Goal: Task Accomplishment & Management: Manage account settings

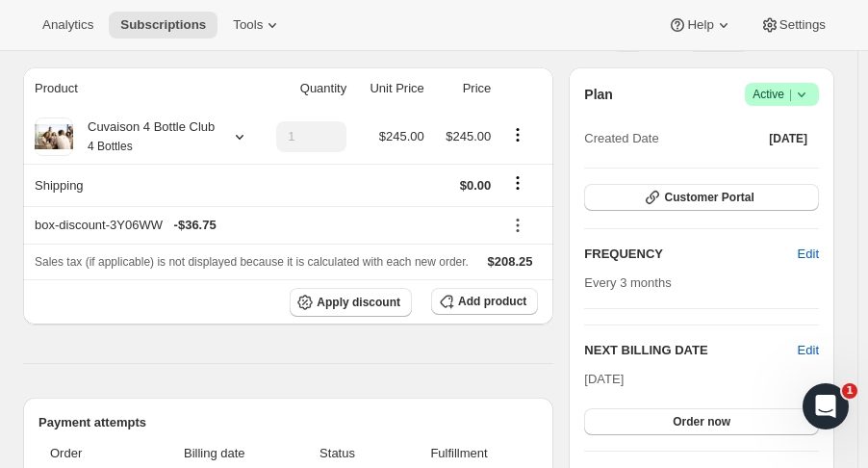
scroll to position [350, 0]
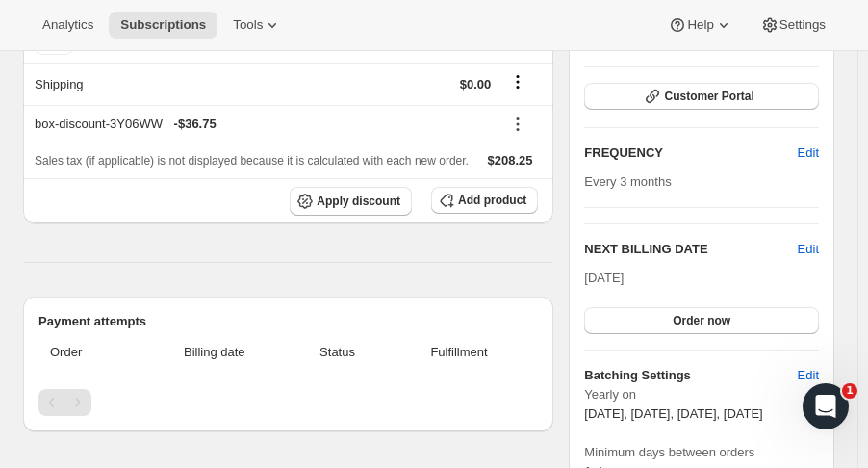
click at [819, 250] on span "Edit" at bounding box center [808, 249] width 21 height 19
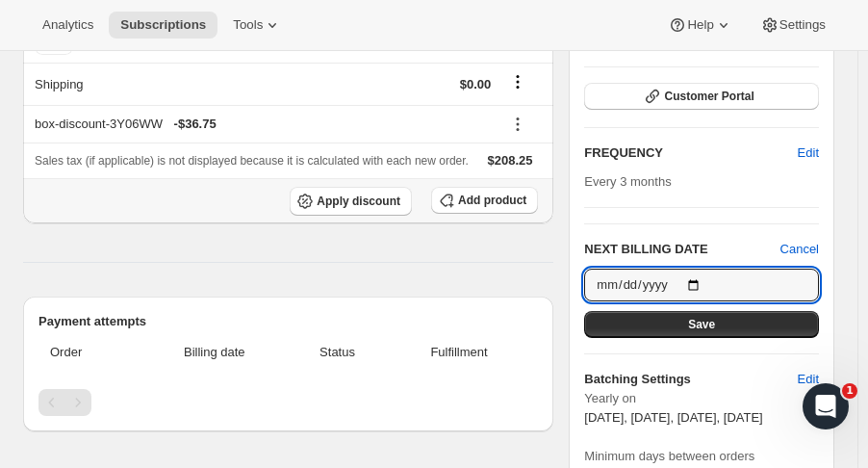
click at [711, 281] on input "[DATE]" at bounding box center [701, 284] width 235 height 33
click at [702, 272] on input "[DATE]" at bounding box center [701, 284] width 235 height 33
click at [703, 281] on input "[DATE]" at bounding box center [701, 284] width 235 height 33
type input "[DATE]"
click at [703, 330] on button "Save" at bounding box center [701, 324] width 235 height 27
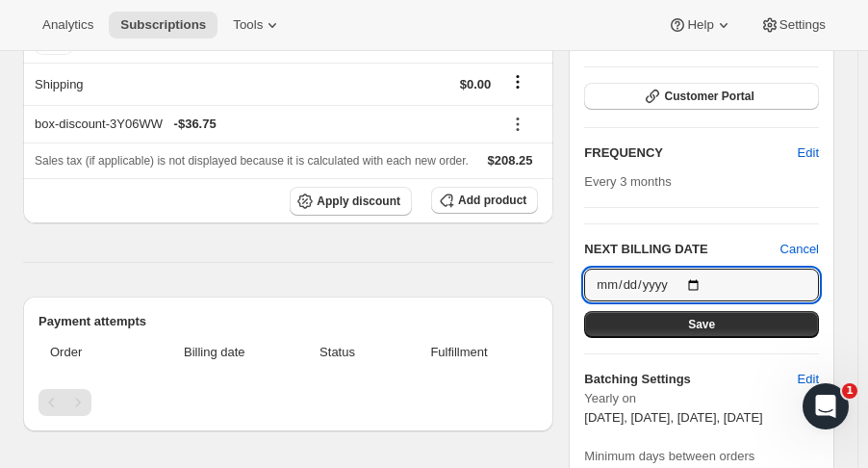
scroll to position [0, 0]
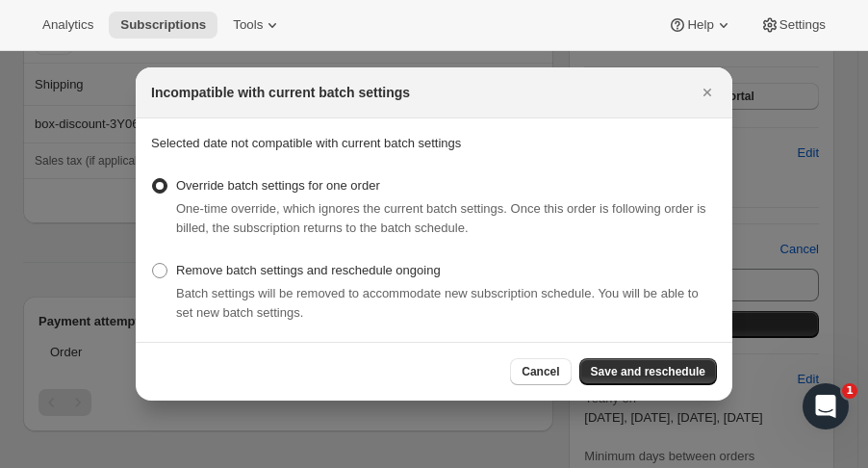
click at [703, 330] on section "Selected date not compatible with current batch settings Override batch setting…" at bounding box center [434, 229] width 597 height 223
click at [671, 376] on span "Save and reschedule" at bounding box center [648, 371] width 115 height 15
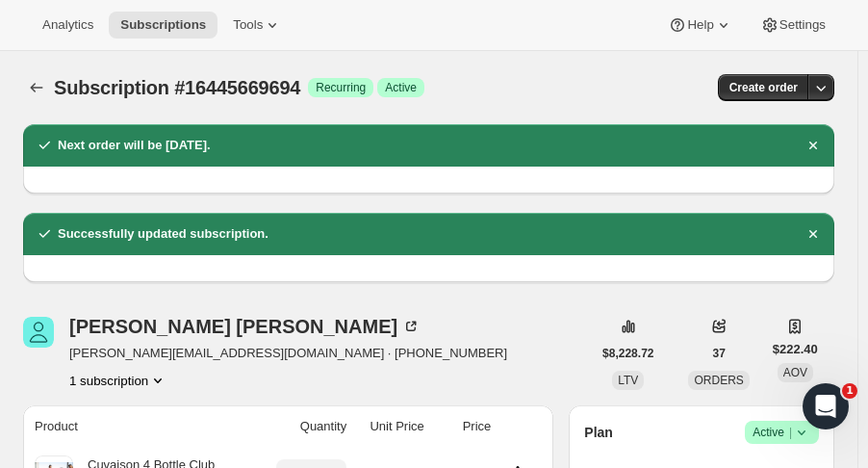
click at [27, 89] on icon "Subscriptions" at bounding box center [36, 87] width 19 height 19
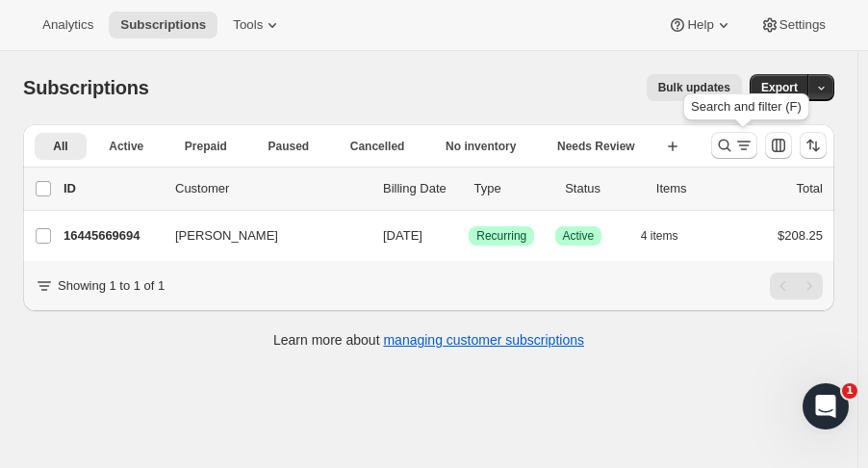
click at [734, 145] on icon "Search and filter results" at bounding box center [724, 145] width 19 height 19
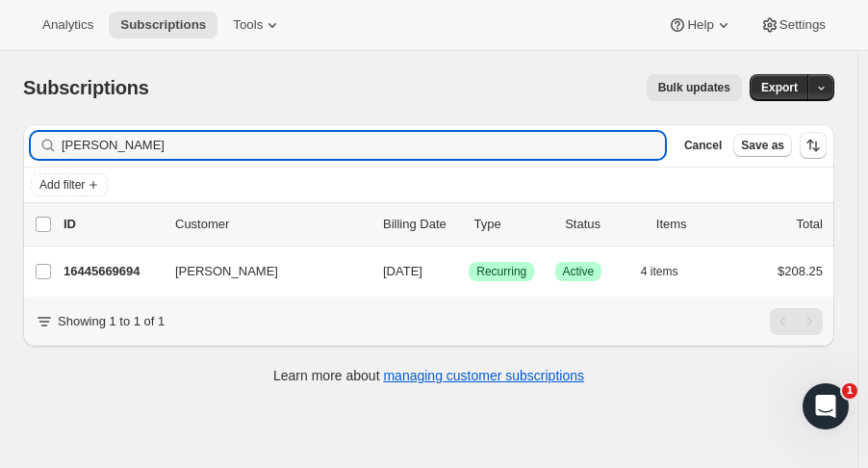
drag, startPoint x: 54, startPoint y: 147, endPoint x: -59, endPoint y: 169, distance: 114.7
click at [0, 169] on html "Analytics Subscriptions Tools Help Settings Skip to content Subscriptions. This…" at bounding box center [434, 234] width 868 height 468
type input "[PERSON_NAME] led"
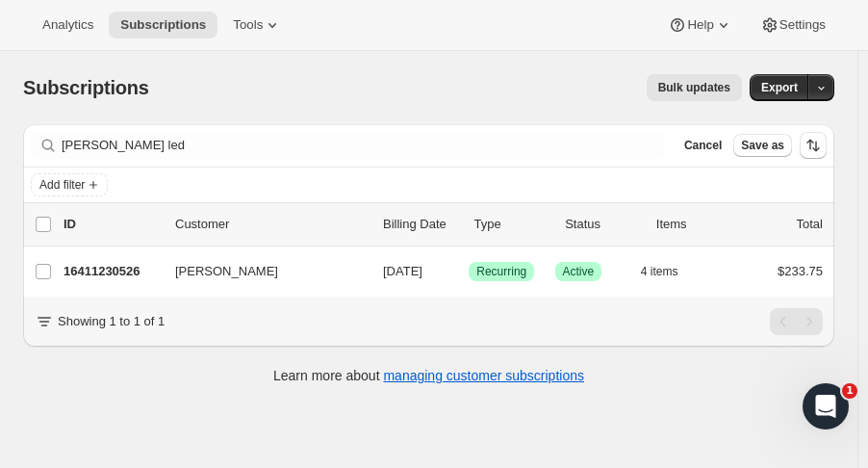
click at [96, 274] on p "16411230526" at bounding box center [112, 271] width 96 height 19
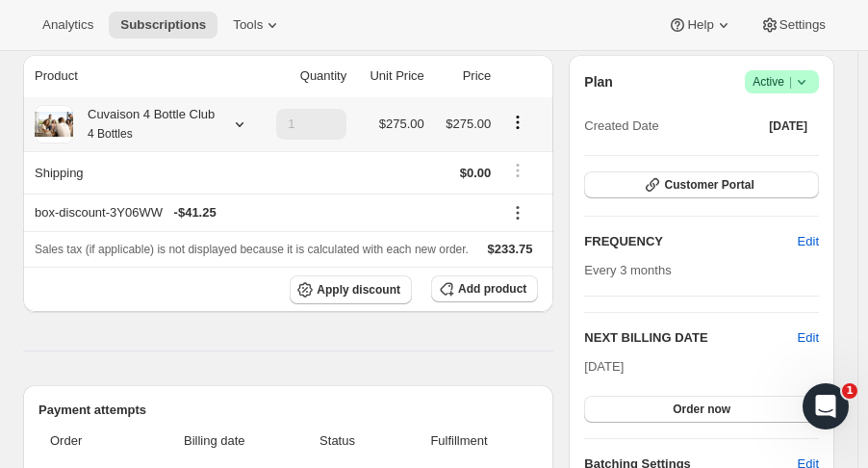
scroll to position [197, 0]
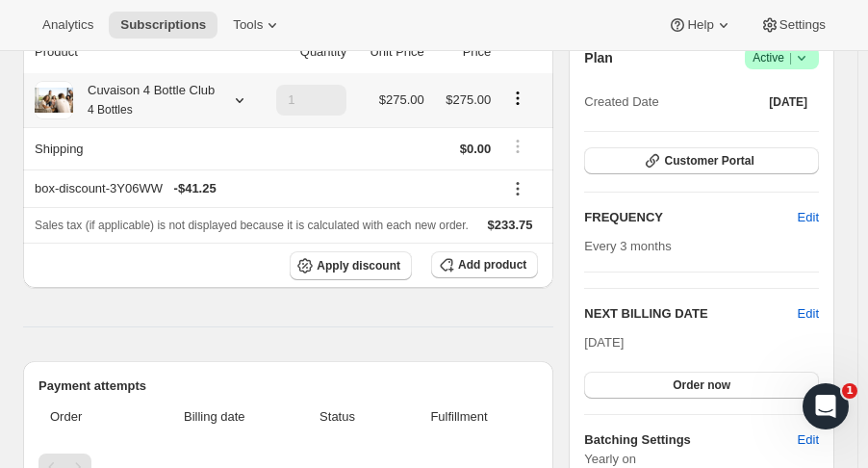
click at [757, 386] on button "Order now" at bounding box center [701, 384] width 235 height 27
click at [626, 377] on button "Click to confirm" at bounding box center [701, 384] width 235 height 27
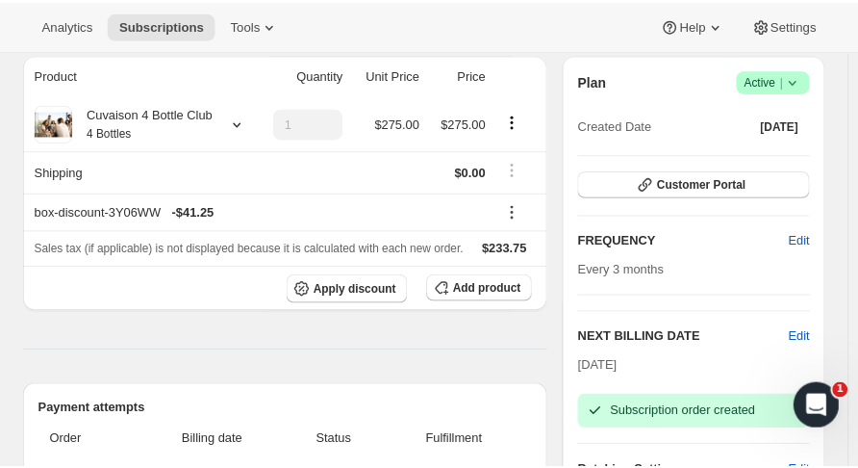
scroll to position [0, 0]
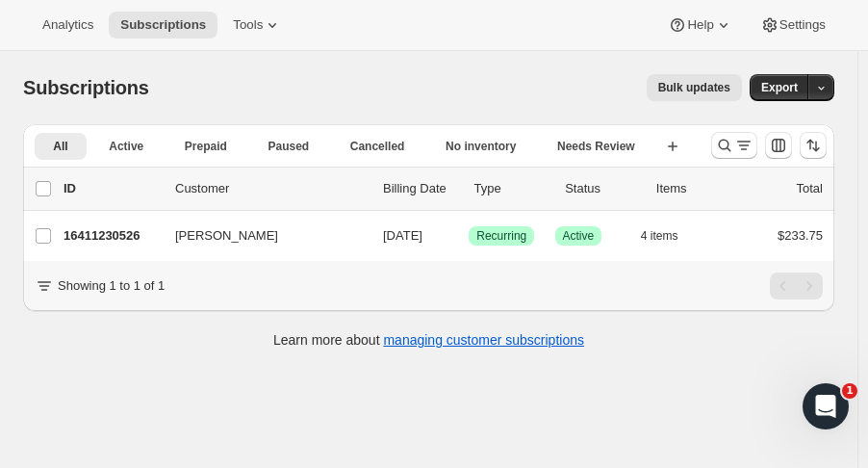
click at [111, 240] on p "16411230526" at bounding box center [112, 235] width 96 height 19
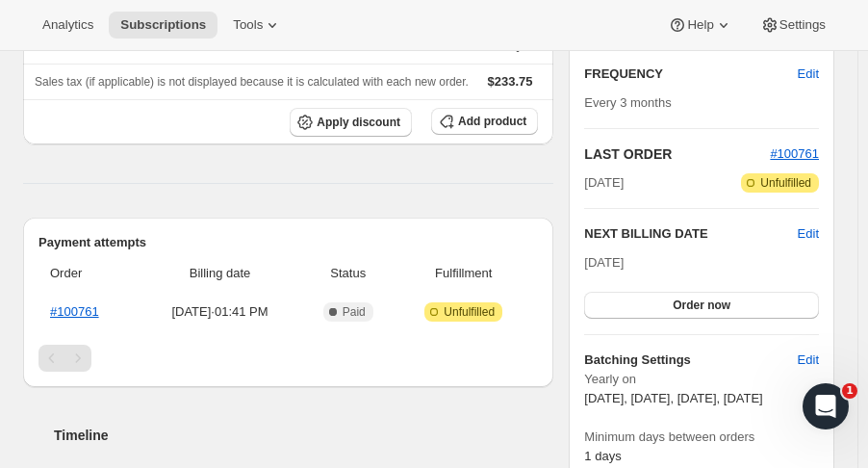
scroll to position [345, 0]
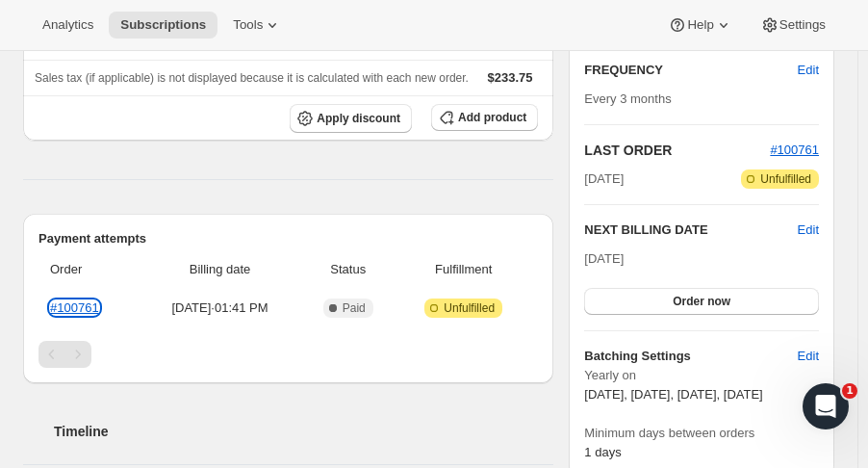
click at [71, 304] on link "#100761" at bounding box center [74, 307] width 49 height 14
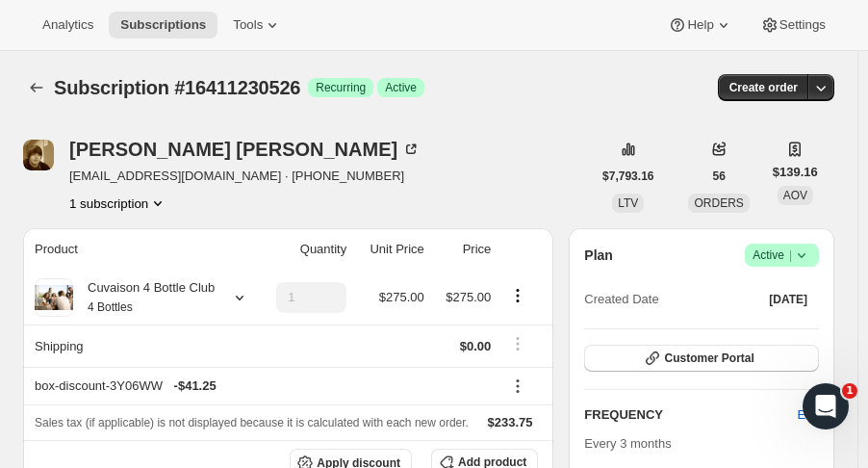
click at [31, 87] on icon "Subscriptions" at bounding box center [37, 88] width 13 height 10
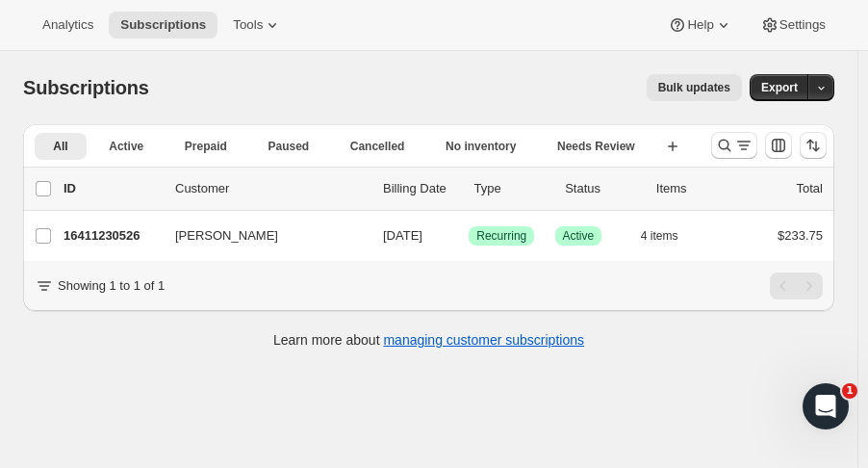
click at [733, 149] on icon "Search and filter results" at bounding box center [724, 145] width 19 height 19
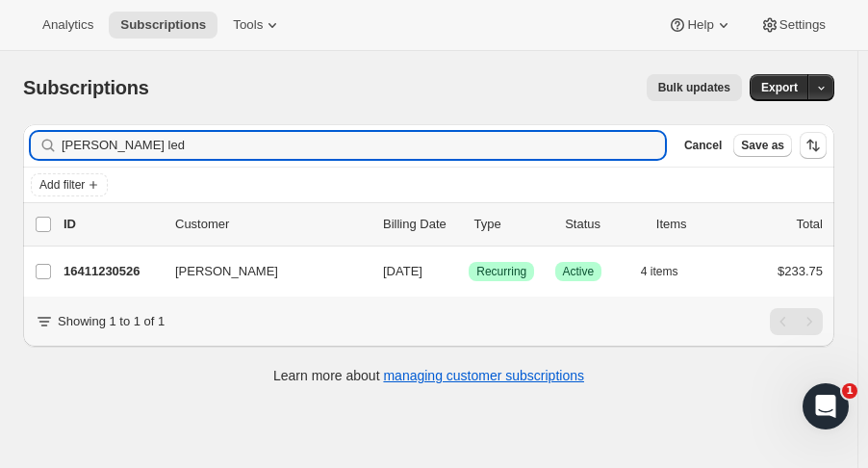
drag, startPoint x: 297, startPoint y: 149, endPoint x: -23, endPoint y: 138, distance: 320.7
click at [0, 138] on html "Analytics Subscriptions Tools Help Settings Skip to content Subscriptions. This…" at bounding box center [434, 234] width 868 height 468
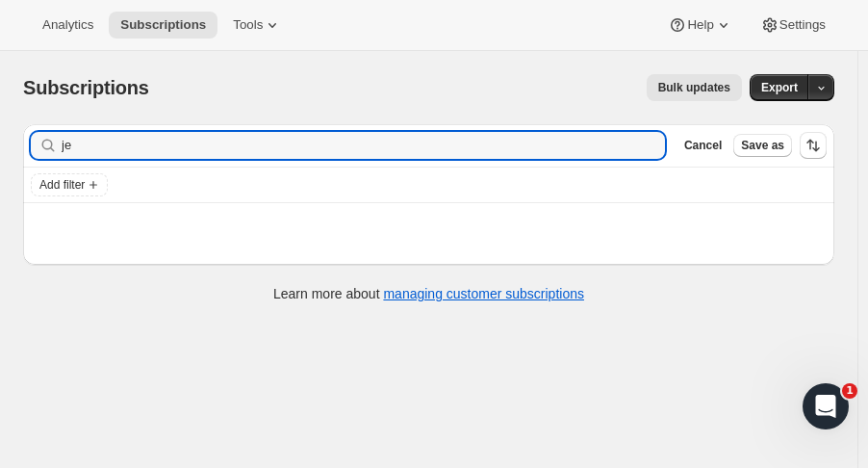
type input "j"
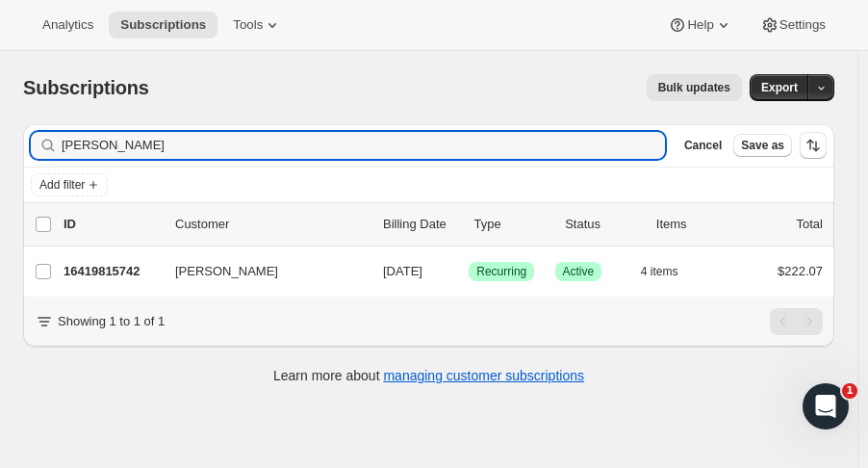
type input "[PERSON_NAME]"
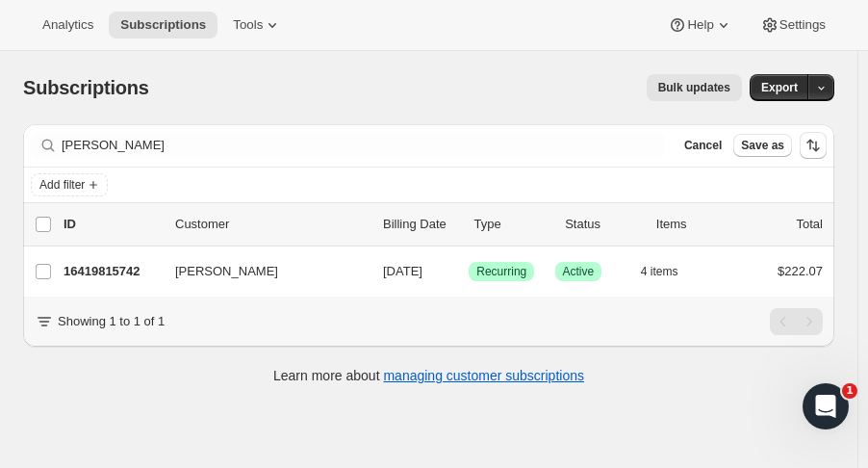
click at [89, 275] on p "16419815742" at bounding box center [112, 271] width 96 height 19
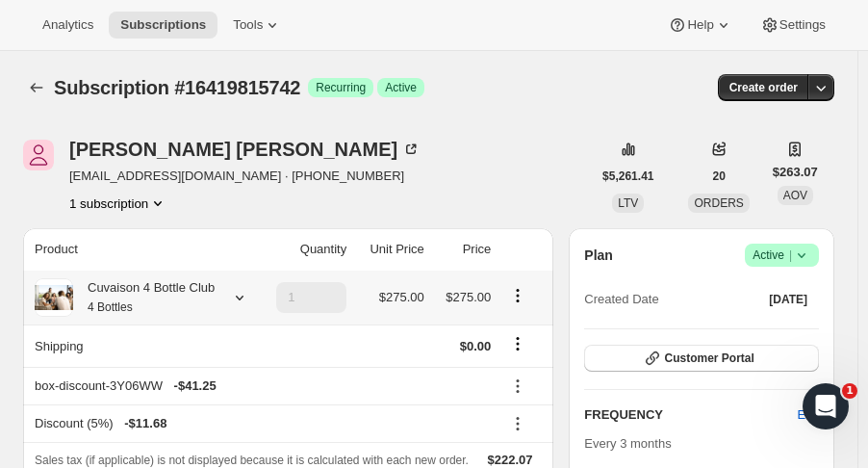
click at [242, 296] on icon at bounding box center [239, 297] width 19 height 19
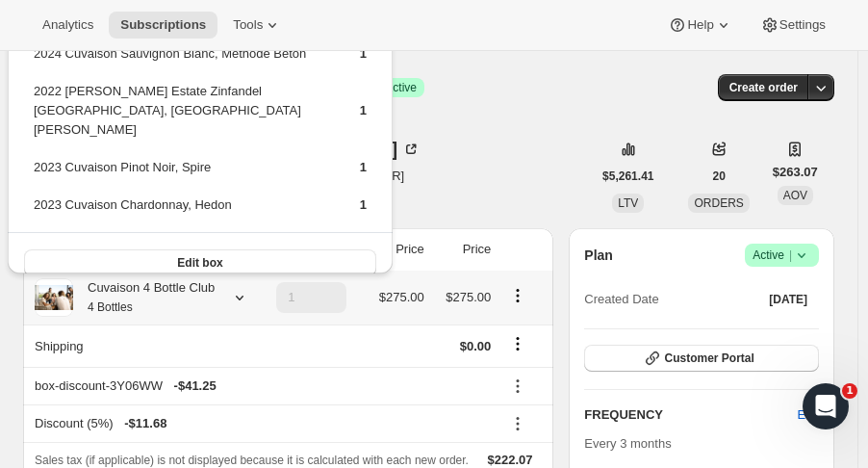
click at [227, 249] on button "Edit box" at bounding box center [200, 262] width 352 height 27
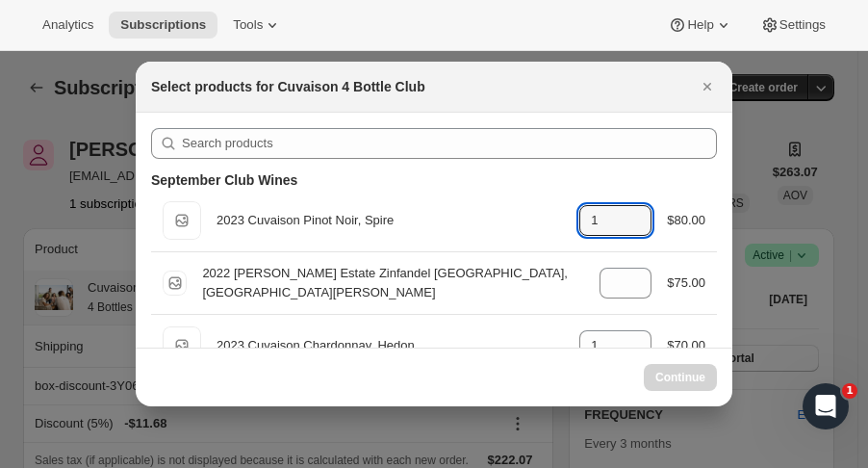
click at [627, 206] on icon ":rn3:" at bounding box center [636, 214] width 19 height 19
type input "2"
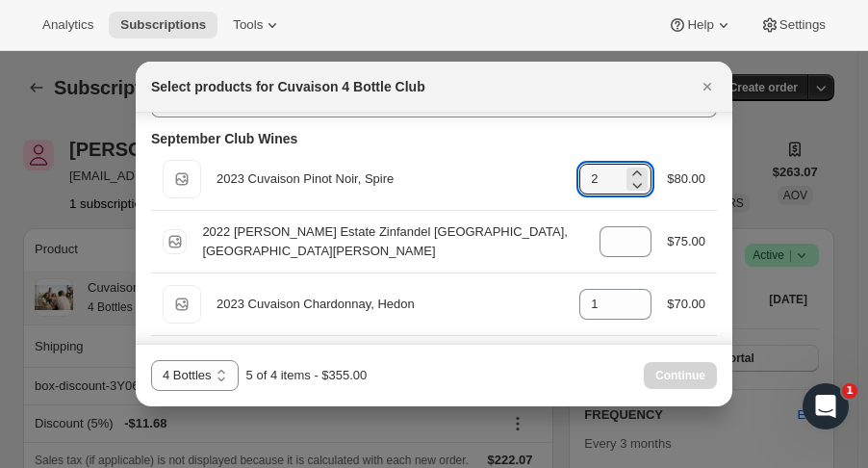
scroll to position [80, 0]
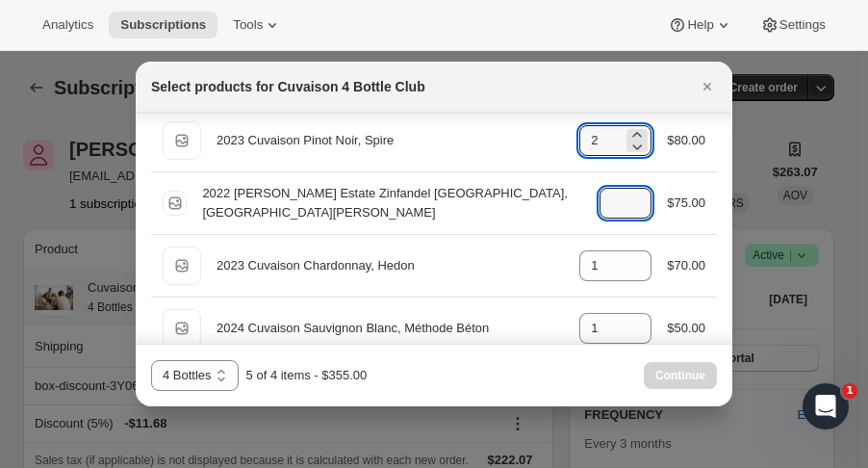
click at [629, 200] on icon ":rn3:" at bounding box center [636, 208] width 19 height 19
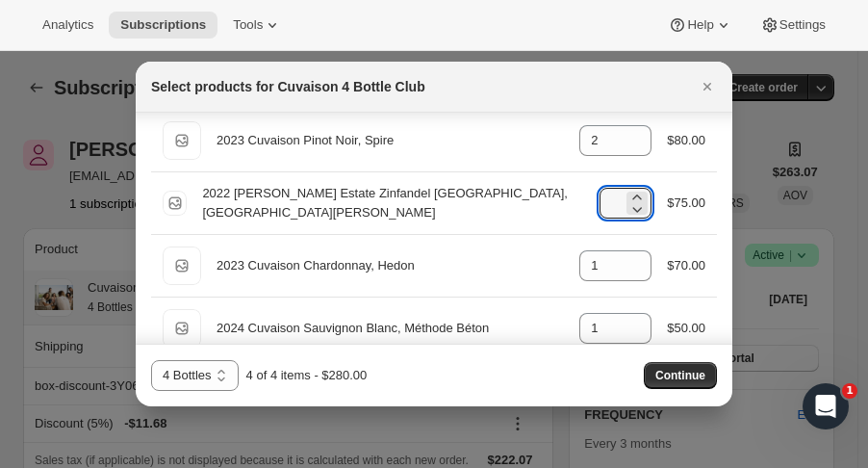
click at [629, 195] on icon ":rn3:" at bounding box center [636, 197] width 19 height 19
click at [633, 195] on icon ":rn3:" at bounding box center [637, 196] width 9 height 5
type input "2"
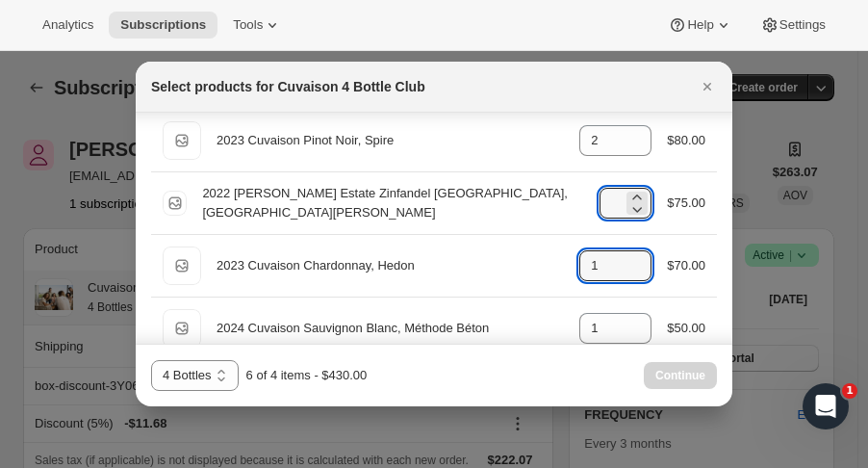
click at [638, 276] on icon ":rn3:" at bounding box center [636, 271] width 19 height 19
type input "0"
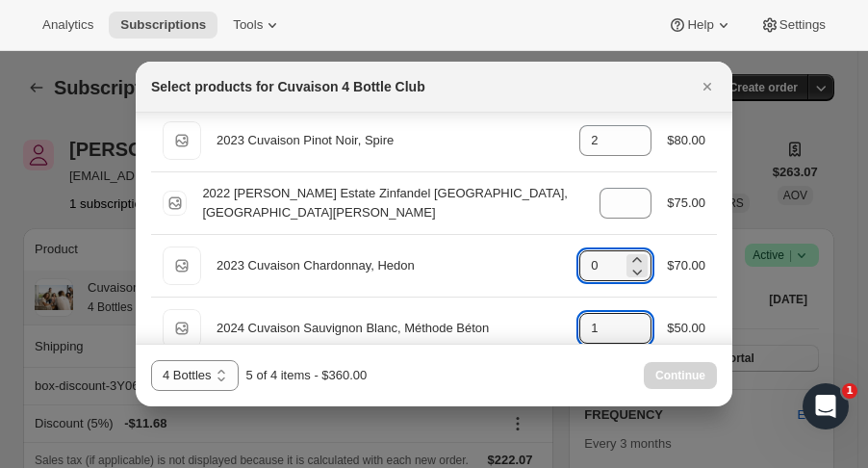
click at [633, 319] on icon ":rn3:" at bounding box center [637, 321] width 9 height 5
click at [636, 332] on icon ":rn3:" at bounding box center [636, 333] width 19 height 19
click at [633, 333] on icon ":rn3:" at bounding box center [638, 335] width 10 height 6
type input "0"
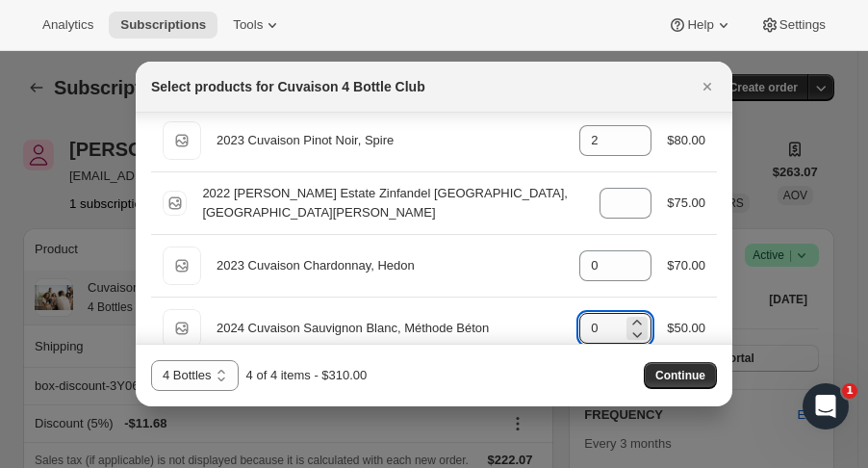
click at [691, 381] on span "Continue" at bounding box center [680, 375] width 50 height 15
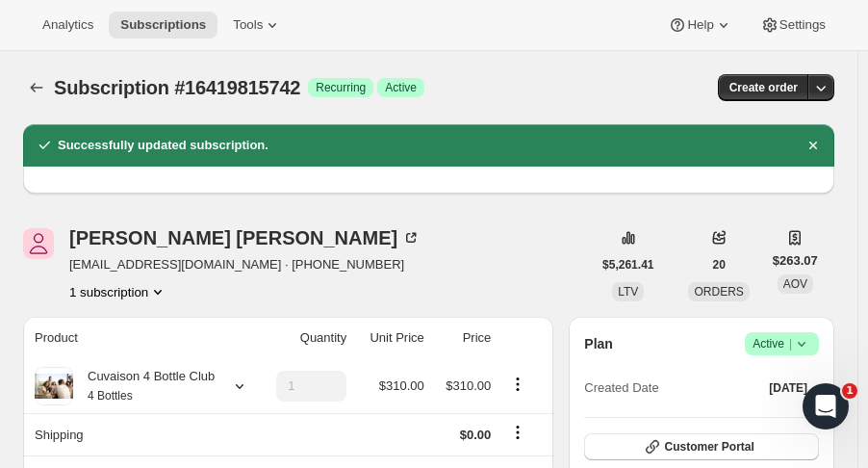
click at [28, 81] on icon "Subscriptions" at bounding box center [36, 87] width 19 height 19
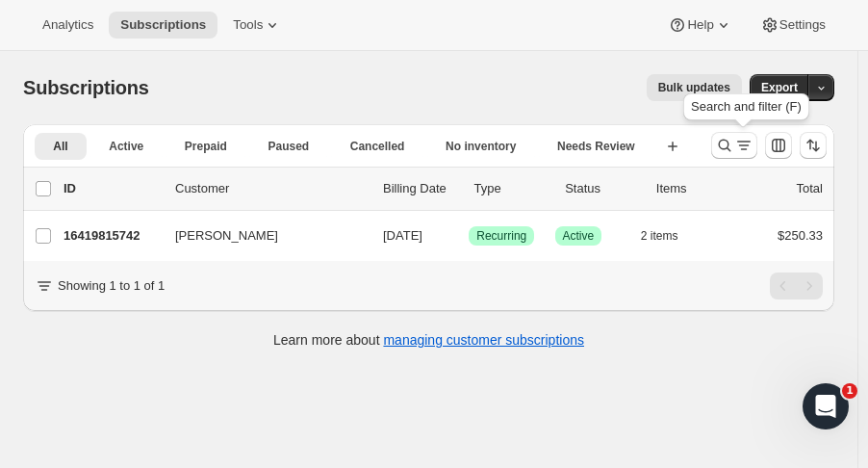
click at [729, 143] on icon "Search and filter results" at bounding box center [724, 145] width 19 height 19
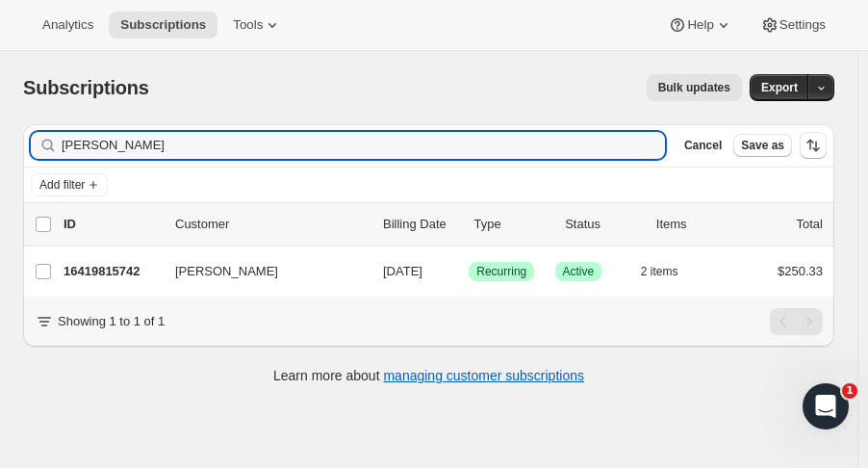
drag, startPoint x: 115, startPoint y: 149, endPoint x: -24, endPoint y: 154, distance: 139.6
click at [0, 154] on html "Analytics Subscriptions Tools Help Settings Skip to content Subscriptions. This…" at bounding box center [434, 234] width 868 height 468
type input "[PERSON_NAME]"
click at [124, 260] on div "16443965758 [PERSON_NAME] [DATE] Success Recurring Success Active 4 items $233.…" at bounding box center [443, 271] width 759 height 27
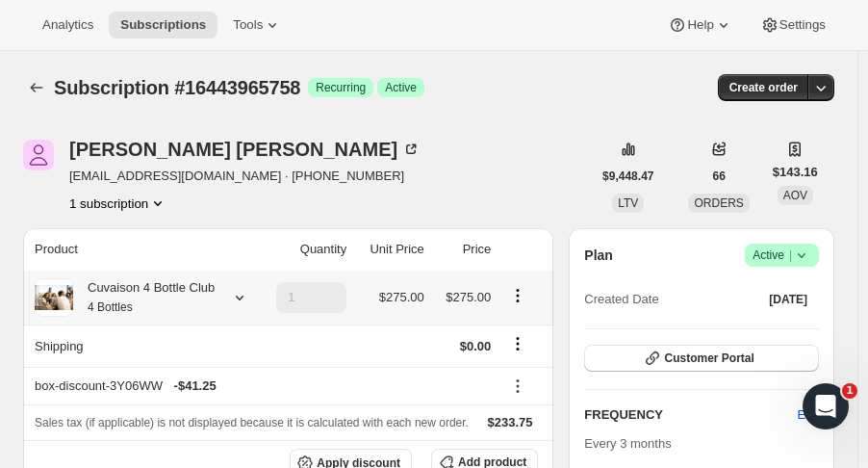
click at [230, 294] on icon at bounding box center [239, 297] width 19 height 19
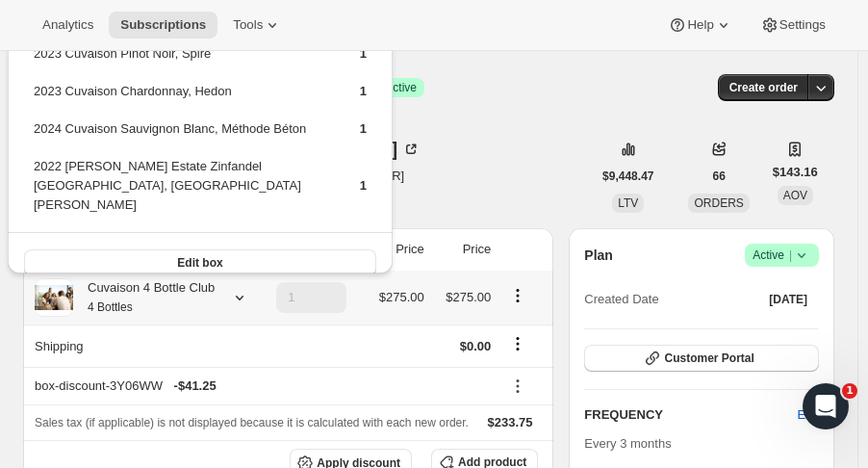
click at [227, 249] on button "Edit box" at bounding box center [200, 262] width 352 height 27
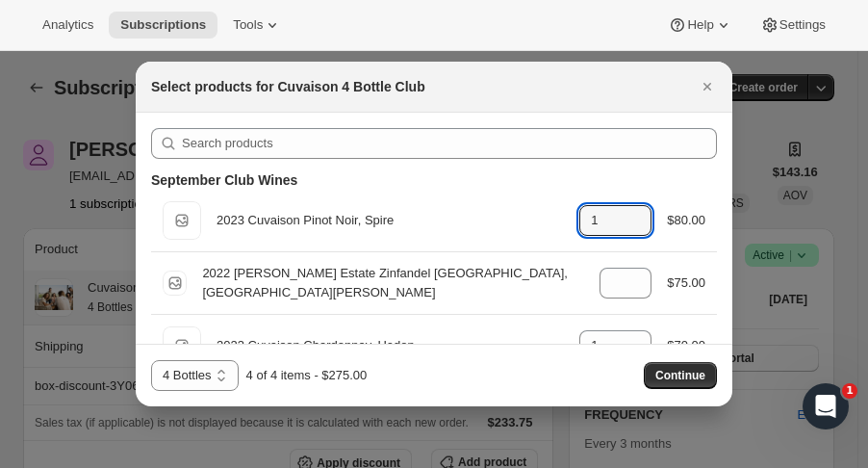
click at [627, 229] on icon ":r11c:" at bounding box center [636, 226] width 19 height 19
type input "0"
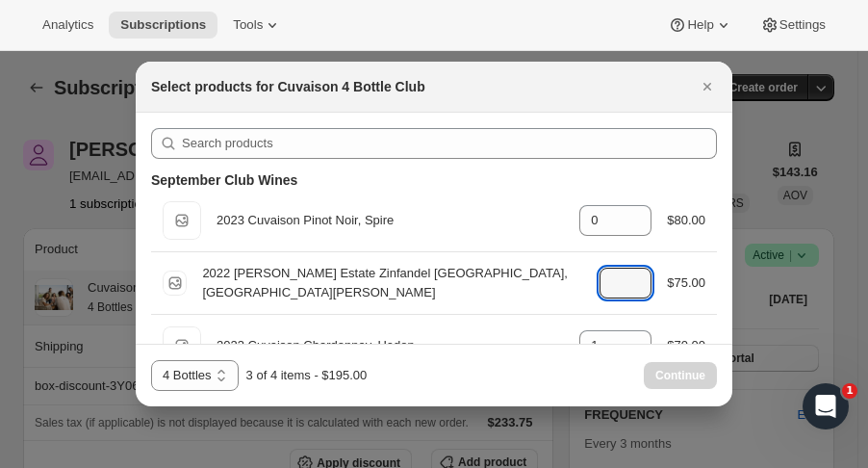
click at [627, 294] on icon ":r11c:" at bounding box center [636, 288] width 19 height 19
type input "0"
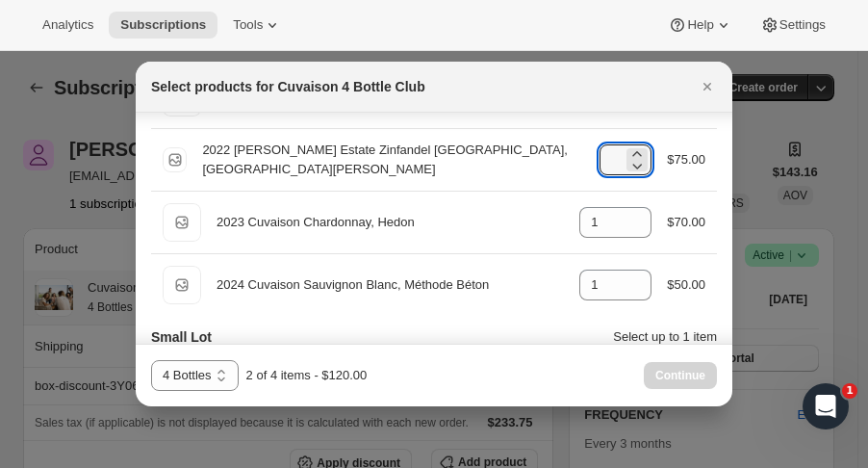
scroll to position [128, 0]
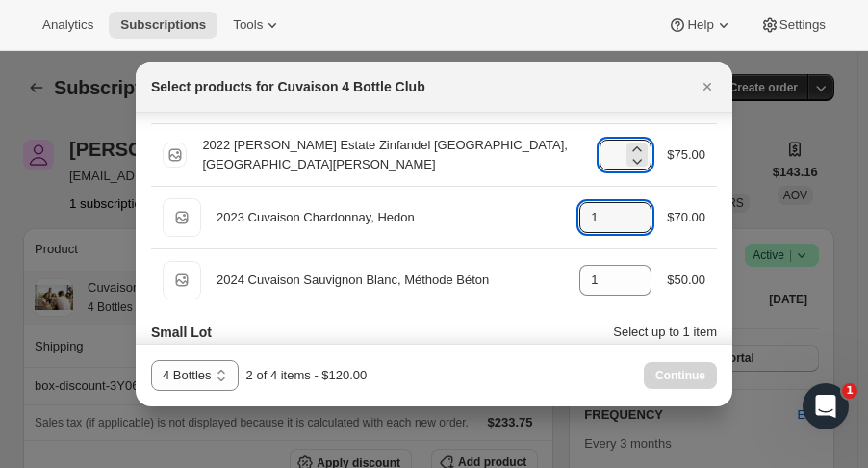
click at [627, 227] on icon ":r11c:" at bounding box center [636, 223] width 19 height 19
type input "0"
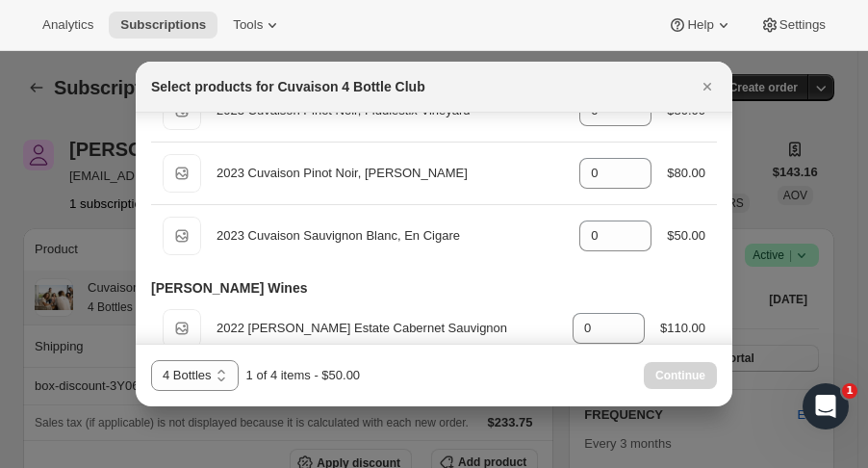
scroll to position [1421, 0]
click at [636, 219] on icon ":r11c:" at bounding box center [636, 228] width 19 height 19
type input "1"
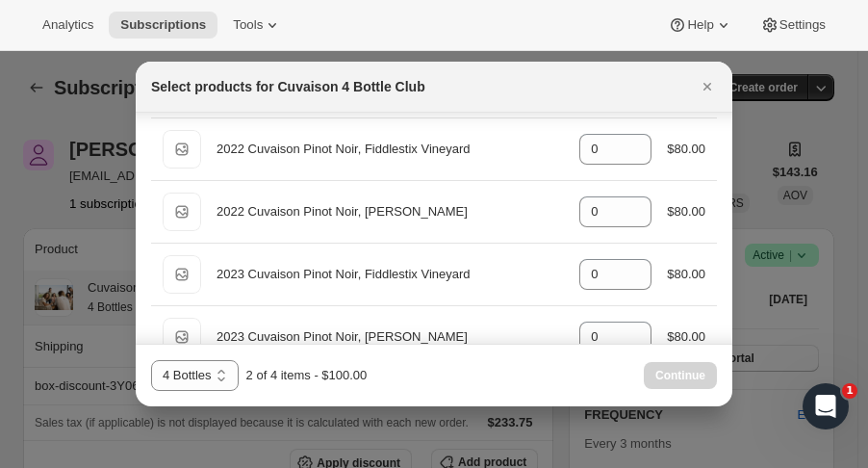
scroll to position [1255, 0]
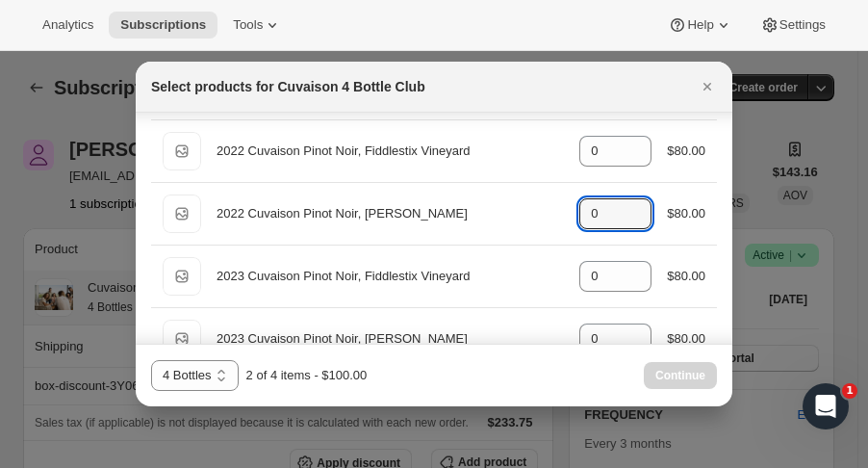
click at [635, 198] on icon ":r11c:" at bounding box center [636, 207] width 19 height 19
type input "1"
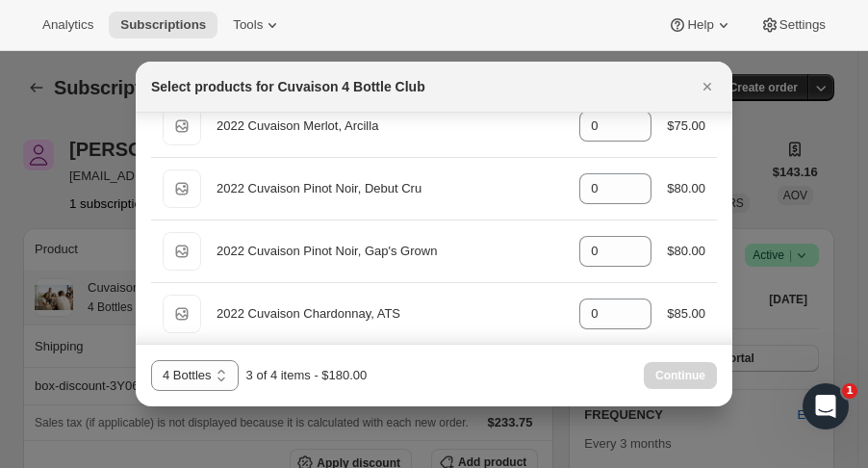
scroll to position [873, 0]
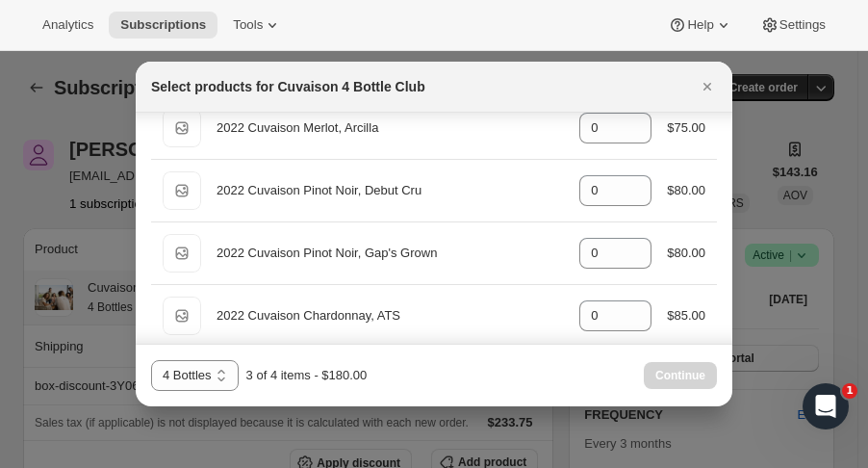
click at [631, 171] on div "Default Title 2022 Cuvaison Pinot Noir, Debut Cru gid://shopify/ProductVariant/…" at bounding box center [434, 190] width 543 height 38
click at [631, 178] on icon ":r11c:" at bounding box center [636, 184] width 19 height 19
type input "1"
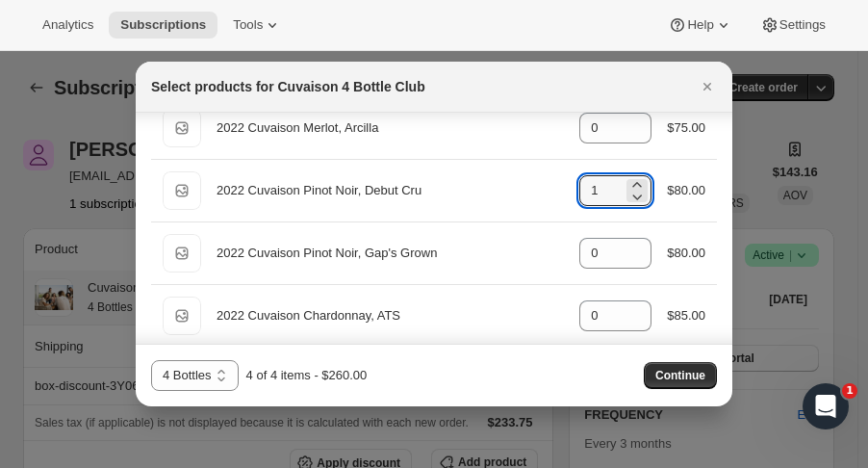
click at [678, 369] on span "Continue" at bounding box center [680, 375] width 50 height 15
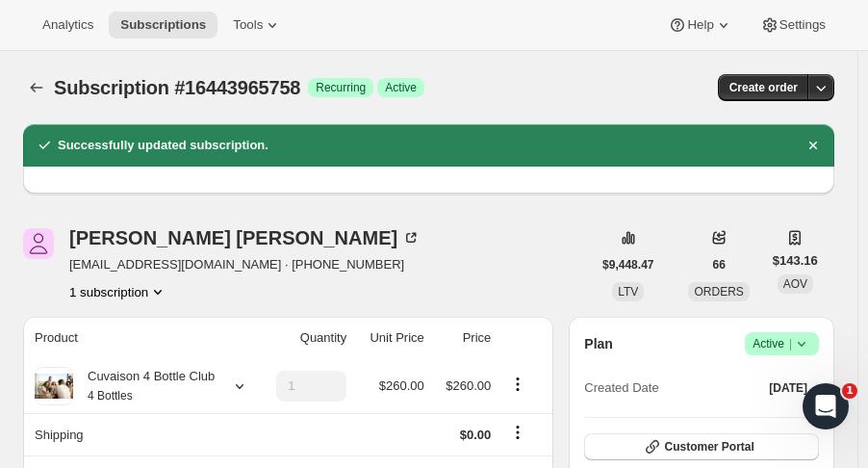
click at [35, 99] on button "Subscriptions" at bounding box center [36, 87] width 27 height 27
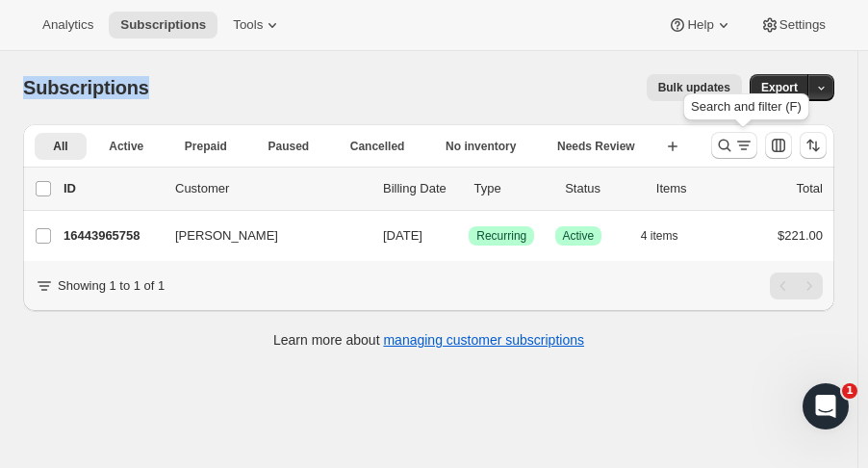
click at [734, 141] on icon "Search and filter results" at bounding box center [724, 145] width 19 height 19
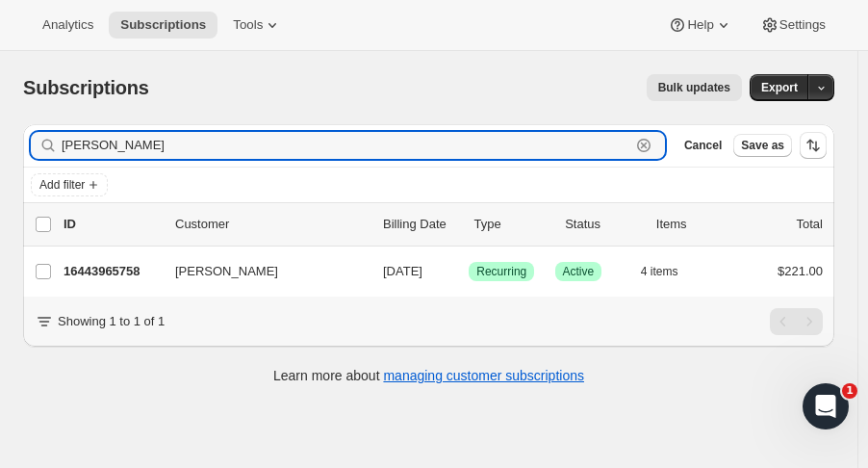
drag, startPoint x: 159, startPoint y: 149, endPoint x: -137, endPoint y: 157, distance: 295.5
click at [0, 157] on html "Analytics Subscriptions Tools Help Settings Skip to content Subscriptions. This…" at bounding box center [434, 234] width 868 height 468
type input "[PERSON_NAME]"
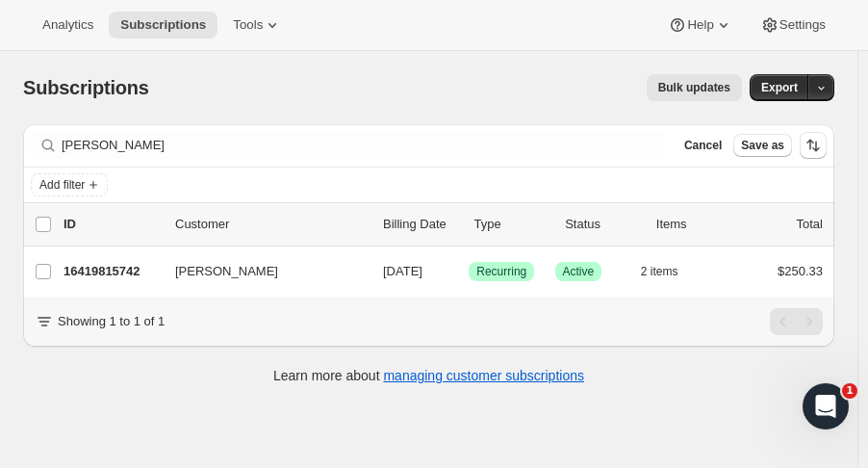
click at [78, 272] on p "16419815742" at bounding box center [112, 271] width 96 height 19
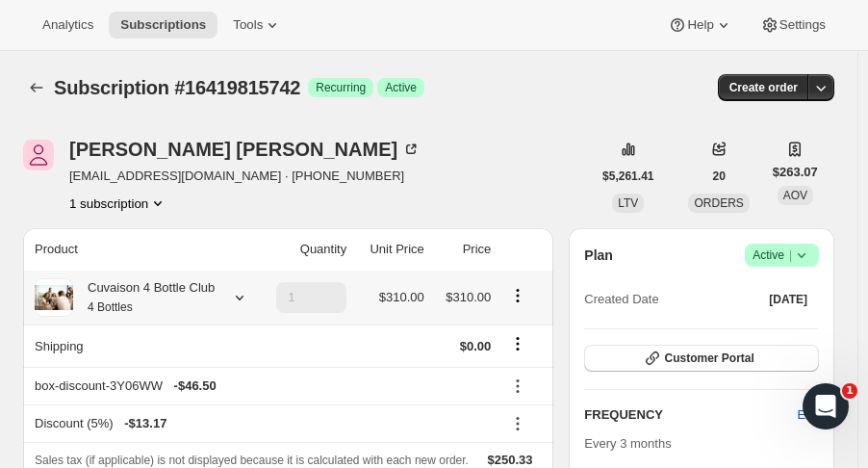
click at [243, 295] on icon at bounding box center [239, 297] width 19 height 19
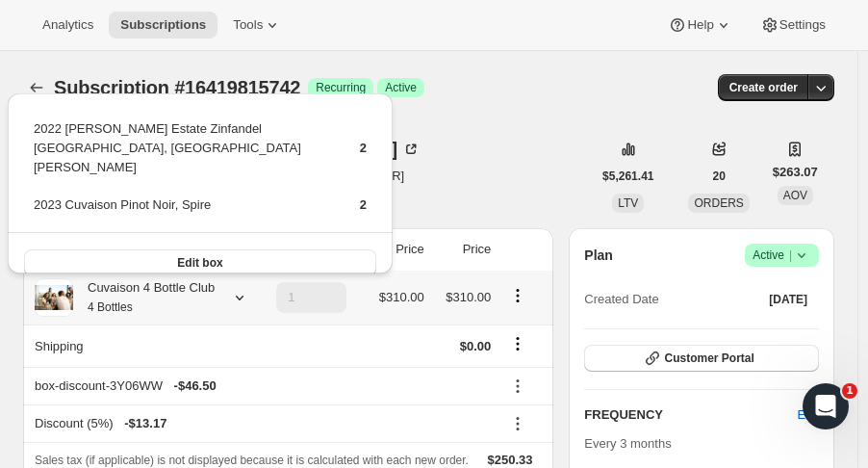
click at [235, 249] on button "Edit box" at bounding box center [200, 262] width 352 height 27
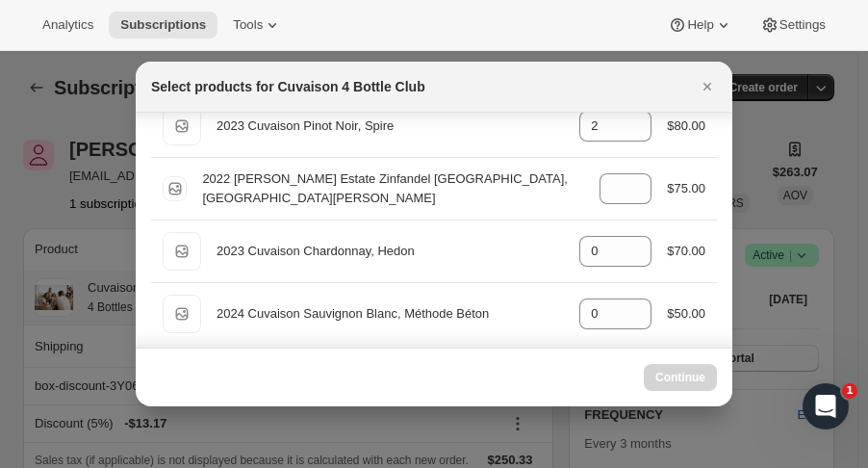
scroll to position [110, 0]
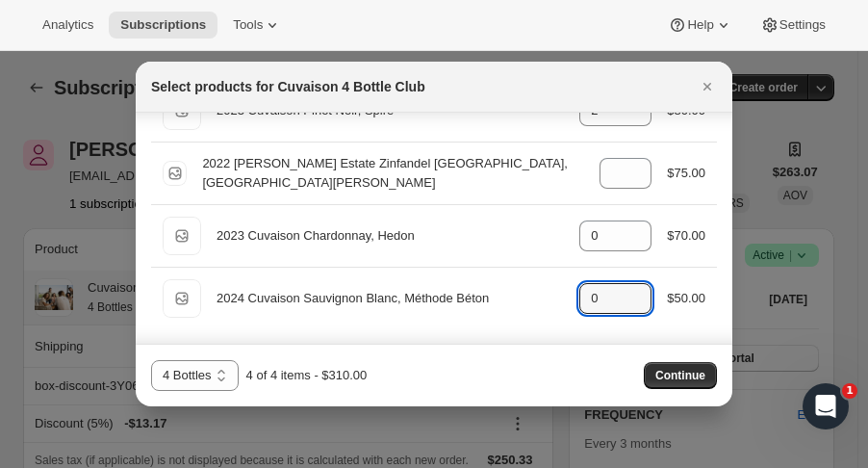
click at [633, 288] on icon ":r1c8:" at bounding box center [636, 292] width 19 height 19
click at [633, 305] on icon ":r1c8:" at bounding box center [636, 303] width 19 height 19
type input "0"
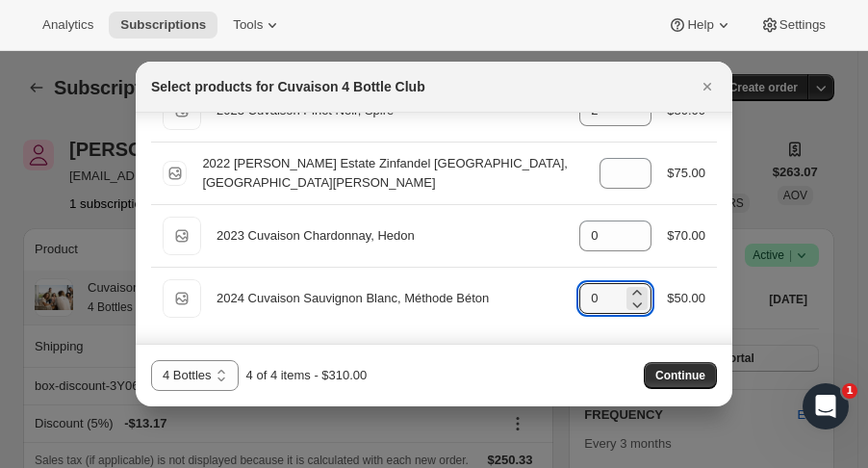
click at [672, 372] on span "Continue" at bounding box center [680, 375] width 50 height 15
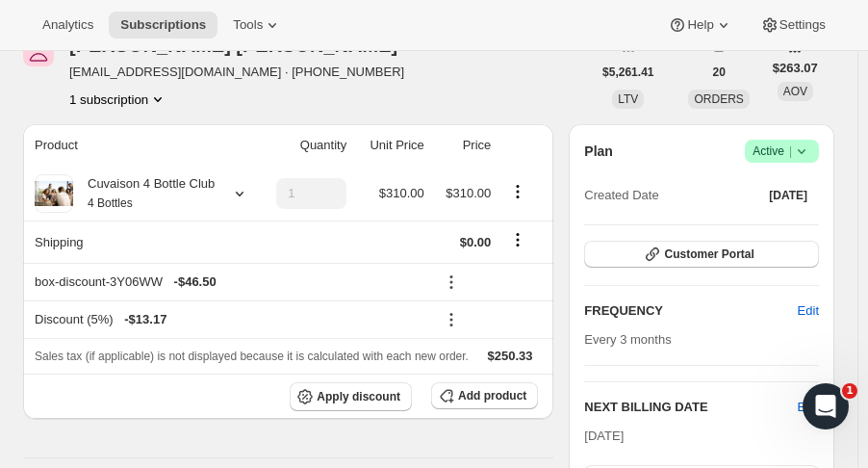
scroll to position [202, 0]
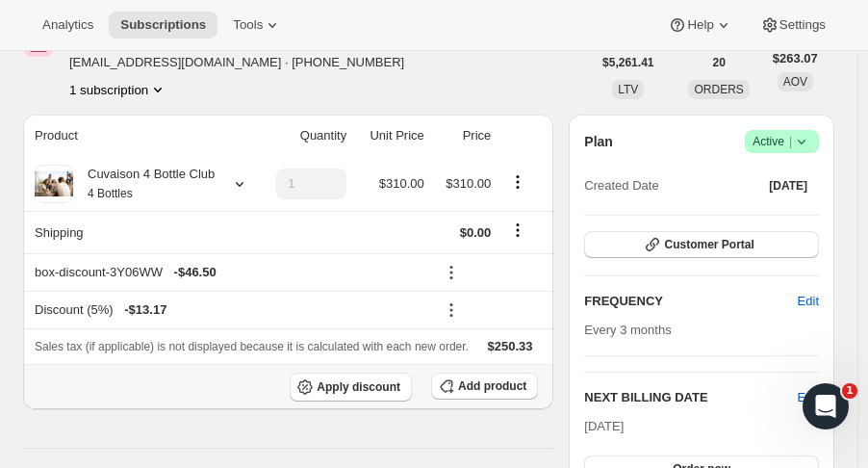
click at [481, 387] on span "Add product" at bounding box center [492, 385] width 68 height 15
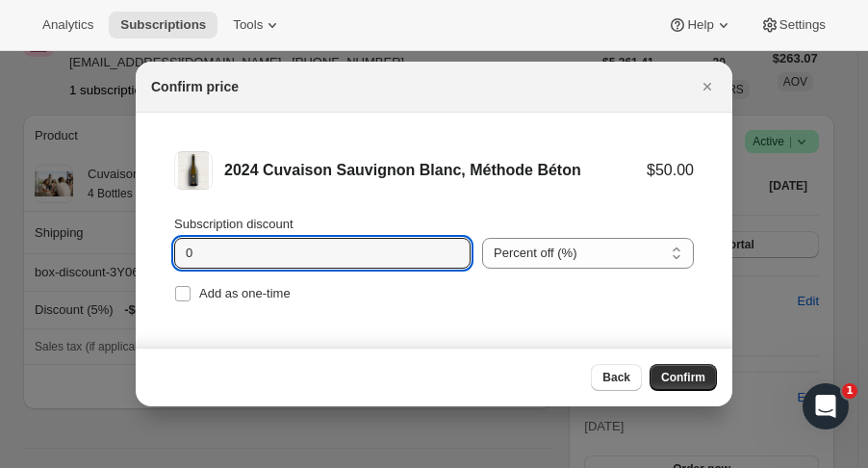
click at [447, 245] on icon ":r1hh:" at bounding box center [456, 247] width 19 height 19
click at [447, 242] on icon ":r1hh:" at bounding box center [456, 247] width 19 height 19
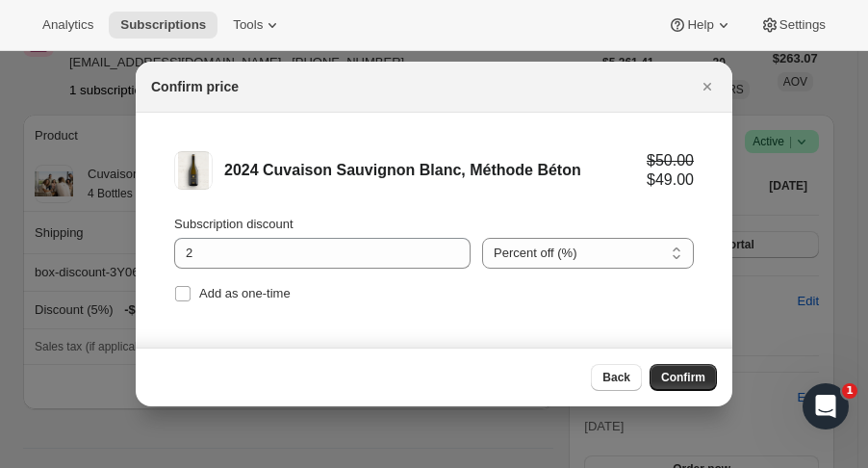
click at [535, 260] on select "Percent off (%) Amount off ($)" at bounding box center [588, 253] width 212 height 31
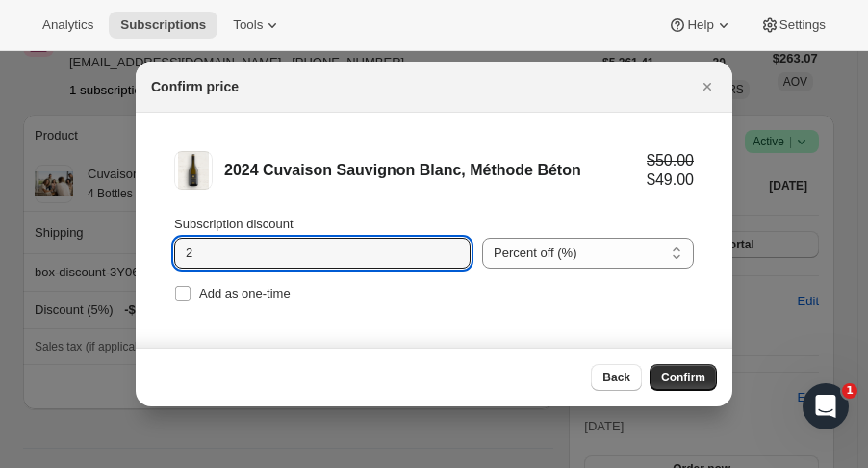
click at [296, 258] on input "2" at bounding box center [308, 253] width 268 height 31
type input "25"
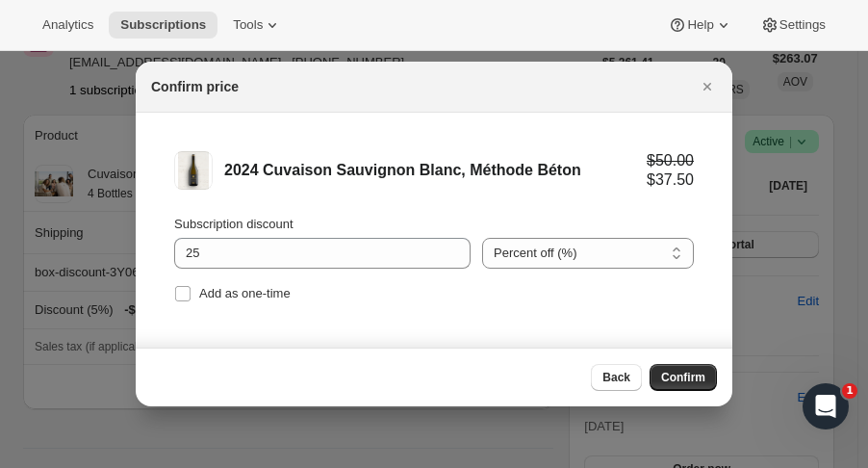
click at [677, 376] on span "Confirm" at bounding box center [683, 377] width 44 height 15
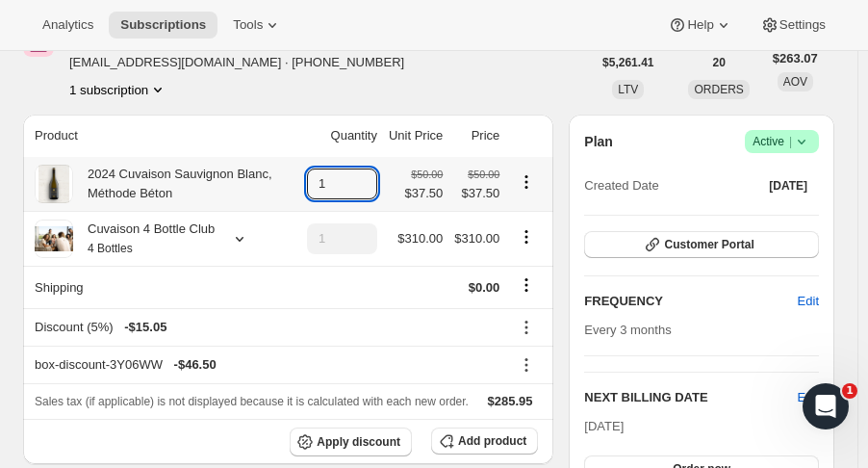
click at [370, 174] on icon at bounding box center [362, 177] width 19 height 19
type input "2"
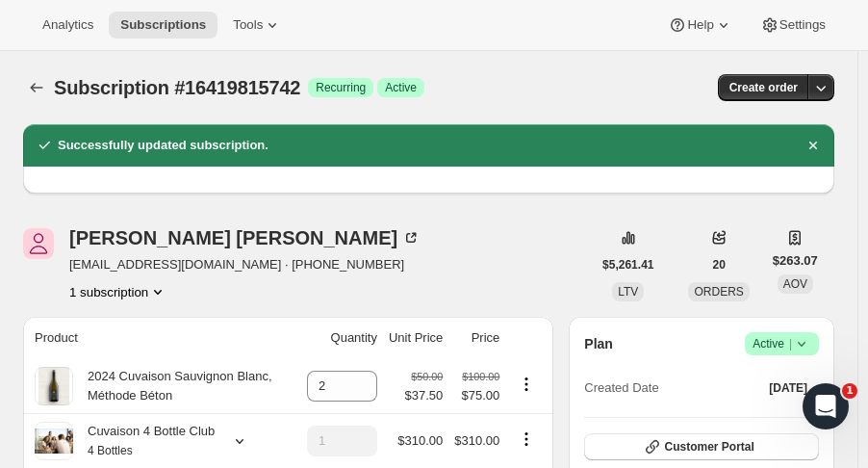
click at [38, 75] on button "Subscriptions" at bounding box center [36, 87] width 27 height 27
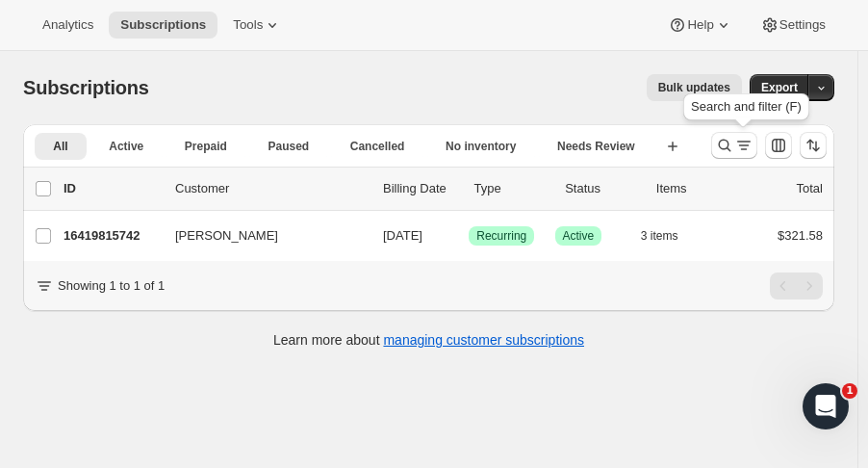
click at [727, 141] on icon "Search and filter results" at bounding box center [724, 145] width 19 height 19
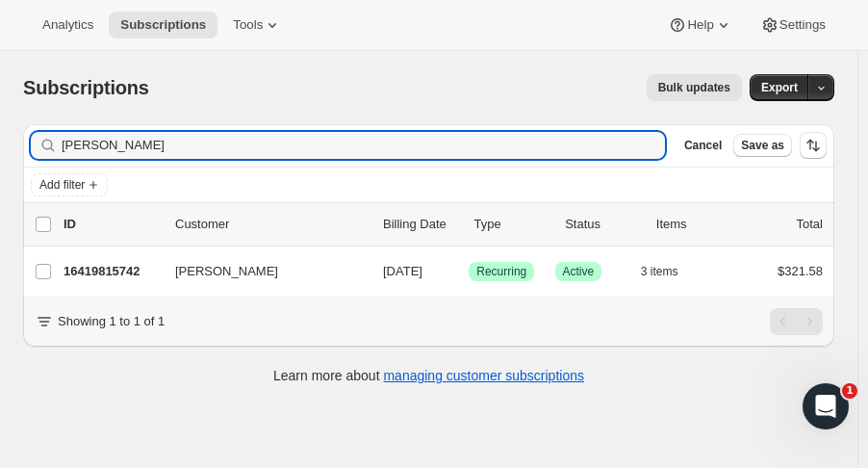
drag, startPoint x: 130, startPoint y: 144, endPoint x: -40, endPoint y: 137, distance: 170.5
click at [0, 137] on html "Analytics Subscriptions Tools Help Settings Skip to content Subscriptions. This…" at bounding box center [434, 234] width 868 height 468
type input "[PERSON_NAME]"
click at [91, 268] on p "16442949950" at bounding box center [112, 271] width 96 height 19
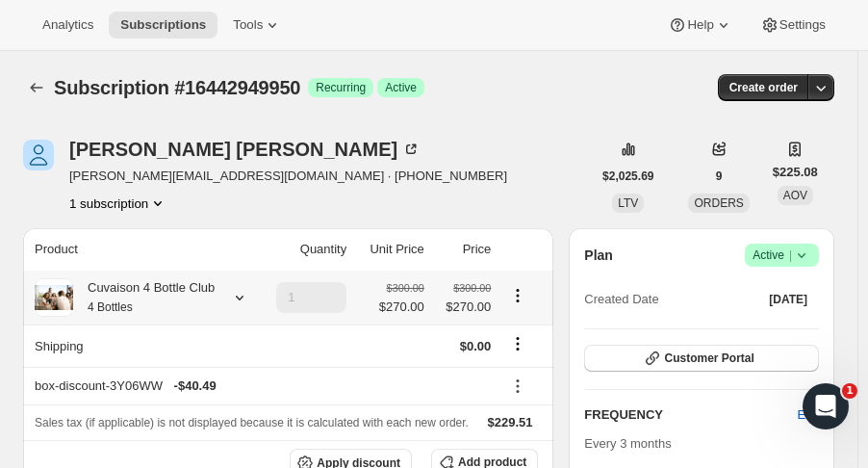
click at [239, 300] on icon at bounding box center [239, 297] width 19 height 19
click at [36, 89] on icon "Subscriptions" at bounding box center [36, 87] width 19 height 19
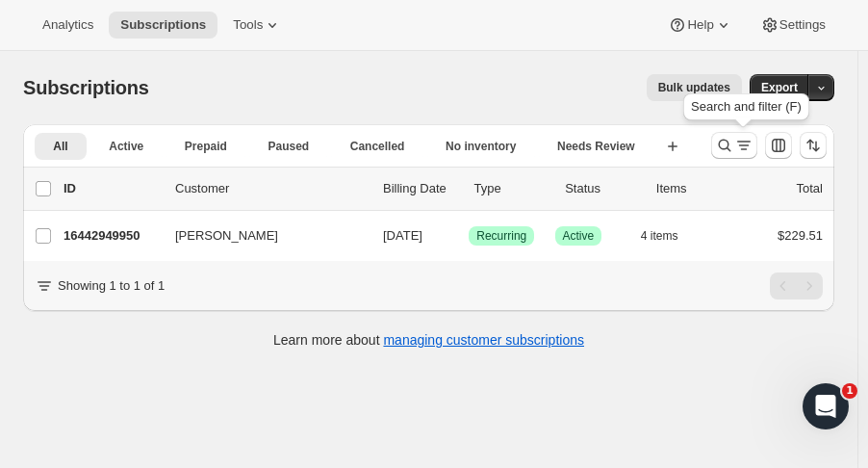
click at [731, 140] on icon "Search and filter results" at bounding box center [725, 146] width 13 height 13
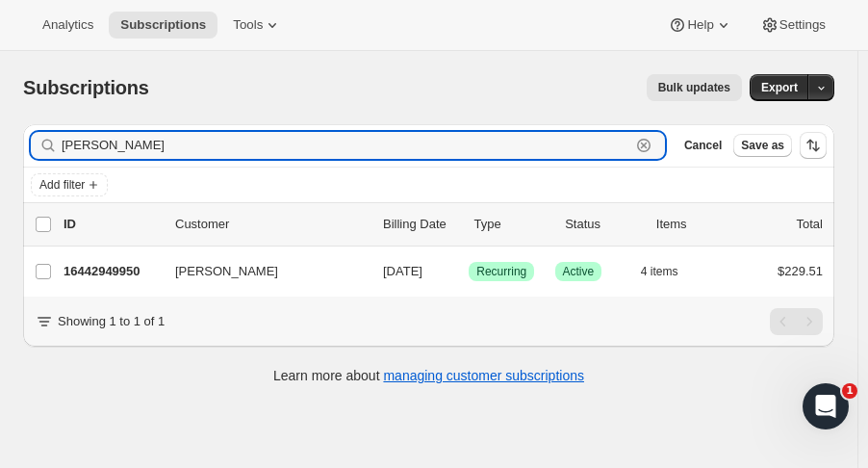
drag, startPoint x: 144, startPoint y: 149, endPoint x: -23, endPoint y: 157, distance: 167.6
click at [0, 157] on html "Analytics Subscriptions Tools Help Settings Skip to content Subscriptions. This…" at bounding box center [434, 234] width 868 height 468
type input "[PERSON_NAME]"
click at [107, 264] on p "16385147198" at bounding box center [112, 271] width 96 height 19
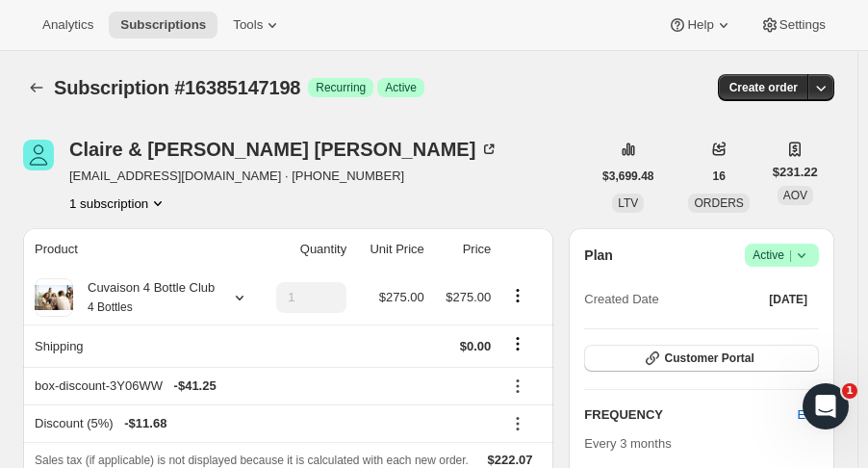
click at [243, 296] on icon at bounding box center [239, 297] width 19 height 19
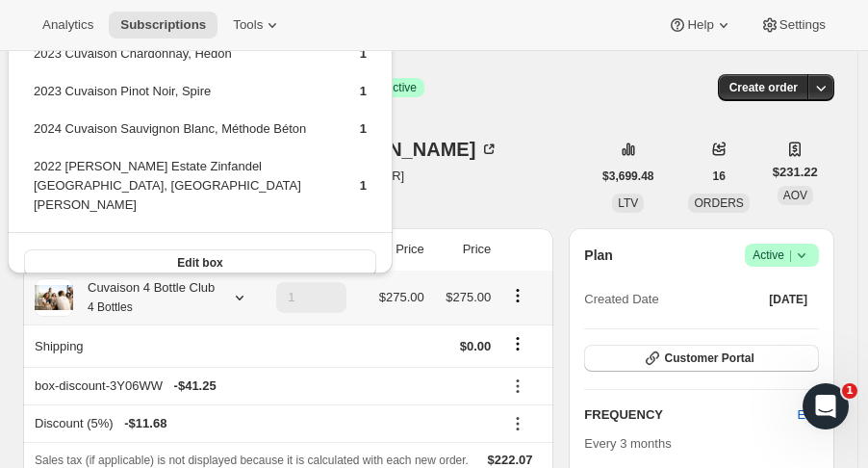
click at [310, 249] on button "Edit box" at bounding box center [200, 262] width 352 height 27
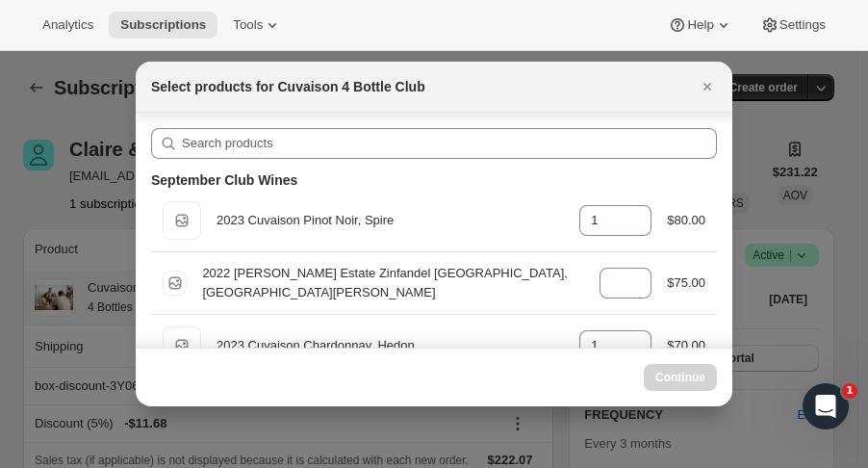
scroll to position [205, 0]
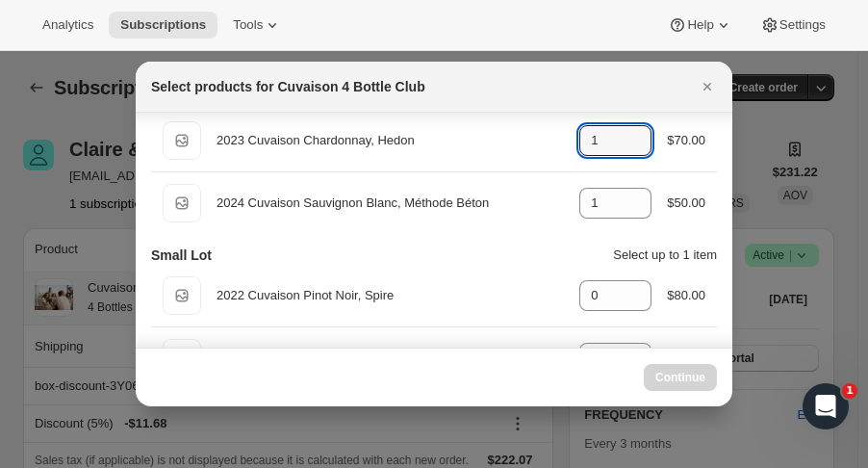
click at [633, 149] on icon ":r22u:" at bounding box center [636, 146] width 19 height 19
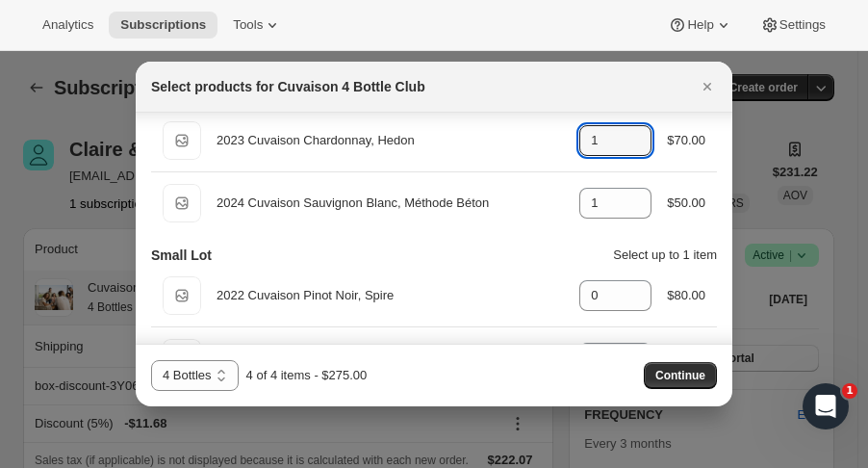
click at [633, 149] on icon ":r22u:" at bounding box center [636, 146] width 19 height 19
type input "0"
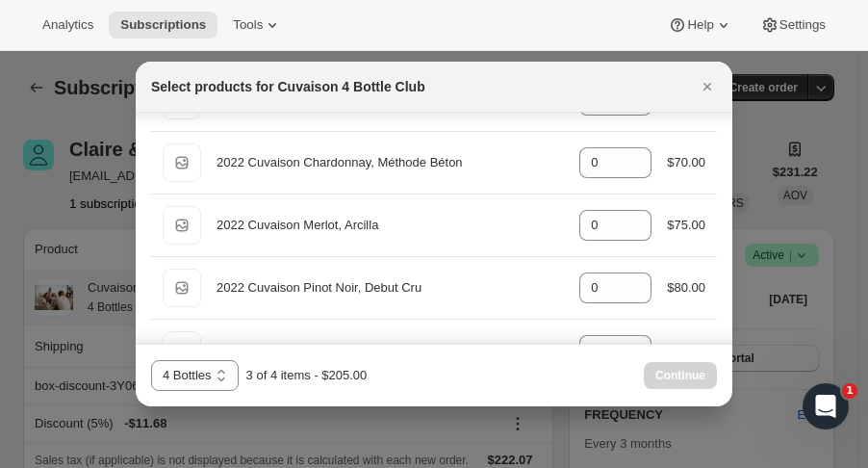
scroll to position [761, 0]
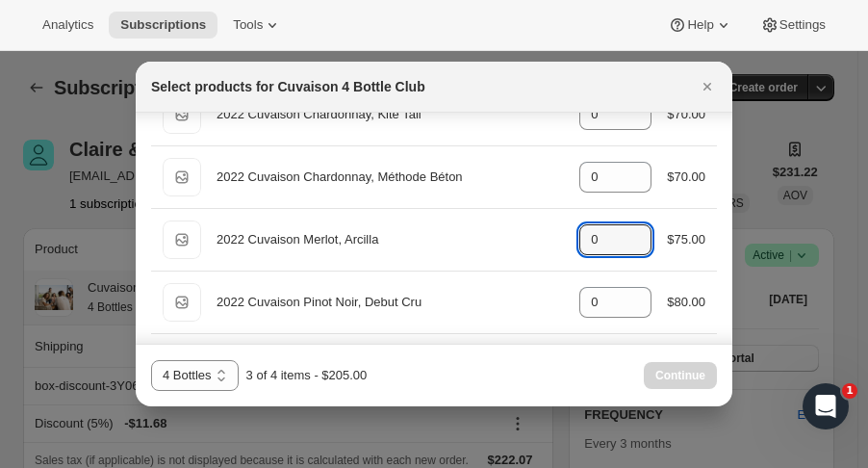
click at [631, 237] on icon ":r22u:" at bounding box center [636, 245] width 19 height 19
click at [629, 220] on div "Default Title 2022 Cuvaison Merlot, [PERSON_NAME] gid://shopify/ProductVariant/…" at bounding box center [434, 239] width 543 height 38
click at [637, 228] on icon ":r22u:" at bounding box center [636, 233] width 19 height 19
type input "1"
click at [664, 375] on span "Continue" at bounding box center [680, 375] width 50 height 15
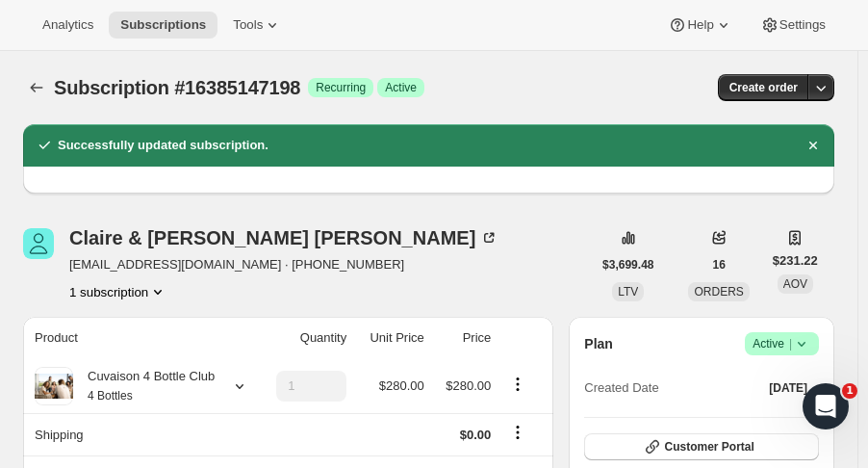
click at [38, 81] on icon "Subscriptions" at bounding box center [36, 87] width 19 height 19
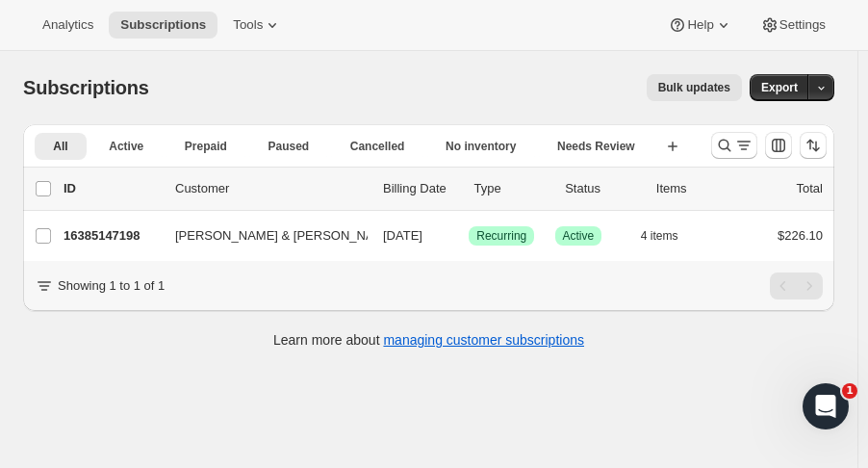
click at [725, 153] on icon "Search and filter results" at bounding box center [724, 145] width 19 height 19
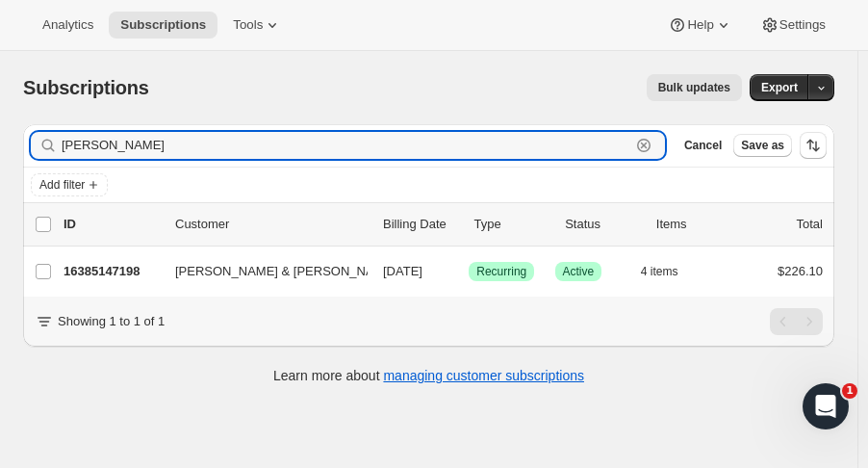
drag, startPoint x: 177, startPoint y: 149, endPoint x: -64, endPoint y: 158, distance: 240.7
click at [0, 158] on html "Analytics Subscriptions Tools Help Settings Skip to content Subscriptions. This…" at bounding box center [434, 234] width 868 height 468
type input "[PERSON_NAME]"
click at [99, 264] on p "16389275966" at bounding box center [112, 271] width 96 height 19
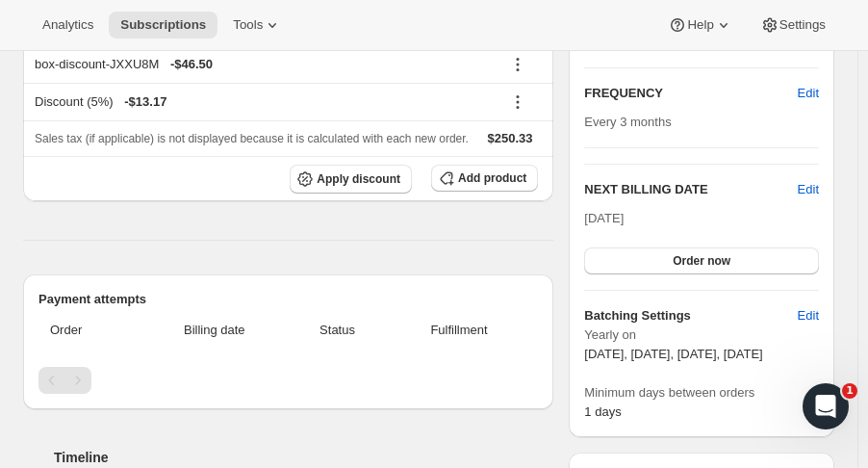
scroll to position [324, 0]
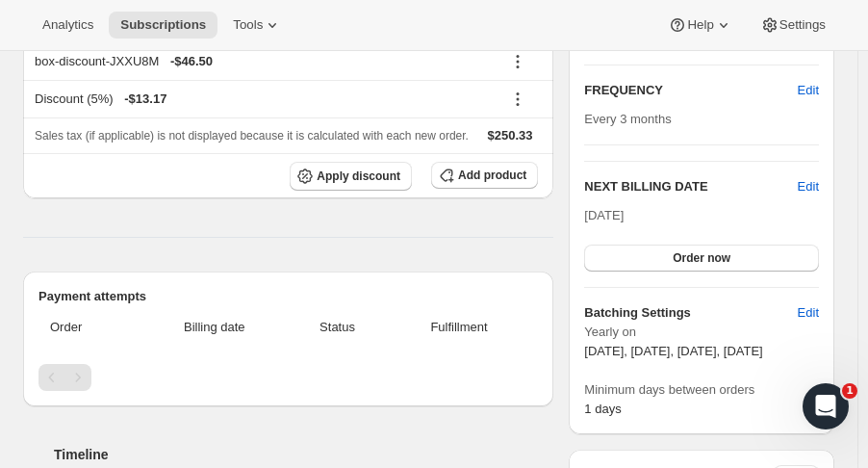
click at [811, 184] on span "Edit" at bounding box center [808, 186] width 21 height 19
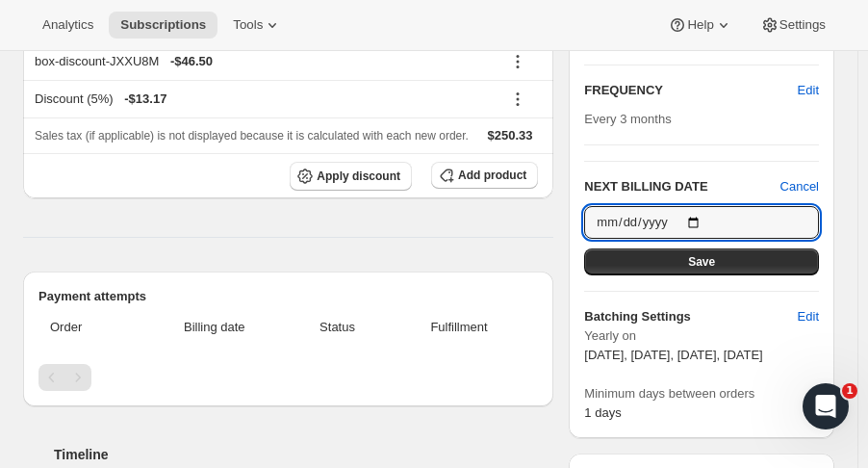
click at [703, 224] on input "[DATE]" at bounding box center [701, 222] width 235 height 33
type input "[DATE]"
click at [715, 259] on span "Save" at bounding box center [701, 261] width 27 height 15
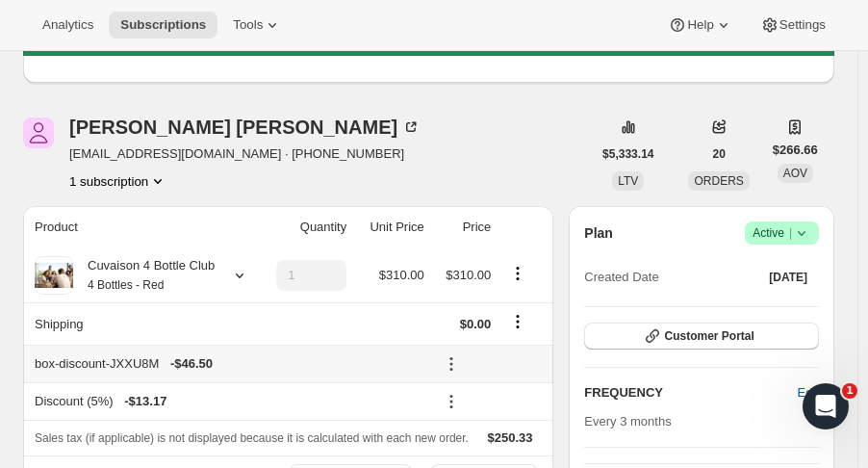
scroll to position [0, 0]
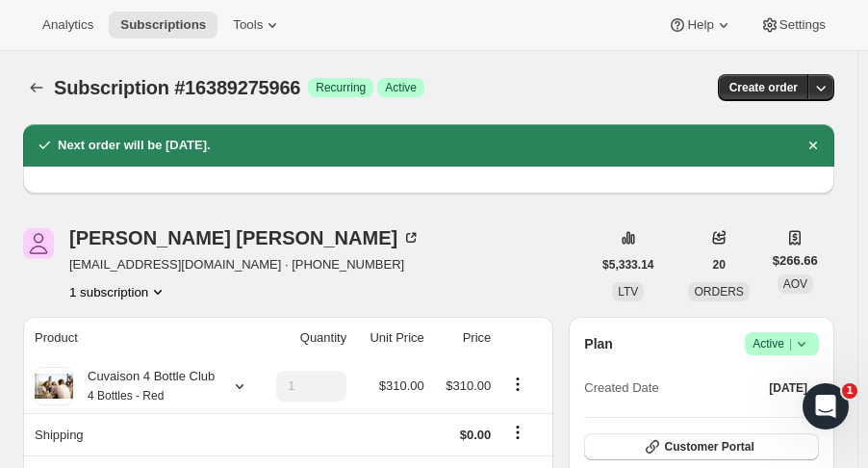
click at [33, 82] on icon "Subscriptions" at bounding box center [36, 87] width 19 height 19
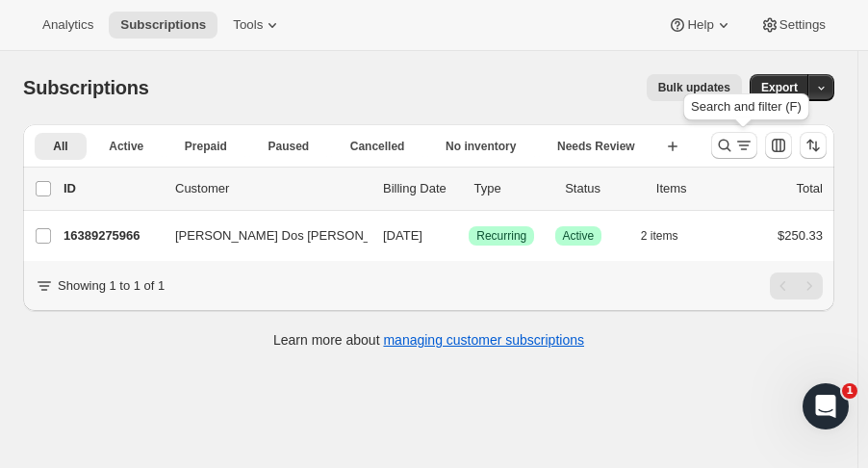
click at [732, 136] on button "Search and filter results" at bounding box center [734, 145] width 46 height 27
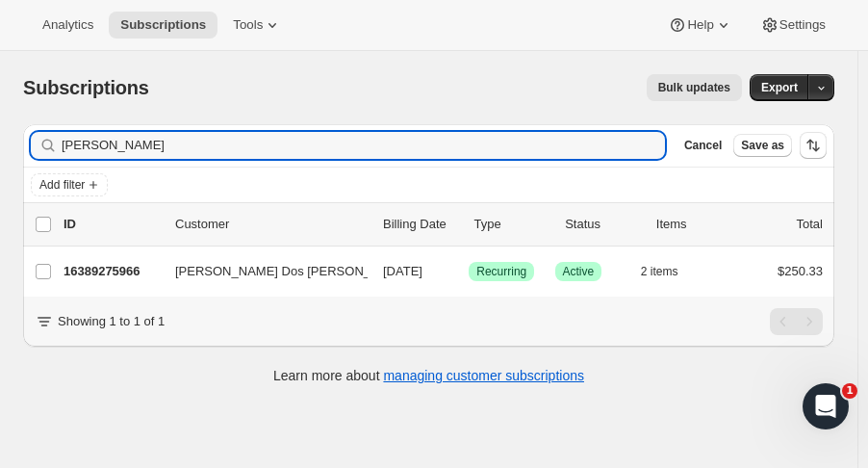
drag, startPoint x: 152, startPoint y: 146, endPoint x: -171, endPoint y: 118, distance: 324.5
click at [0, 118] on html "Analytics Subscriptions Tools Help Settings Skip to content Subscriptions. This…" at bounding box center [434, 234] width 868 height 468
type input "willing"
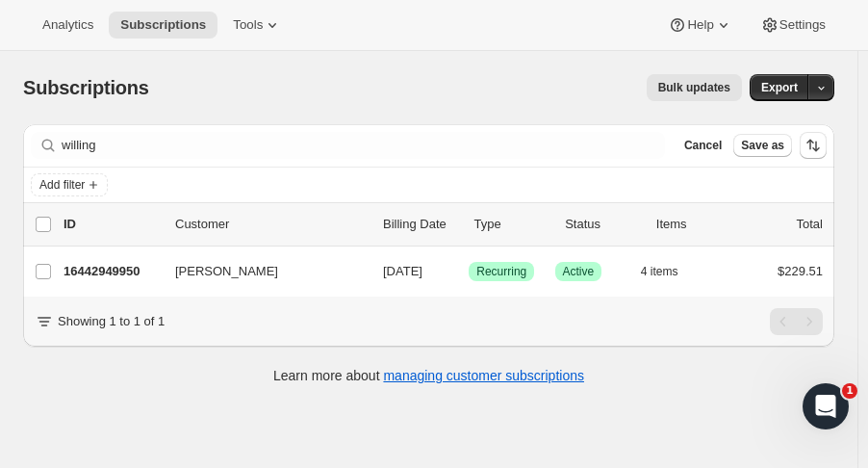
click at [83, 266] on p "16442949950" at bounding box center [112, 271] width 96 height 19
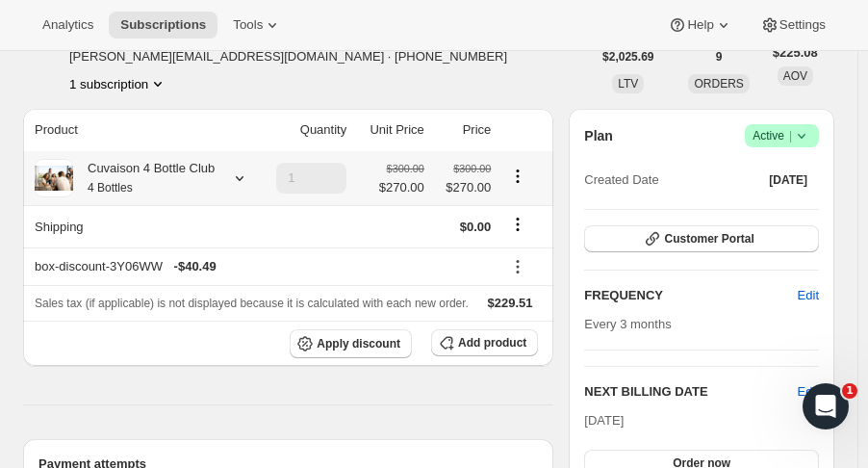
scroll to position [120, 0]
click at [466, 344] on button "Add product" at bounding box center [484, 341] width 107 height 27
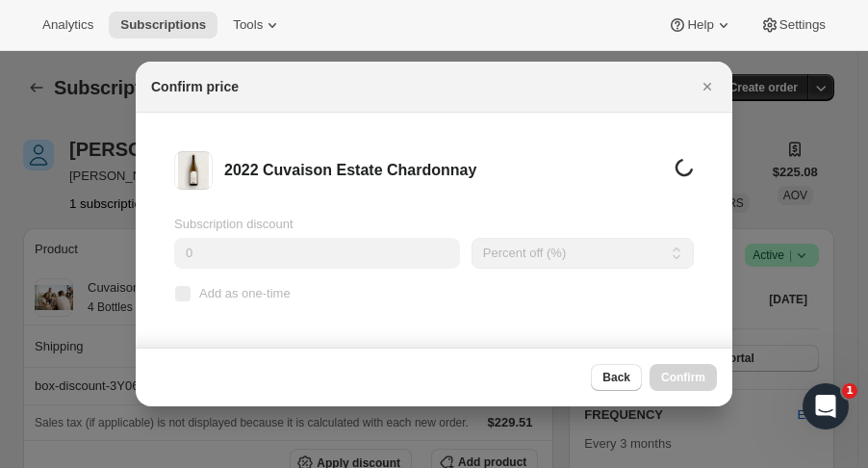
scroll to position [0, 0]
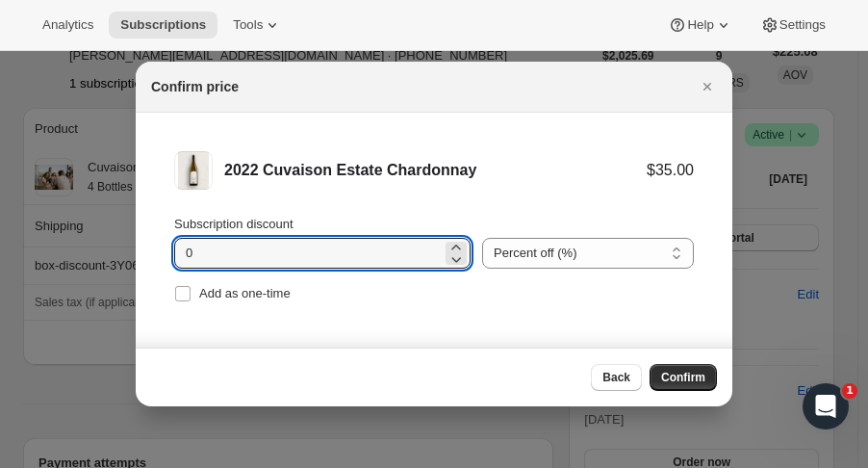
drag, startPoint x: 201, startPoint y: 255, endPoint x: 145, endPoint y: 248, distance: 56.2
click at [145, 248] on li "2022 Cuvaison Estate Chardonnay $35.00 Subscription discount 0 Percent off (%) …" at bounding box center [434, 229] width 597 height 233
type input "15"
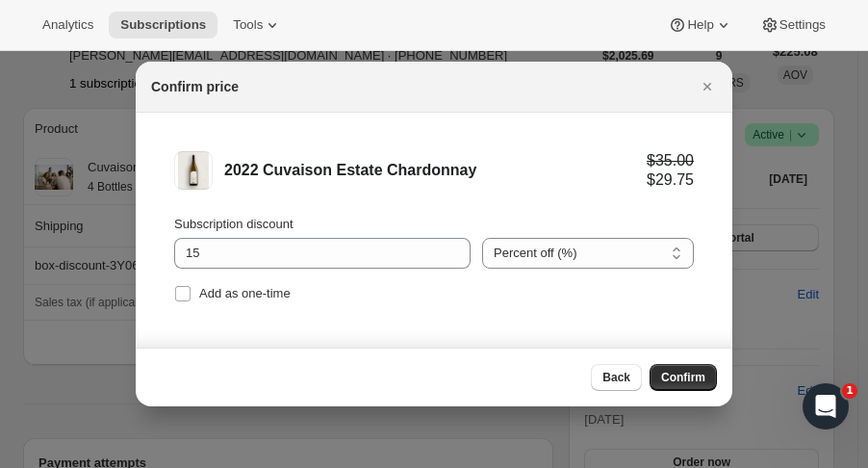
click at [266, 298] on span "Add as one-time" at bounding box center [244, 293] width 91 height 14
click at [191, 298] on input "Add as one-time" at bounding box center [182, 293] width 15 height 15
checkbox input "true"
click at [693, 379] on span "Confirm" at bounding box center [683, 377] width 44 height 15
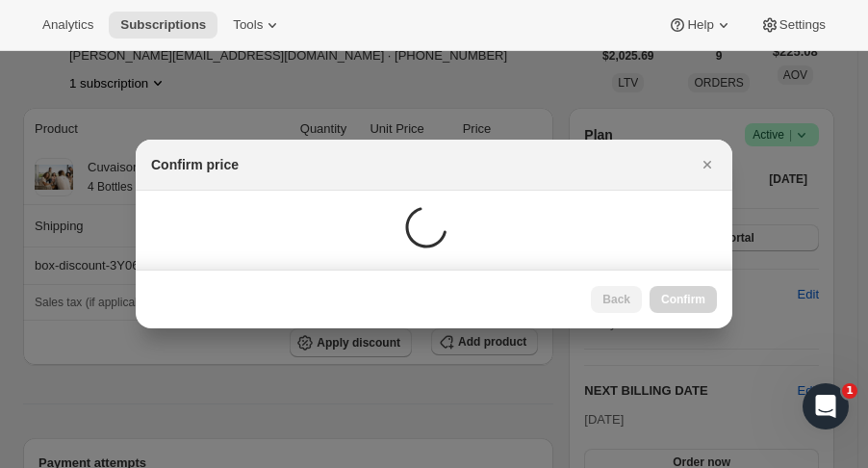
scroll to position [120, 0]
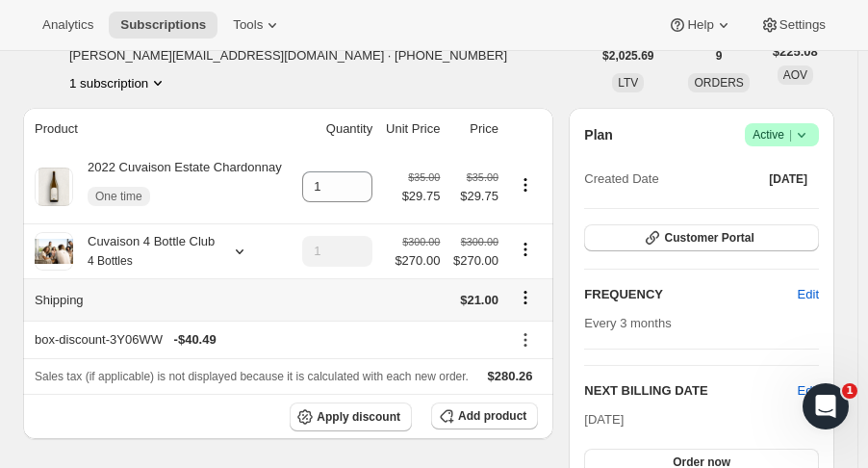
click at [532, 302] on icon "Shipping actions" at bounding box center [525, 297] width 19 height 19
click at [530, 323] on button "Edit shipping rate" at bounding box center [530, 334] width 108 height 31
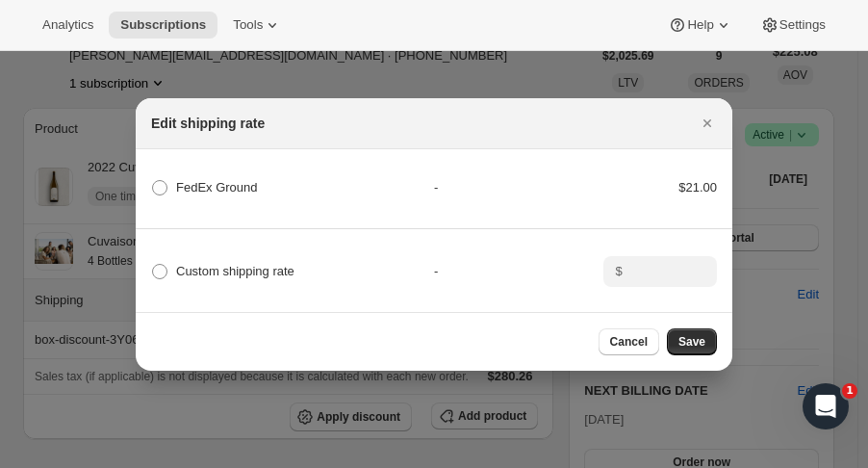
click at [196, 191] on span "FedEx Ground" at bounding box center [217, 187] width 82 height 19
click at [153, 181] on Ground "FedEx Ground" at bounding box center [152, 180] width 1 height 1
radio Ground "true"
click at [695, 337] on button "Save" at bounding box center [692, 341] width 50 height 27
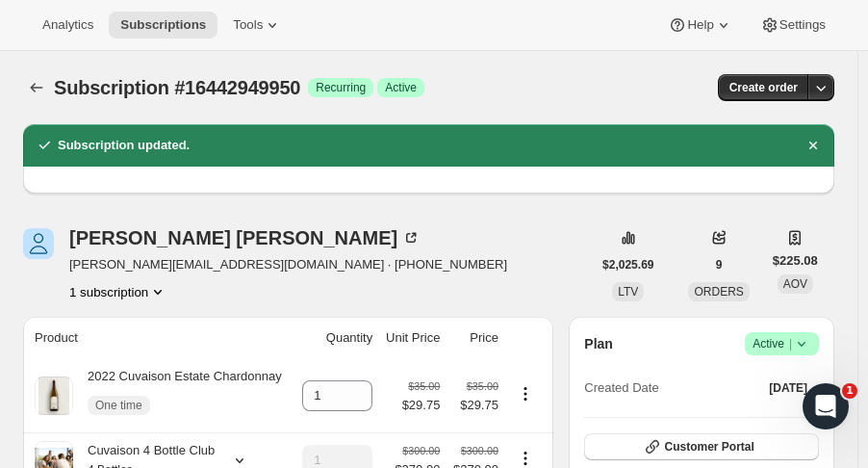
click at [33, 88] on icon "Subscriptions" at bounding box center [37, 88] width 13 height 10
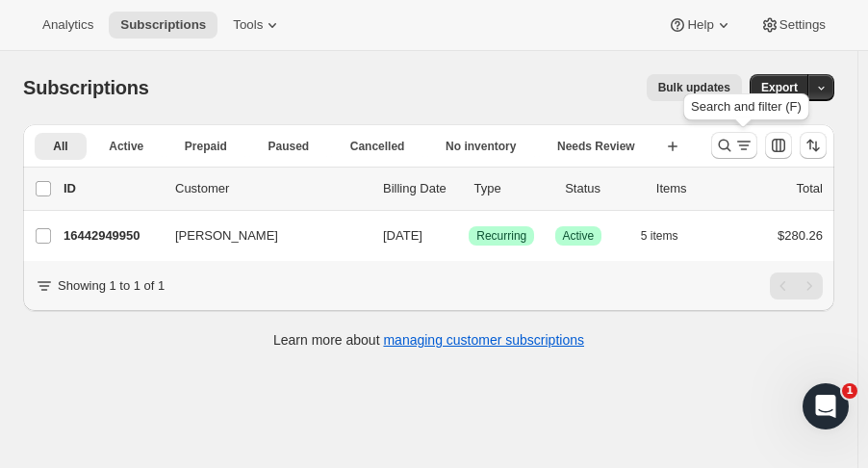
click at [733, 141] on icon "Search and filter results" at bounding box center [724, 145] width 19 height 19
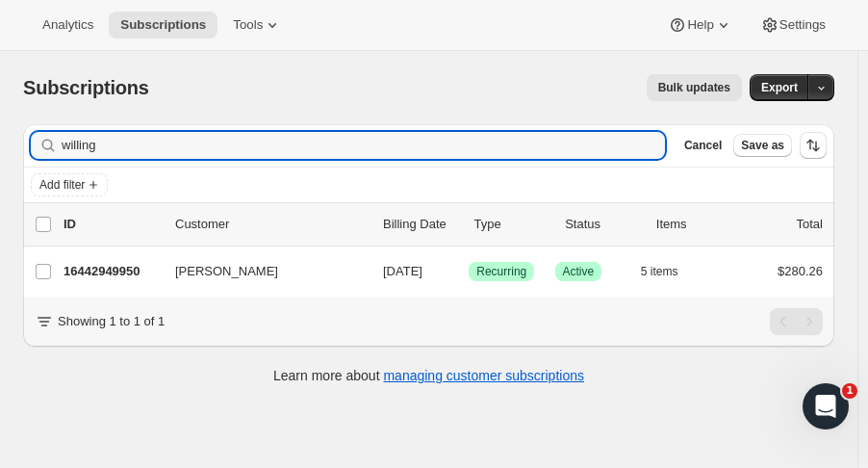
drag, startPoint x: 77, startPoint y: 141, endPoint x: -27, endPoint y: 142, distance: 103.9
click at [0, 142] on html "Analytics Subscriptions Tools Help Settings Skip to content Subscriptions. This…" at bounding box center [434, 234] width 868 height 468
type input "prisc"
click at [106, 272] on p "16382263614" at bounding box center [112, 271] width 96 height 19
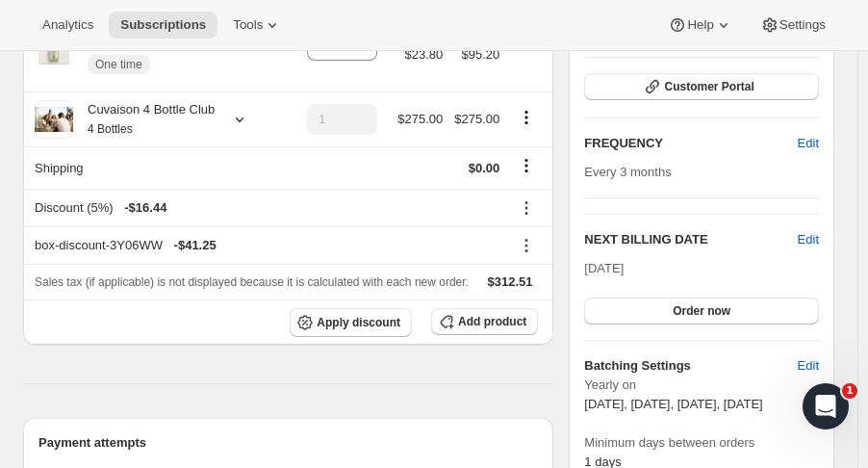
scroll to position [283, 0]
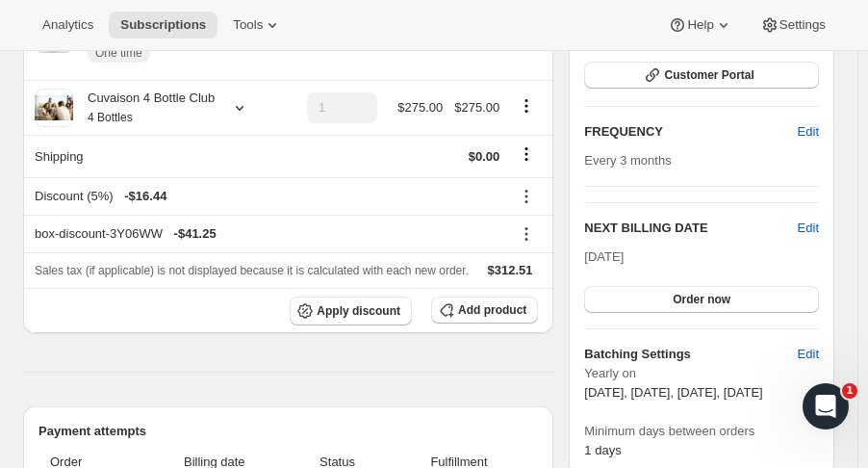
click at [829, 226] on div "Plan Success Active | Created Date [DATE] Customer Portal FREQUENCY Edit Every …" at bounding box center [702, 210] width 266 height 530
click at [819, 226] on span "Edit" at bounding box center [808, 227] width 21 height 19
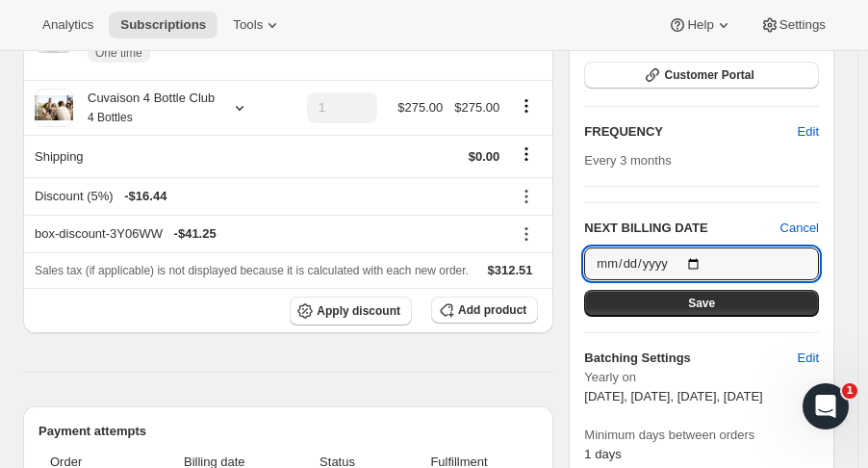
click at [701, 259] on input "[DATE]" at bounding box center [701, 263] width 235 height 33
type input "[DATE]"
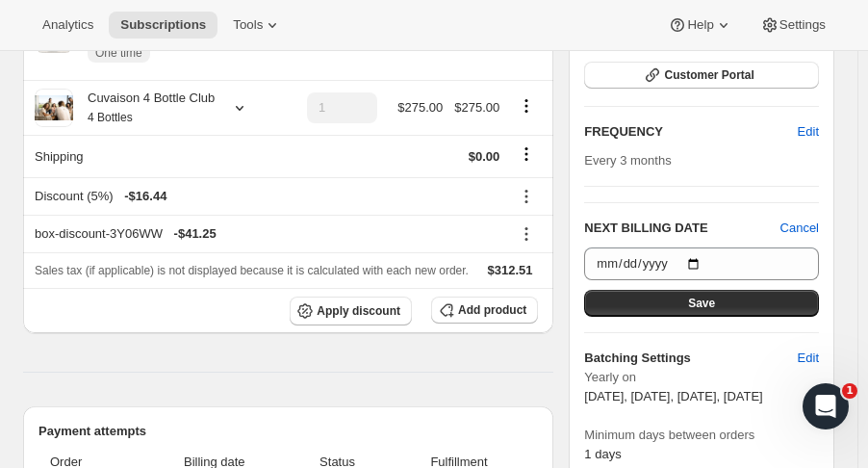
click at [738, 301] on button "Save" at bounding box center [701, 303] width 235 height 27
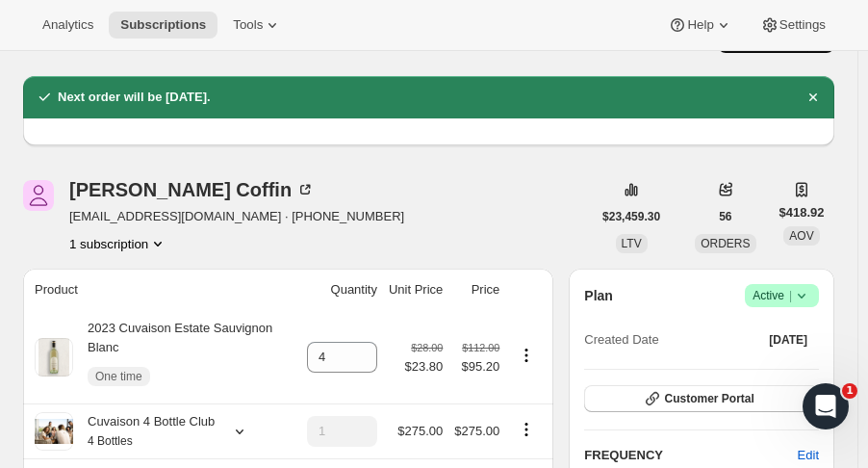
scroll to position [0, 0]
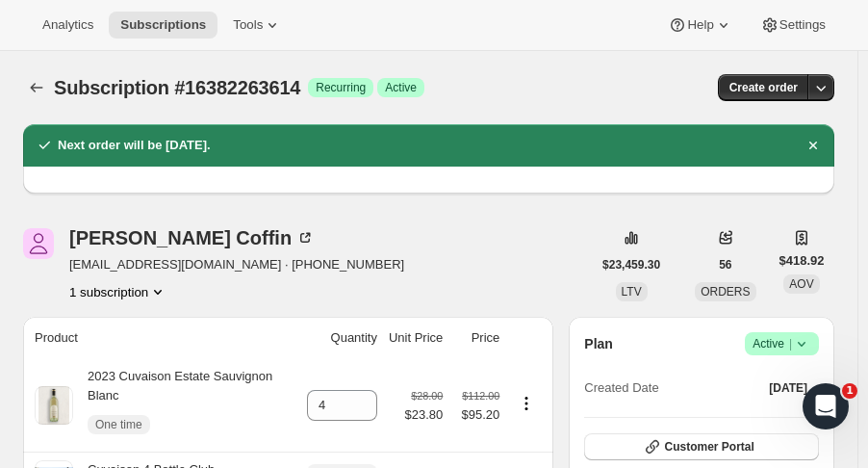
click at [830, 89] on icon "button" at bounding box center [820, 87] width 19 height 19
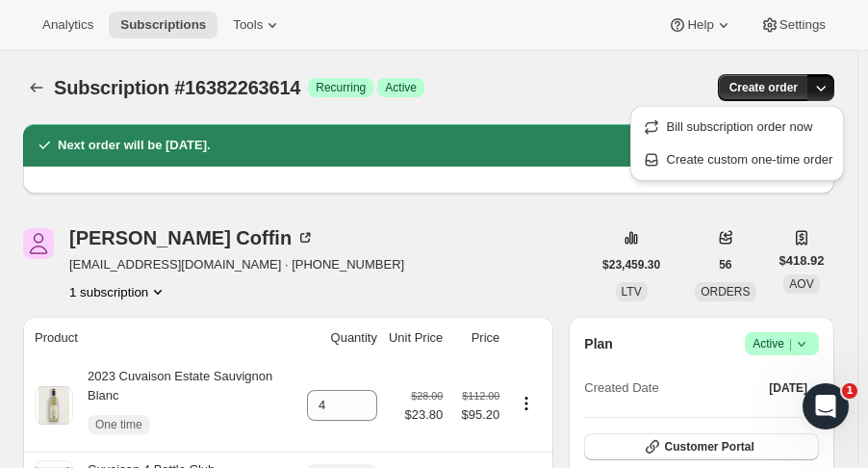
click at [783, 161] on span "Create custom one-time order" at bounding box center [750, 159] width 166 height 14
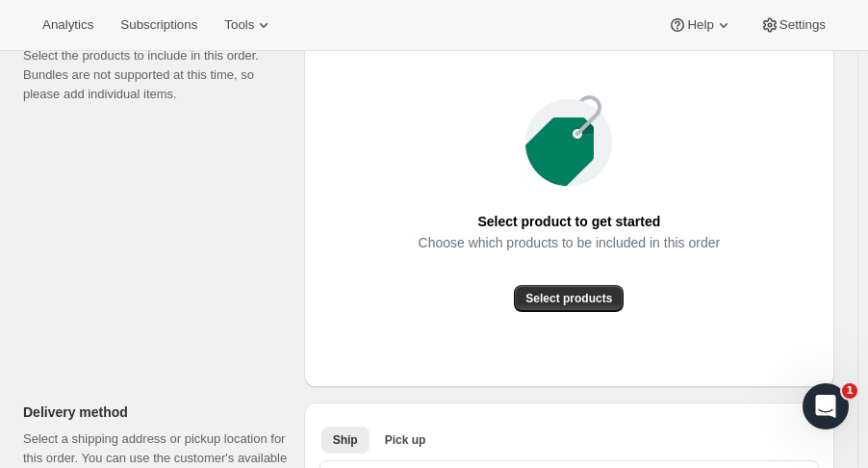
scroll to position [272, 0]
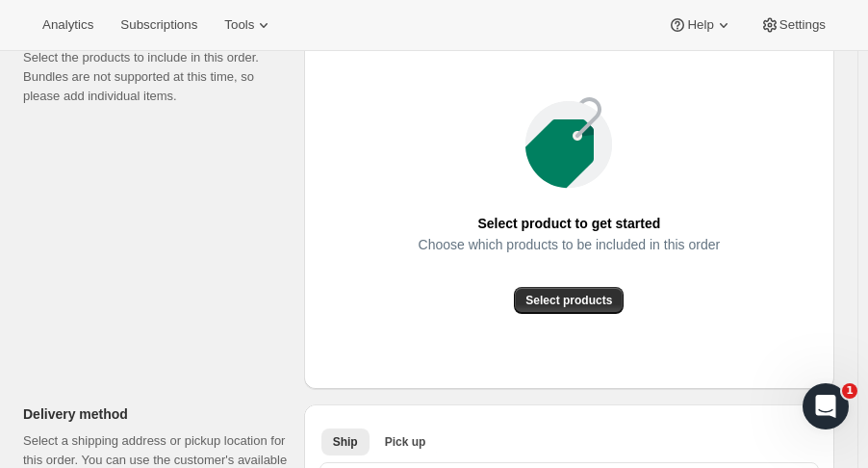
click at [595, 300] on span "Select products" at bounding box center [568, 300] width 87 height 15
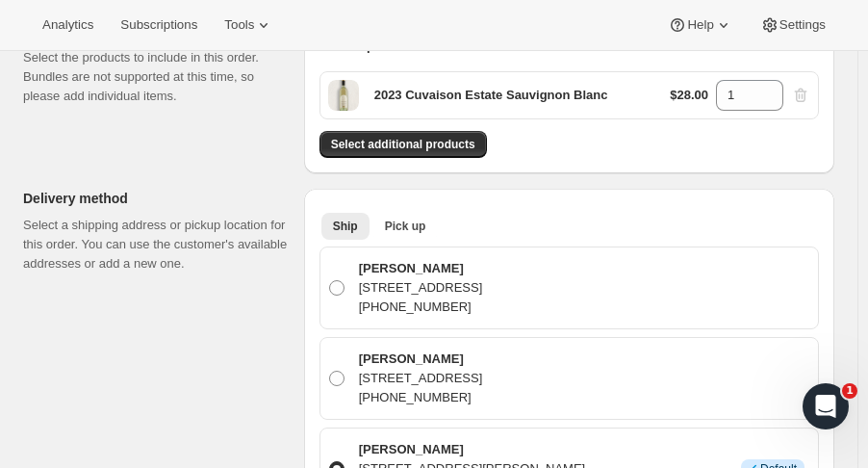
click at [766, 89] on div "1" at bounding box center [749, 95] width 67 height 31
click at [771, 89] on icon at bounding box center [768, 89] width 19 height 19
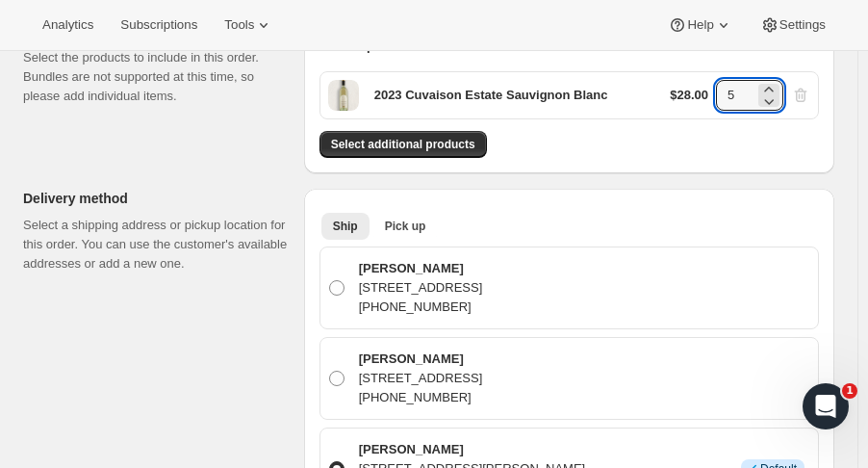
click at [771, 89] on icon at bounding box center [768, 89] width 19 height 19
click at [775, 103] on icon at bounding box center [768, 100] width 19 height 19
type input "6"
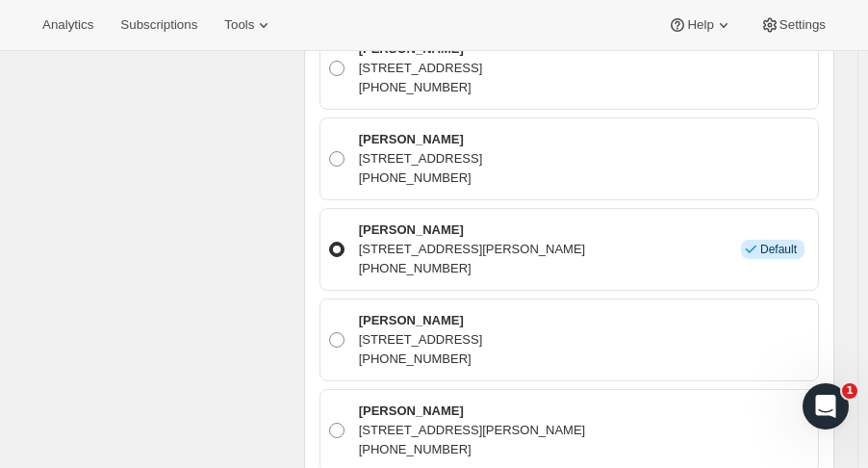
scroll to position [511, 0]
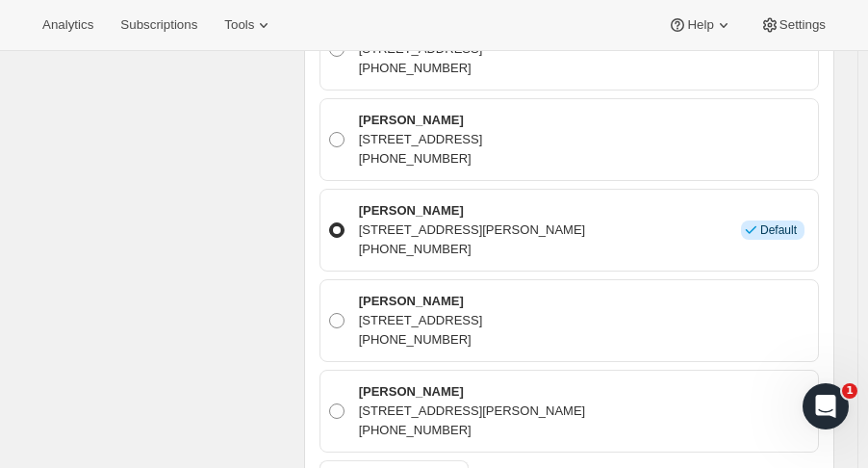
click at [483, 322] on p "[STREET_ADDRESS]" at bounding box center [421, 320] width 124 height 19
click at [330, 314] on input "[PERSON_NAME] [STREET_ADDRESS] [PHONE_NUMBER]" at bounding box center [329, 313] width 1 height 1
radio input "true"
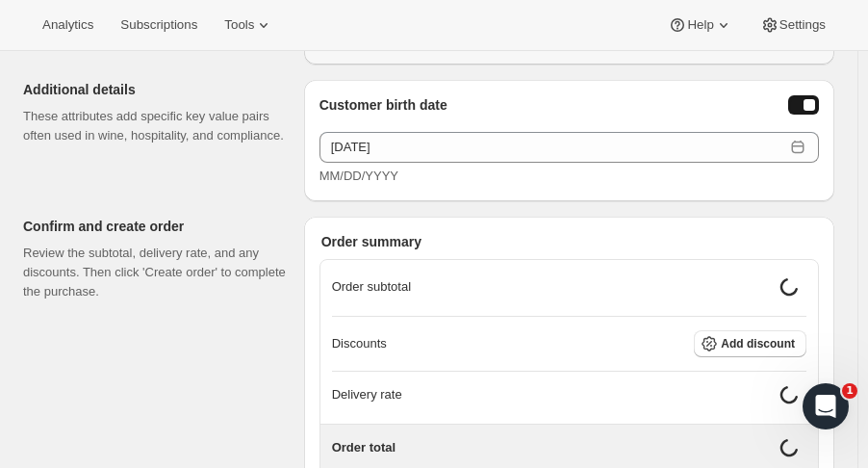
scroll to position [1397, 0]
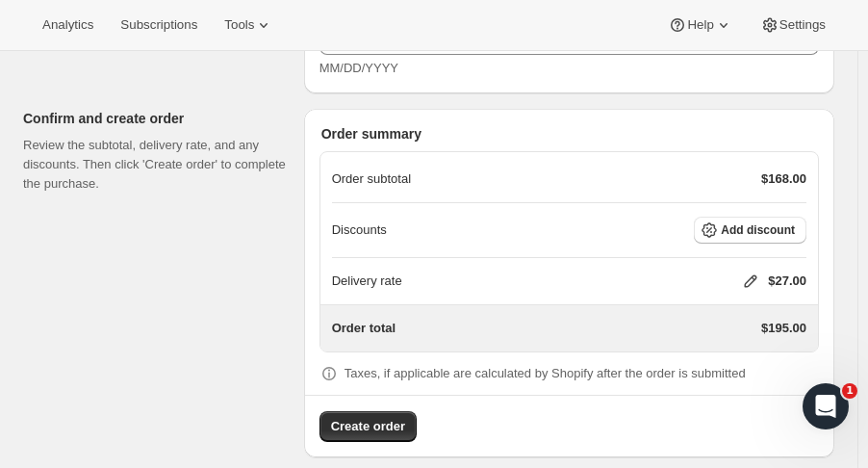
click at [771, 233] on span "Add discount" at bounding box center [758, 229] width 74 height 15
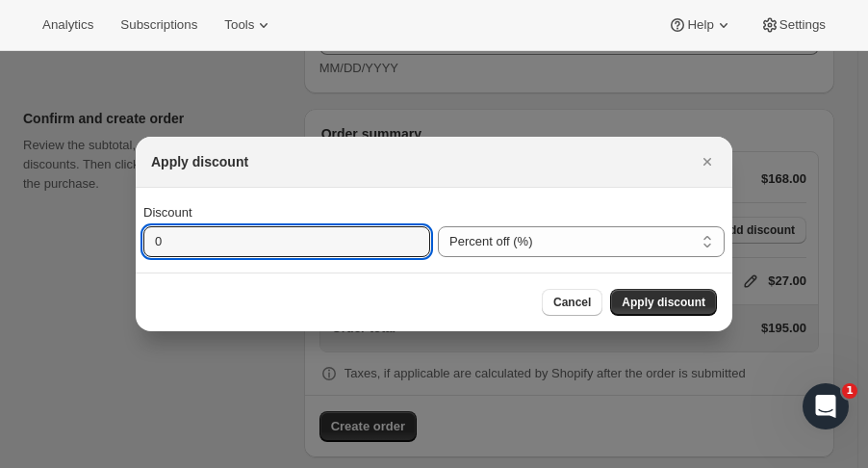
click at [379, 248] on input "0" at bounding box center [272, 241] width 258 height 31
type input "20"
click at [675, 308] on span "Apply discount" at bounding box center [664, 301] width 84 height 15
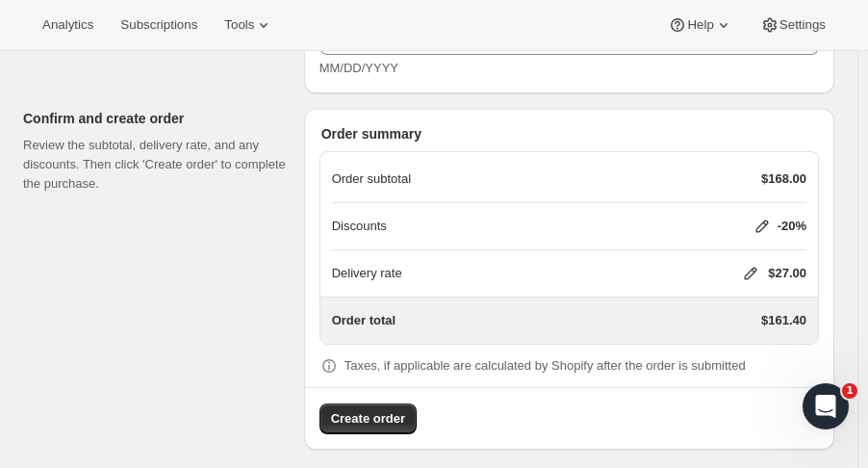
click at [356, 409] on span "Create order" at bounding box center [368, 418] width 74 height 19
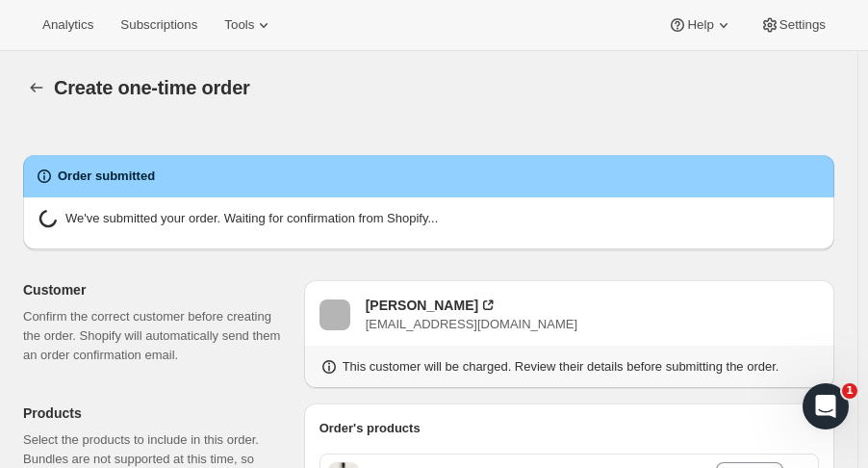
radio input "true"
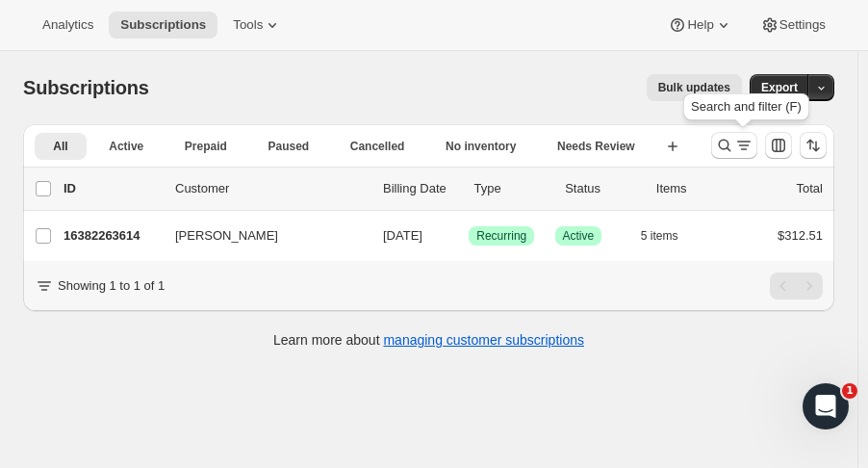
click at [728, 147] on icon "Search and filter results" at bounding box center [724, 145] width 19 height 19
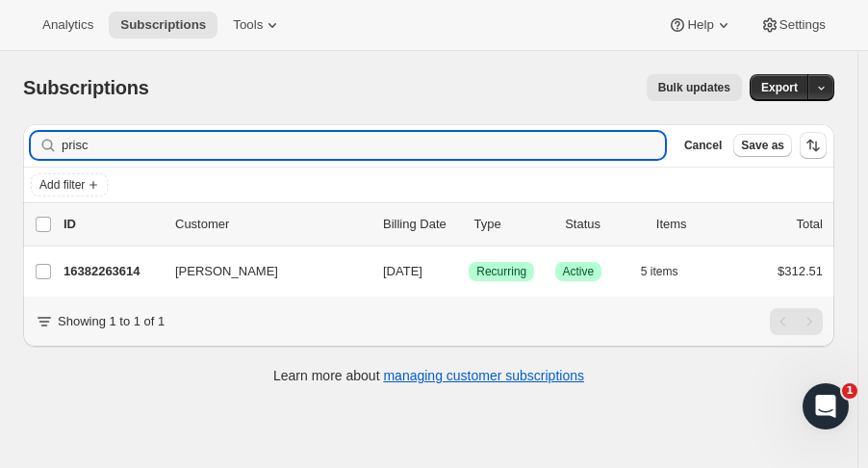
drag, startPoint x: 113, startPoint y: 141, endPoint x: -181, endPoint y: 163, distance: 294.3
click at [0, 163] on html "Analytics Subscriptions Tools Help Settings Skip to content Subscriptions. This…" at bounding box center [434, 234] width 868 height 468
type input "rock [PERSON_NAME]"
click at [89, 272] on p "16387178814" at bounding box center [112, 271] width 96 height 19
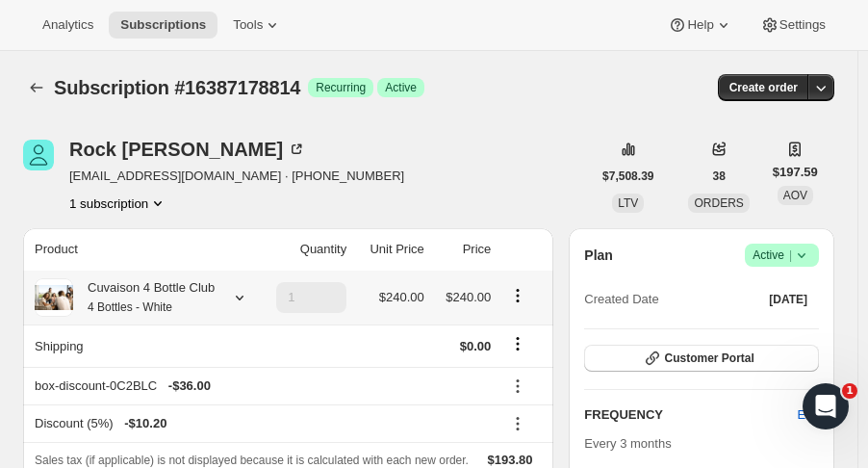
click at [235, 294] on icon at bounding box center [239, 297] width 19 height 19
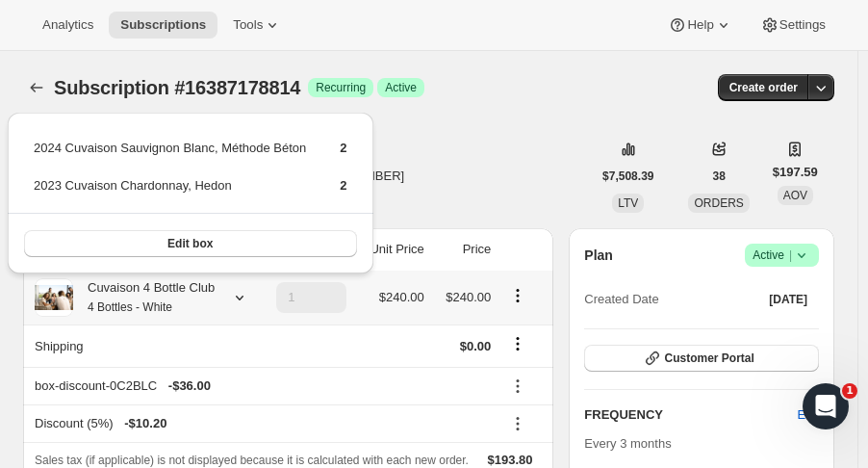
click at [241, 238] on button "Edit box" at bounding box center [190, 243] width 333 height 27
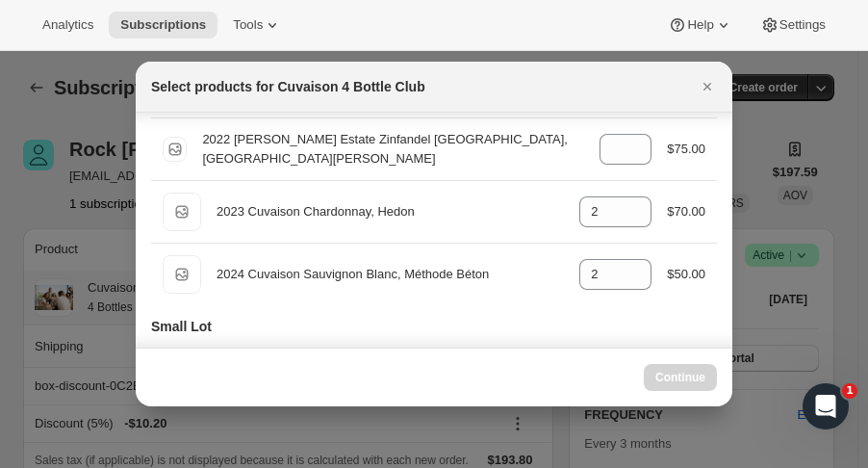
scroll to position [161, 0]
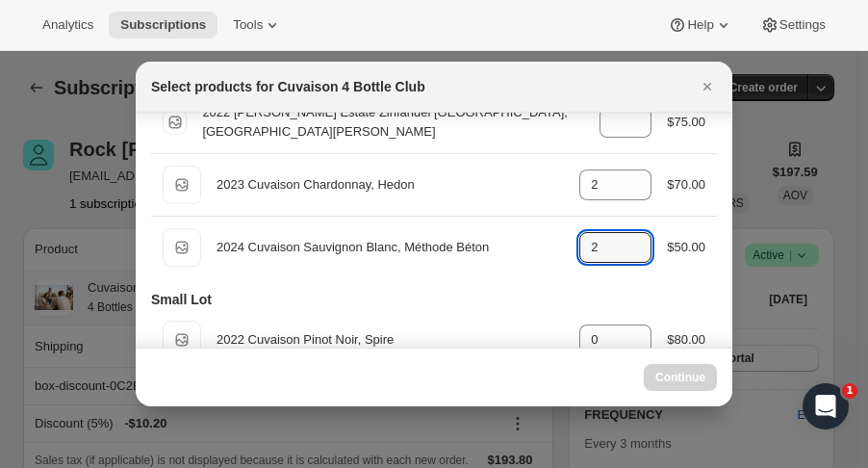
click at [629, 258] on icon ":r3f3:" at bounding box center [636, 252] width 19 height 19
type input "1"
select select "gid://shopify/ProductVariant/52115221807422"
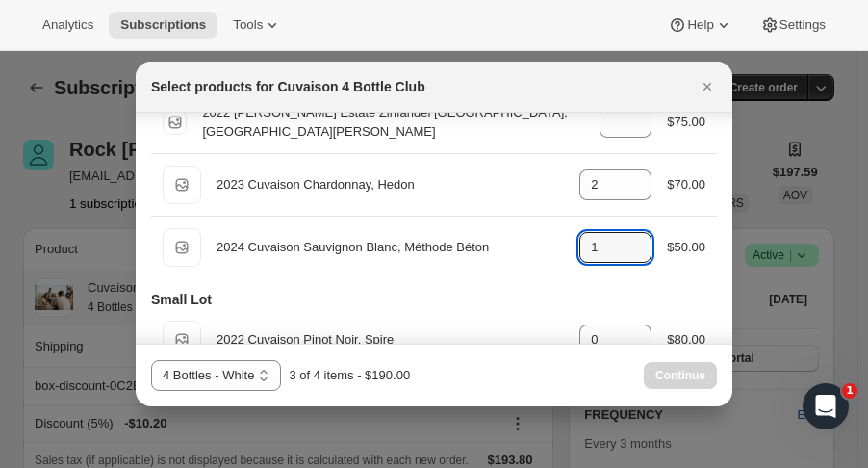
click at [629, 258] on icon ":r3f3:" at bounding box center [636, 252] width 19 height 19
type input "0"
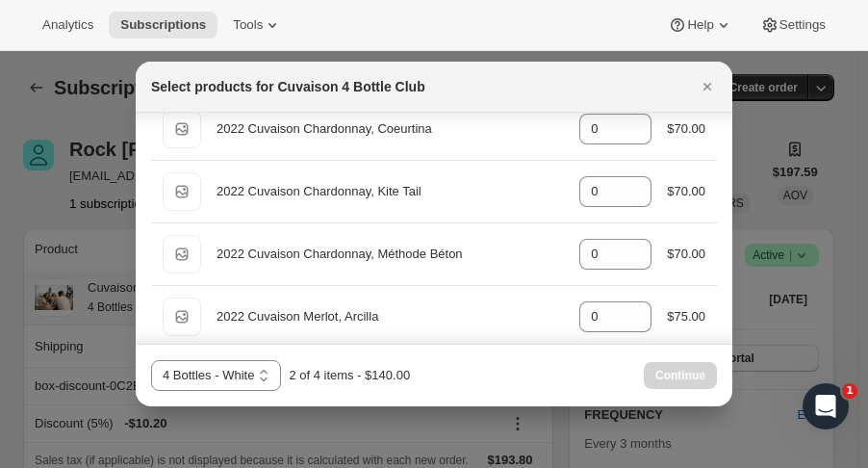
scroll to position [687, 0]
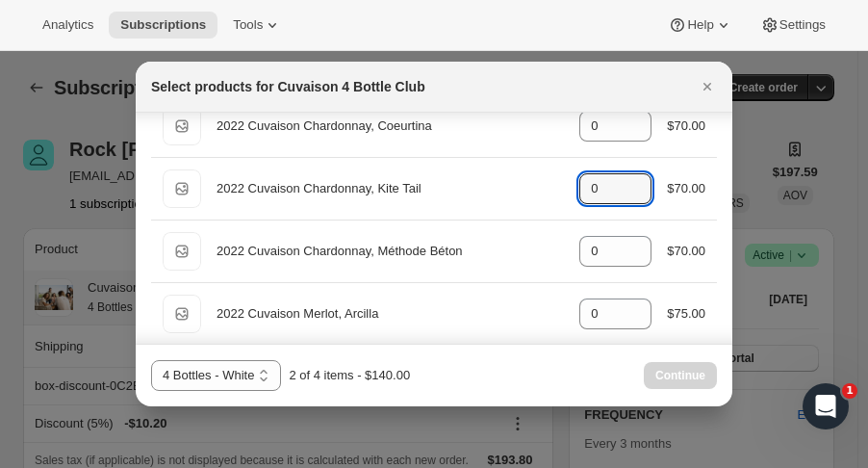
click at [635, 174] on icon ":r3f3:" at bounding box center [636, 182] width 19 height 19
type input "2"
click at [664, 380] on span "Continue" at bounding box center [680, 375] width 50 height 15
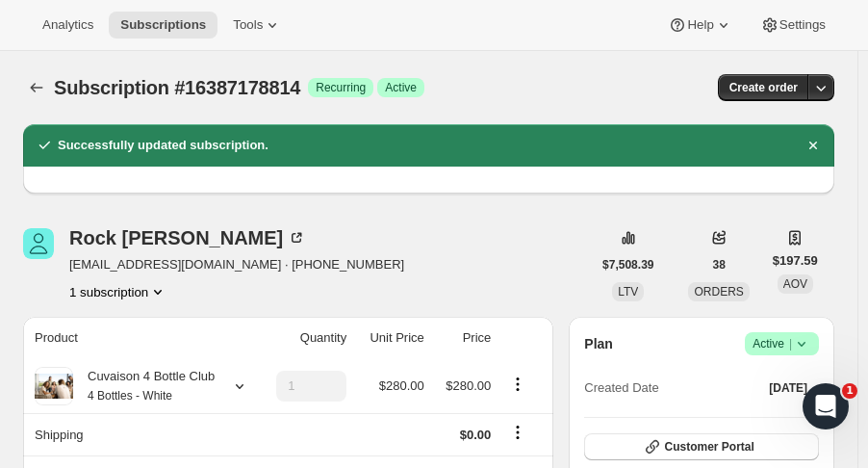
click at [38, 82] on icon "Subscriptions" at bounding box center [36, 87] width 19 height 19
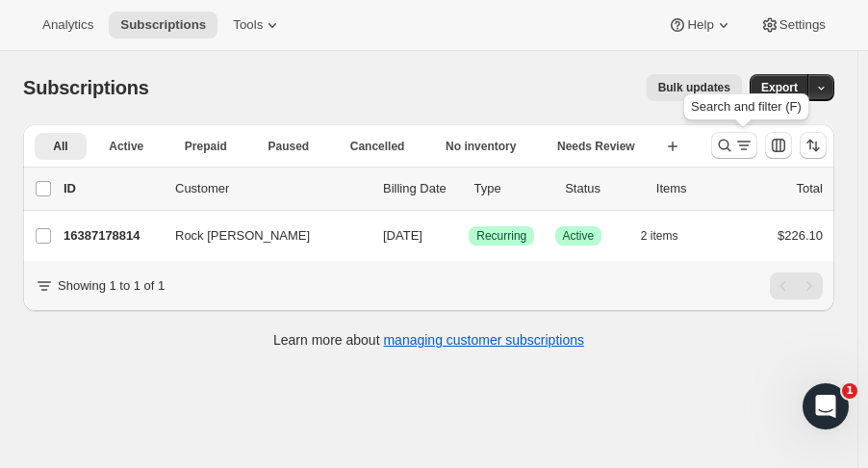
click at [731, 153] on icon "Search and filter results" at bounding box center [724, 145] width 19 height 19
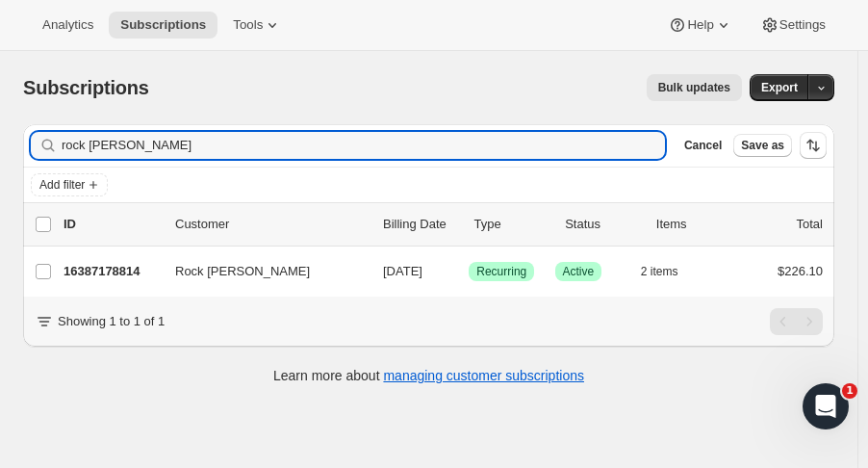
drag, startPoint x: 107, startPoint y: 143, endPoint x: -23, endPoint y: 151, distance: 130.1
click at [0, 151] on html "Analytics Subscriptions Tools Help Settings Skip to content Subscriptions. This…" at bounding box center [434, 234] width 868 height 468
type input "[PERSON_NAME]"
click at [125, 262] on p "16383443262" at bounding box center [112, 271] width 96 height 19
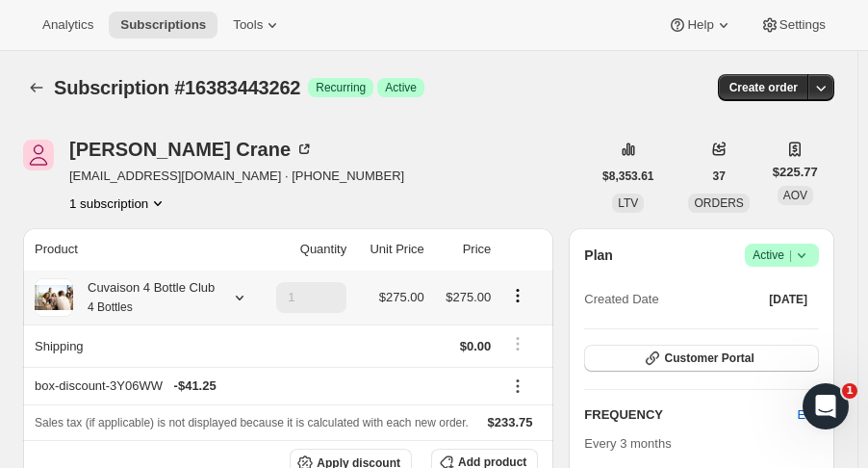
click at [245, 294] on icon at bounding box center [239, 297] width 19 height 19
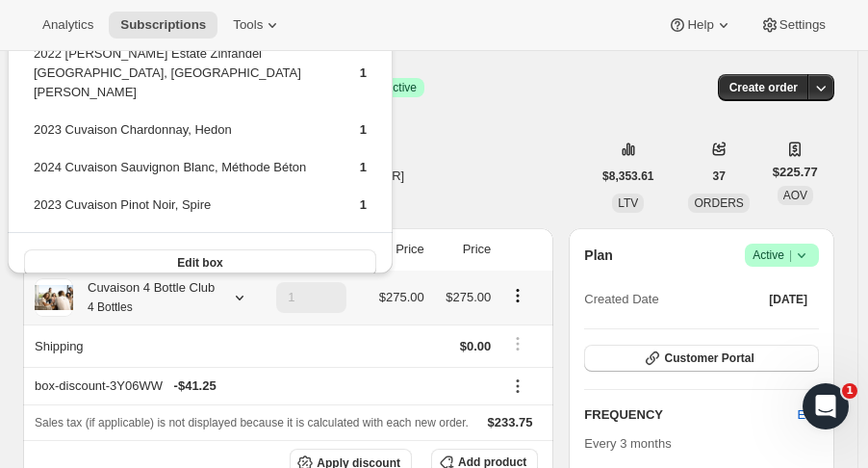
click at [230, 253] on button "Edit box" at bounding box center [200, 262] width 352 height 27
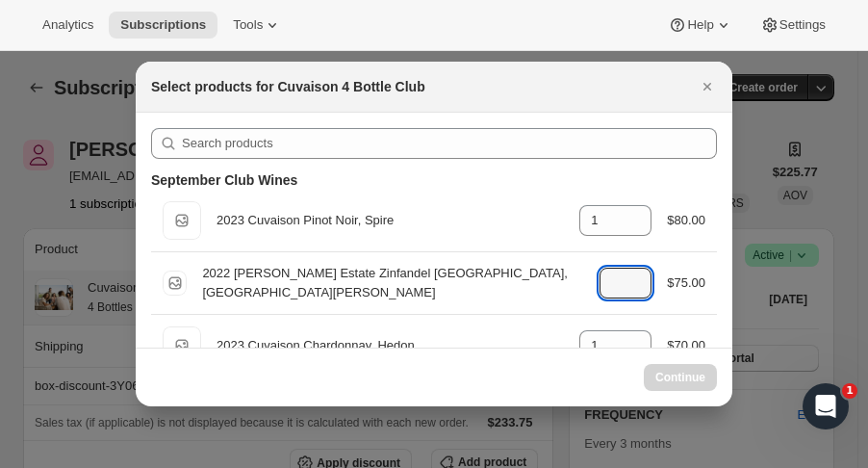
click at [627, 287] on icon ":r3su:" at bounding box center [636, 288] width 19 height 19
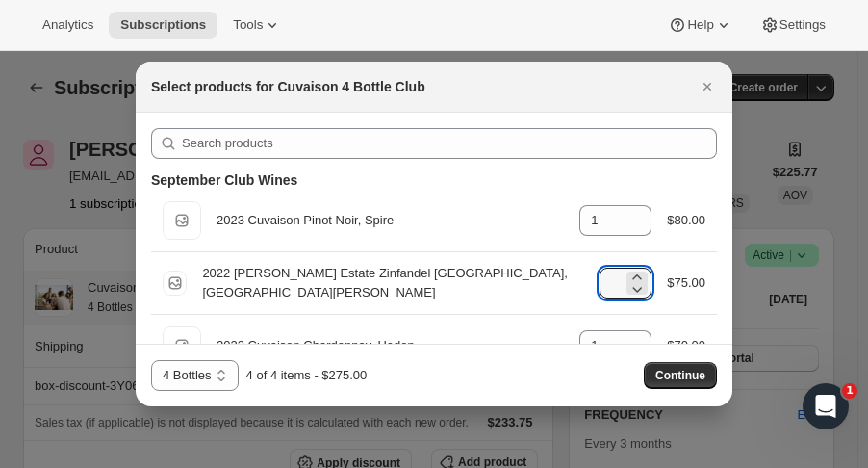
click at [637, 289] on icon ":r3su:" at bounding box center [636, 288] width 19 height 19
type input "0"
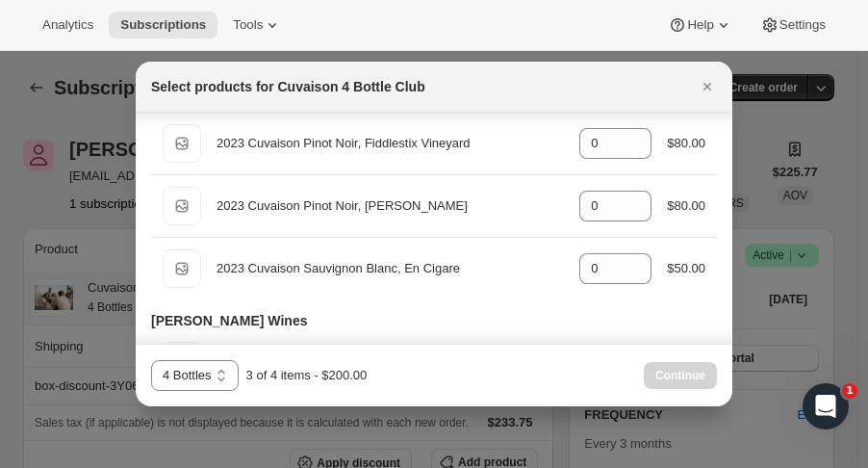
scroll to position [1404, 0]
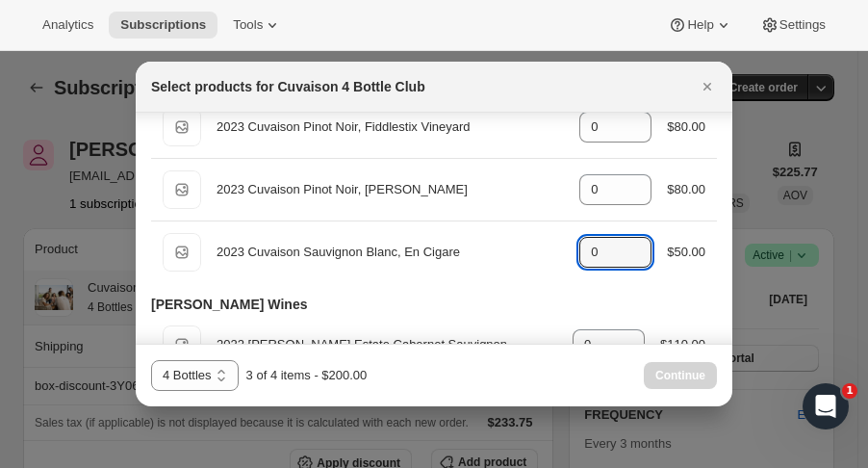
click at [627, 237] on icon ":r3su:" at bounding box center [636, 246] width 19 height 19
type input "1"
click at [667, 380] on span "Continue" at bounding box center [680, 375] width 50 height 15
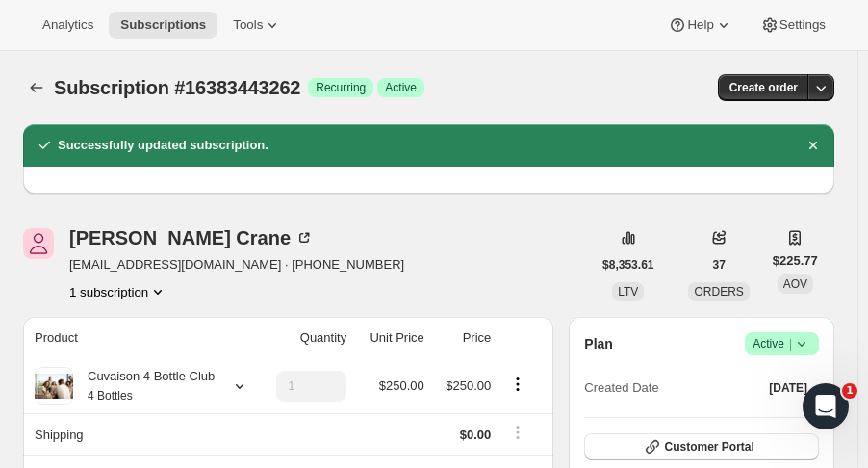
click at [35, 93] on icon "Subscriptions" at bounding box center [36, 87] width 19 height 19
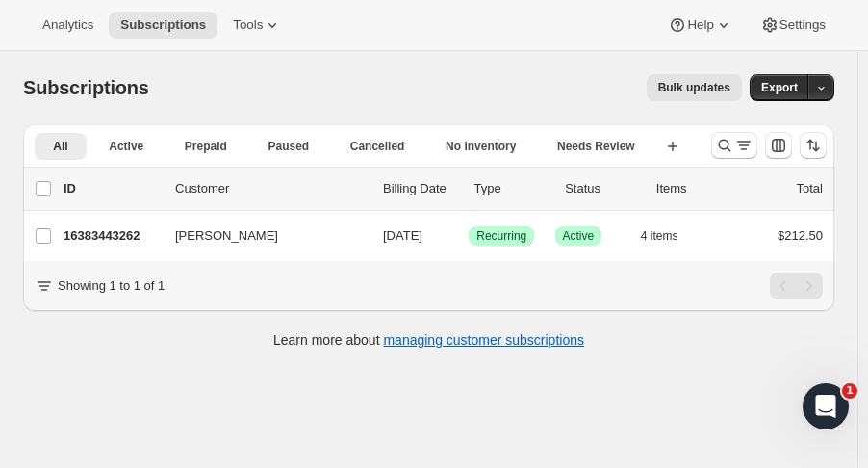
scroll to position [50, 0]
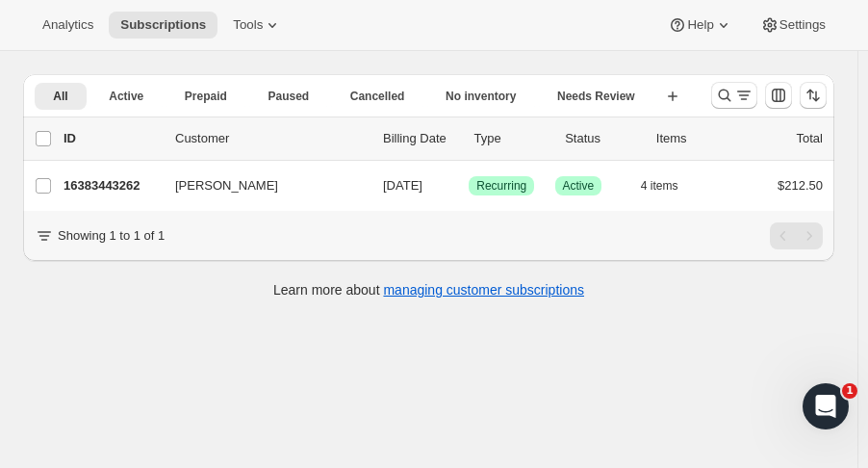
click at [32, 92] on ul "All Active Prepaid Paused Cancelled No inventory Needs Review More views" at bounding box center [344, 107] width 626 height 51
click at [729, 90] on icon "Search and filter results" at bounding box center [725, 95] width 13 height 13
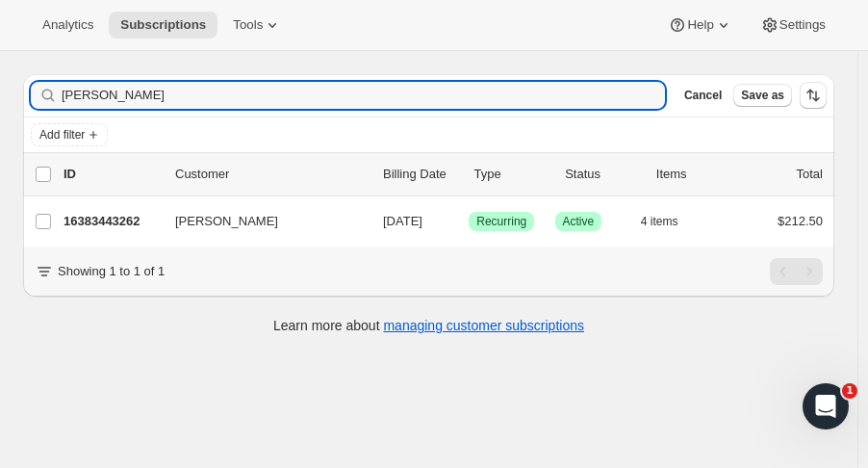
drag, startPoint x: 159, startPoint y: 91, endPoint x: -96, endPoint y: 100, distance: 255.2
click at [0, 100] on html "Analytics Subscriptions Tools Help Settings Skip to content Subscriptions. This…" at bounding box center [434, 184] width 868 height 468
type input "[PERSON_NAME]"
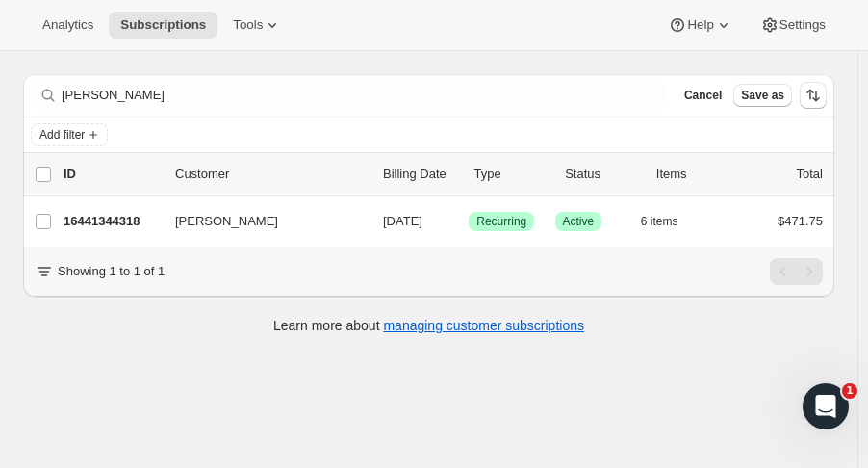
click at [64, 212] on p "16441344318" at bounding box center [112, 221] width 96 height 19
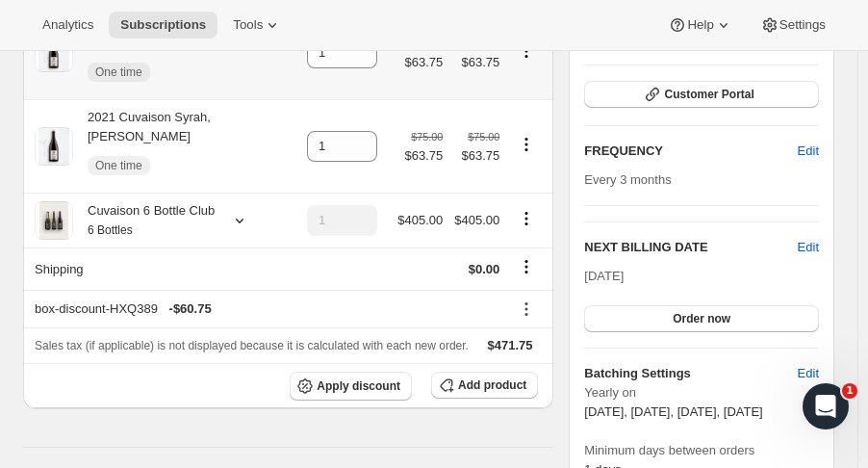
scroll to position [293, 0]
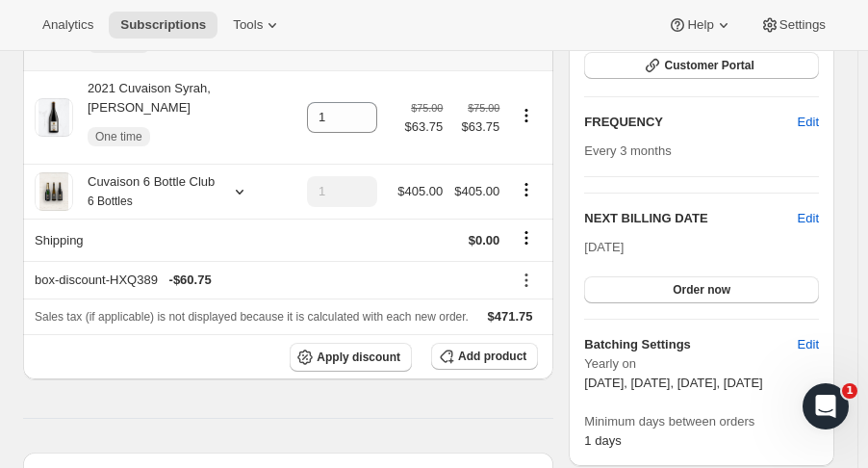
click at [238, 190] on icon at bounding box center [240, 192] width 8 height 5
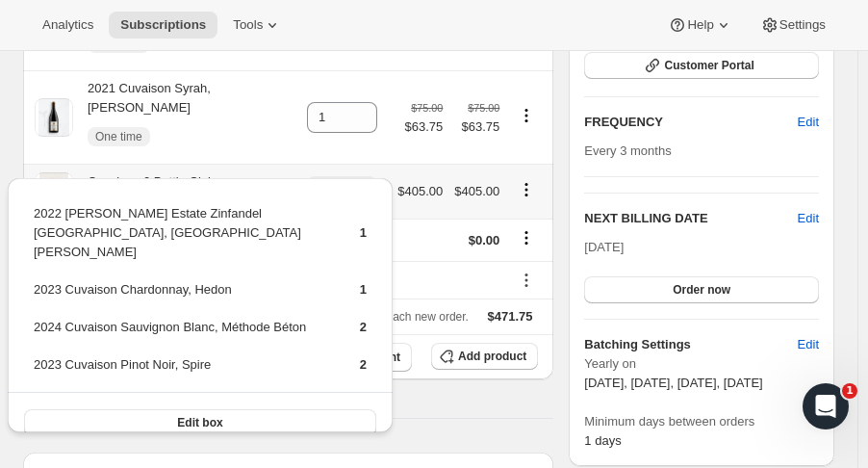
click at [323, 409] on button "Edit box" at bounding box center [200, 422] width 352 height 27
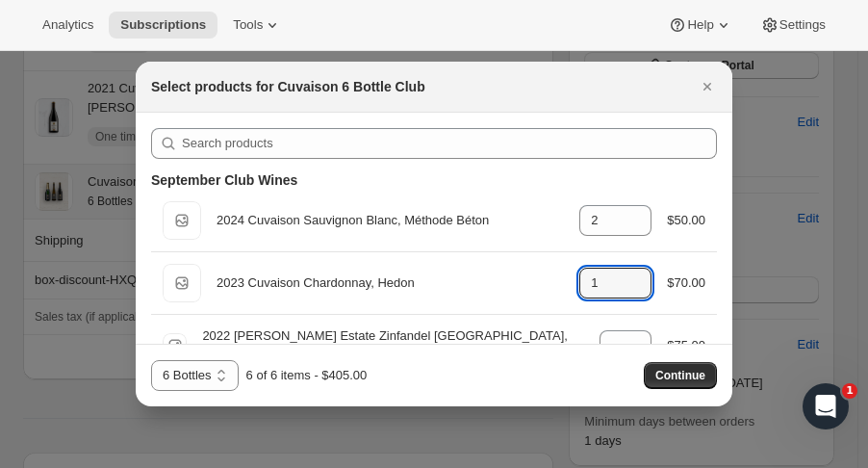
click at [629, 296] on icon ":r489:" at bounding box center [636, 288] width 19 height 19
type input "0"
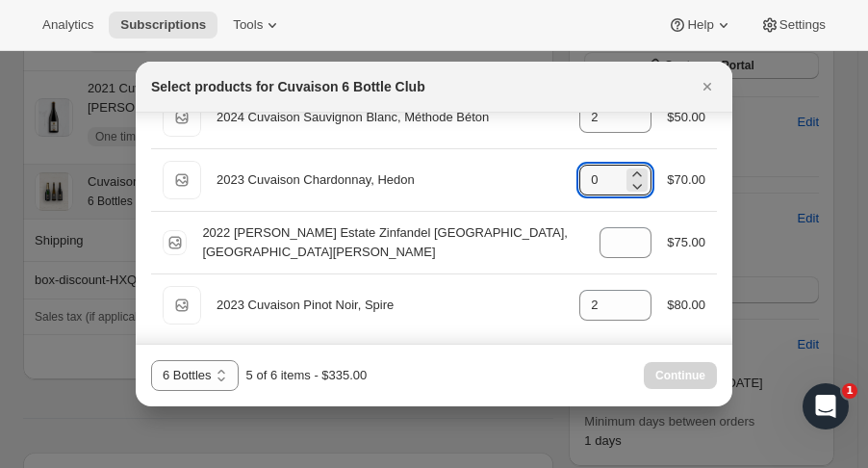
scroll to position [114, 0]
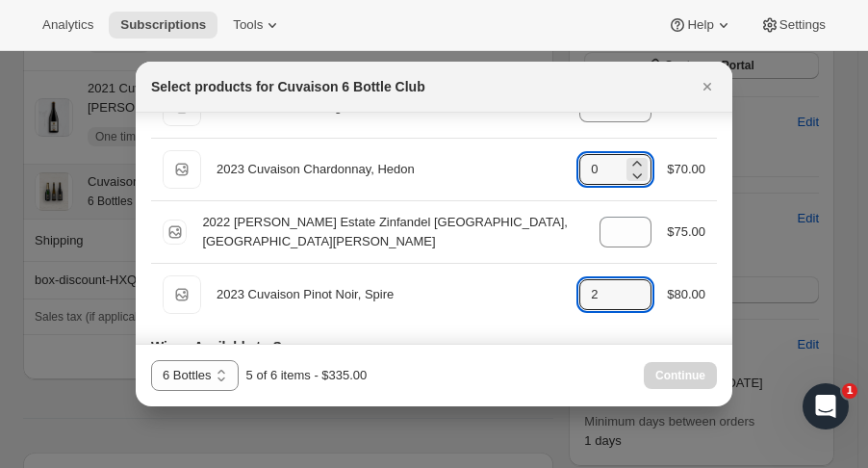
click at [635, 301] on icon ":r489:" at bounding box center [636, 300] width 19 height 19
type input "0"
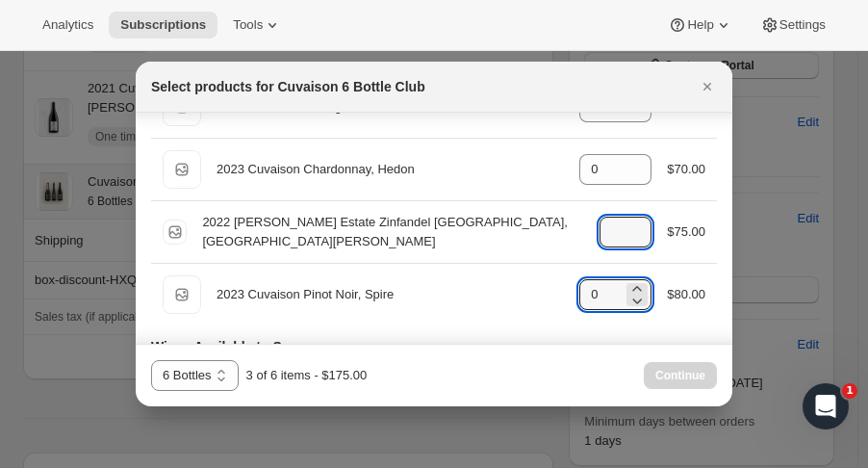
click at [627, 222] on icon ":r489:" at bounding box center [636, 226] width 19 height 19
type input "3"
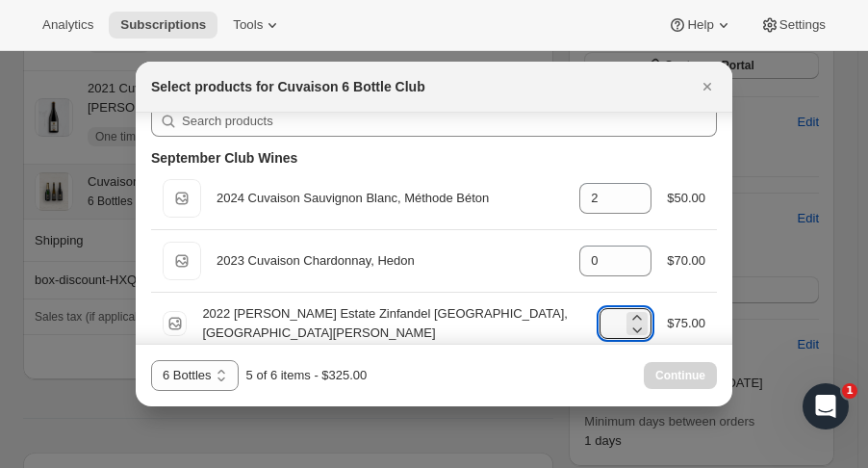
scroll to position [20, 0]
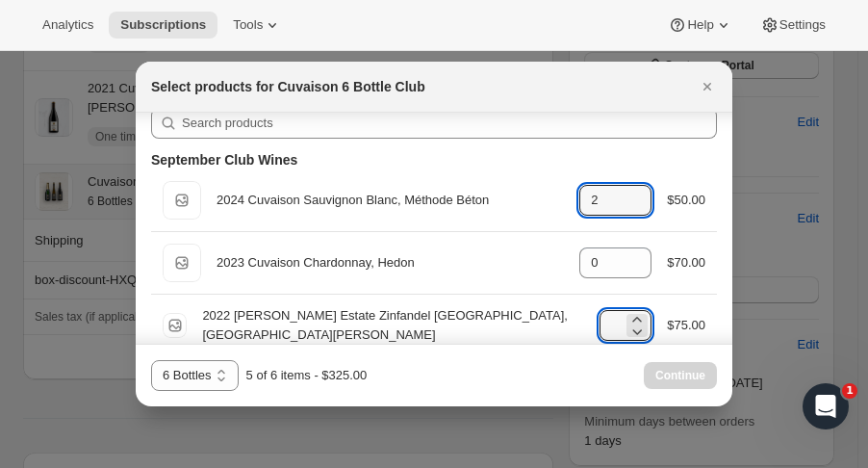
click at [627, 209] on icon ":r489:" at bounding box center [636, 205] width 19 height 19
type input "1"
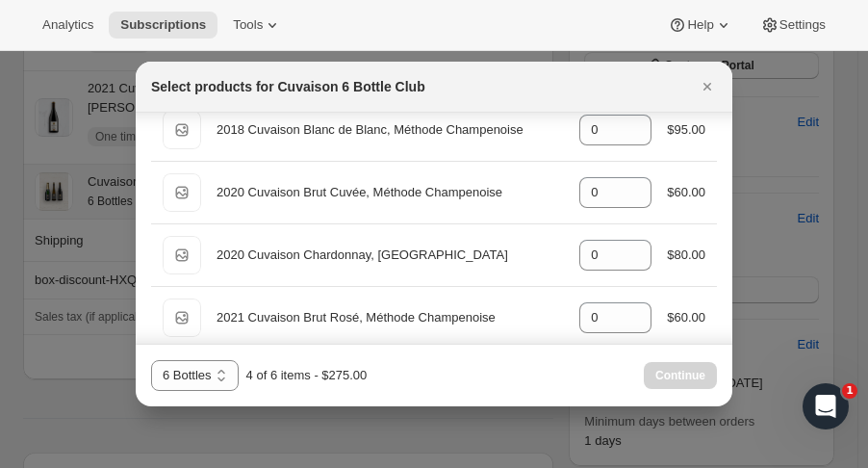
scroll to position [378, 0]
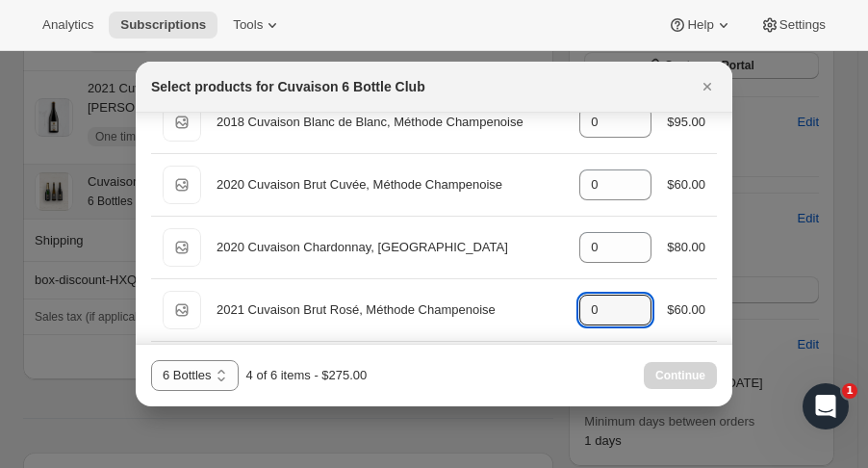
click at [635, 296] on icon ":r489:" at bounding box center [636, 303] width 19 height 19
type input "1"
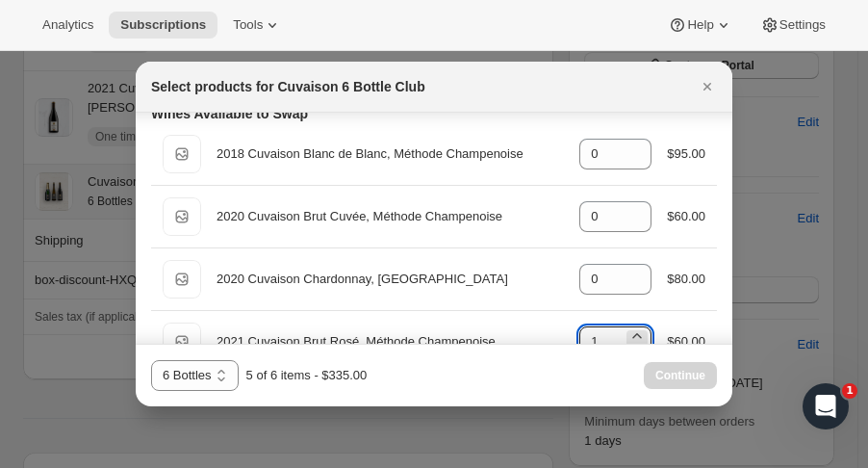
scroll to position [345, 0]
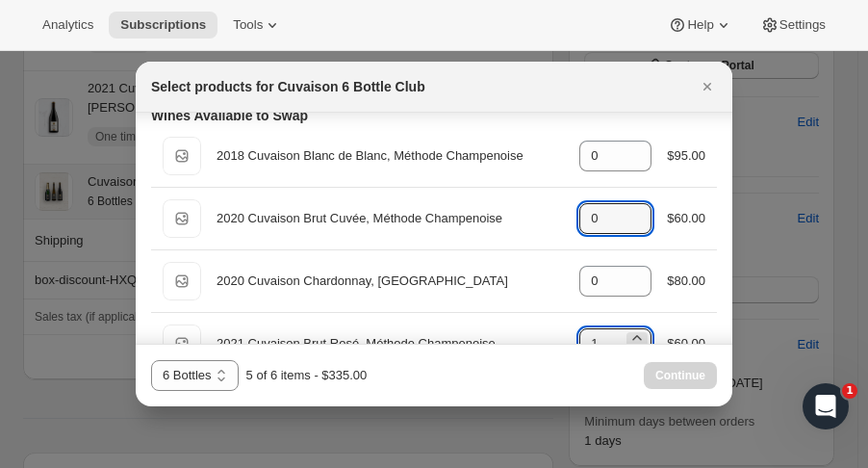
click at [629, 207] on icon ":r489:" at bounding box center [636, 212] width 19 height 19
type input "1"
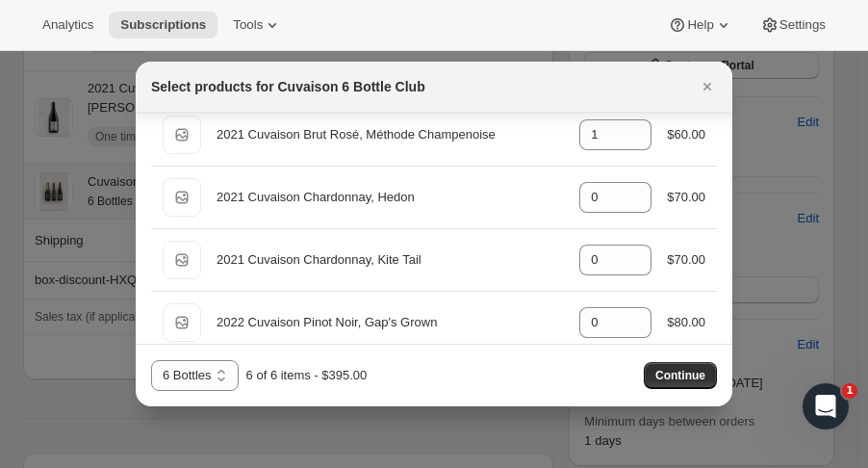
scroll to position [575, 0]
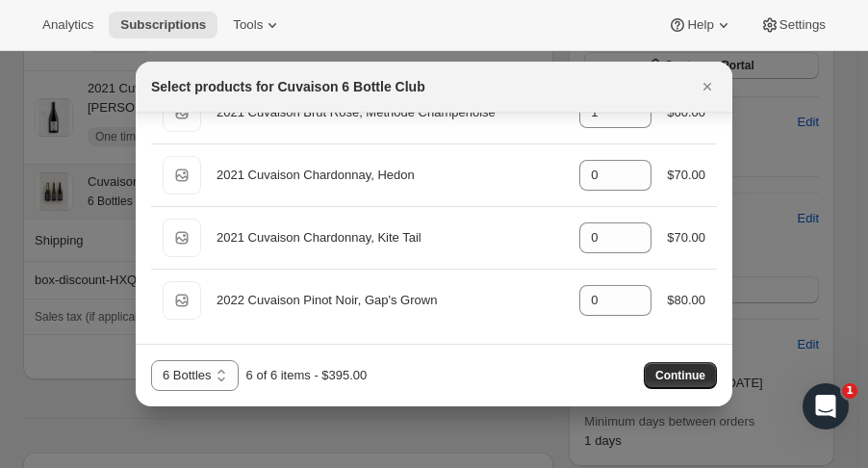
click at [679, 374] on span "Continue" at bounding box center [680, 375] width 50 height 15
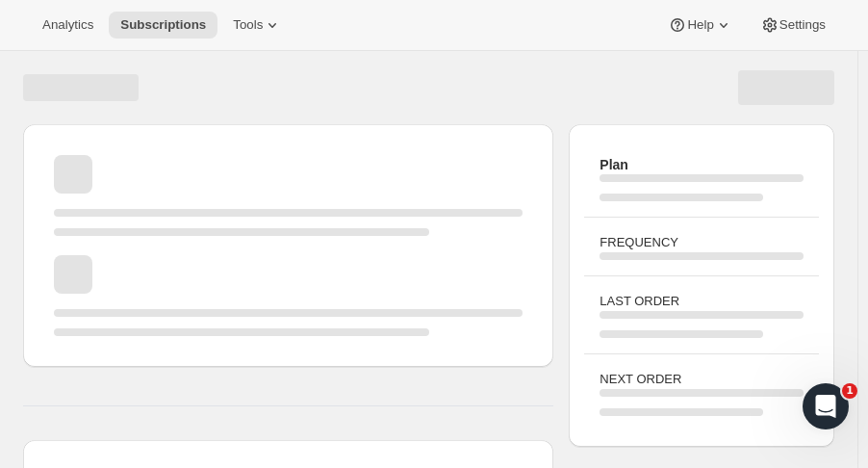
scroll to position [293, 0]
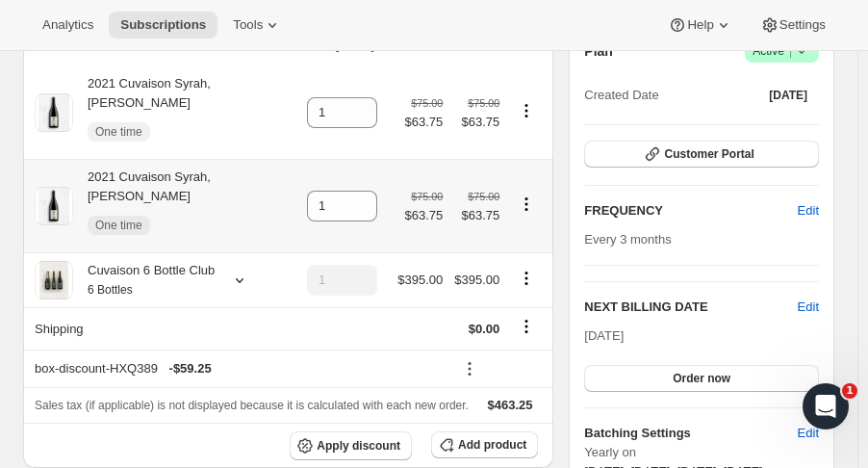
click at [531, 194] on icon "Product actions" at bounding box center [526, 203] width 19 height 19
click at [524, 206] on span "Remove" at bounding box center [520, 212] width 46 height 14
type input "0"
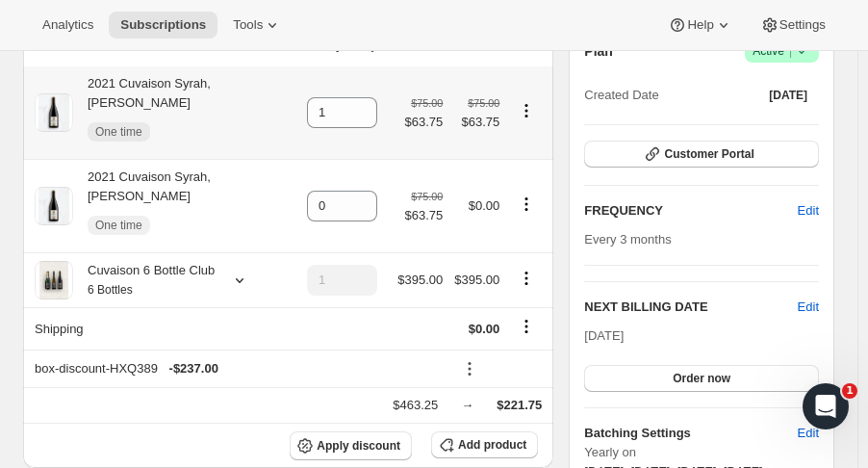
click at [533, 101] on icon "Product actions" at bounding box center [526, 110] width 19 height 19
click at [527, 137] on span "Remove" at bounding box center [520, 138] width 46 height 14
type input "0"
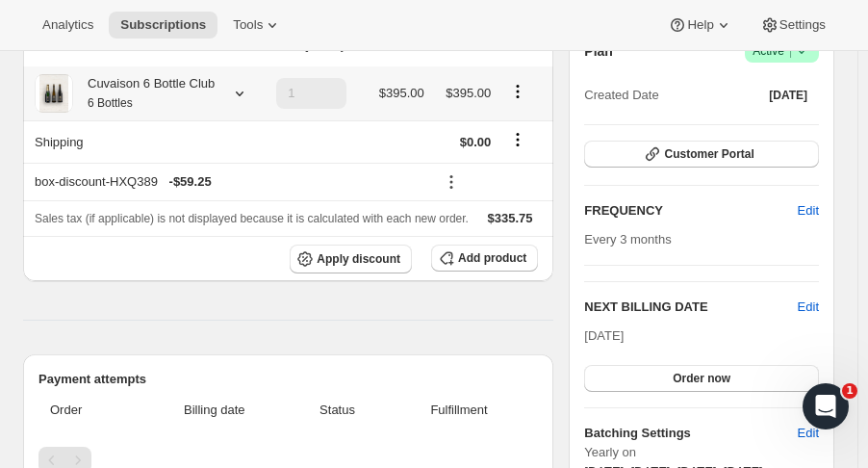
click at [241, 84] on icon at bounding box center [239, 93] width 19 height 19
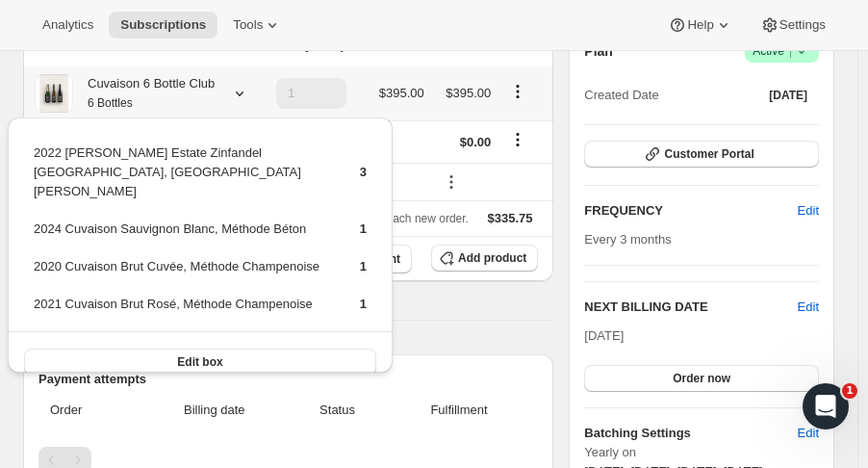
click at [241, 84] on icon at bounding box center [239, 93] width 19 height 19
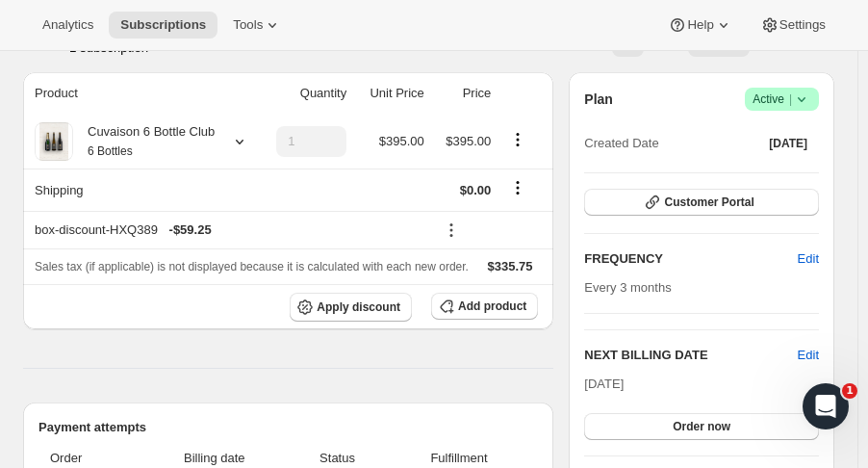
scroll to position [205, 0]
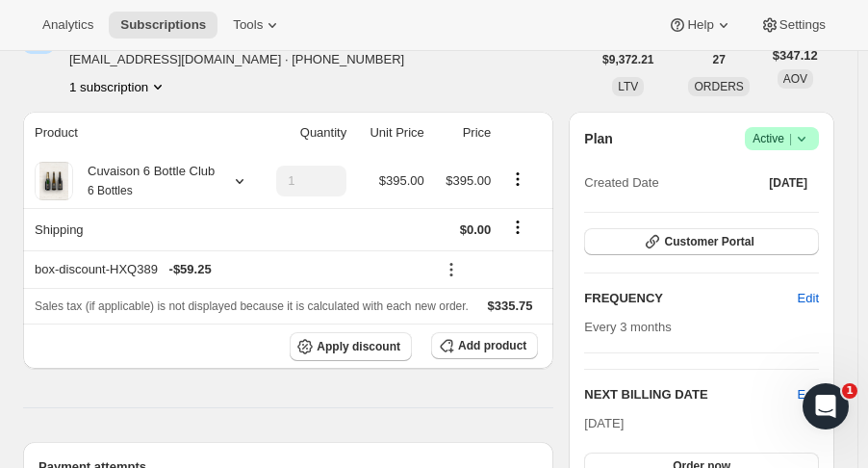
click at [524, 347] on span "Add product" at bounding box center [492, 345] width 68 height 15
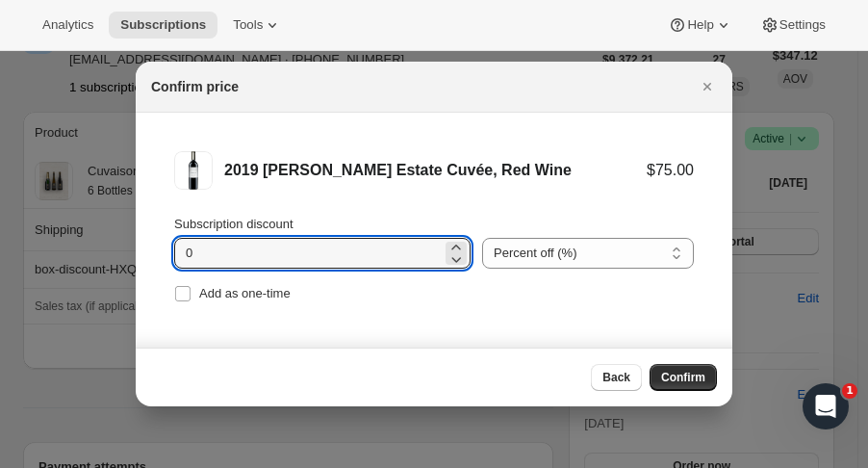
drag, startPoint x: 244, startPoint y: 264, endPoint x: 101, endPoint y: 251, distance: 143.9
type input "15"
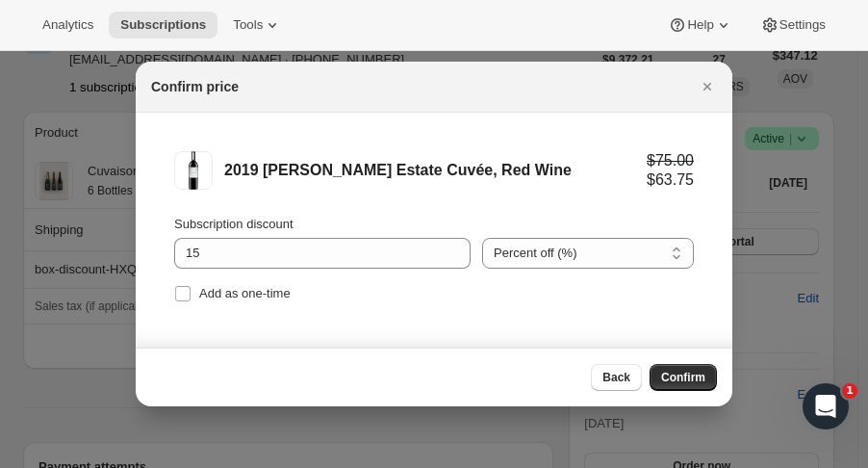
click at [181, 290] on input "Add as one-time" at bounding box center [182, 293] width 15 height 15
checkbox input "true"
click at [703, 370] on span "Confirm" at bounding box center [683, 377] width 44 height 15
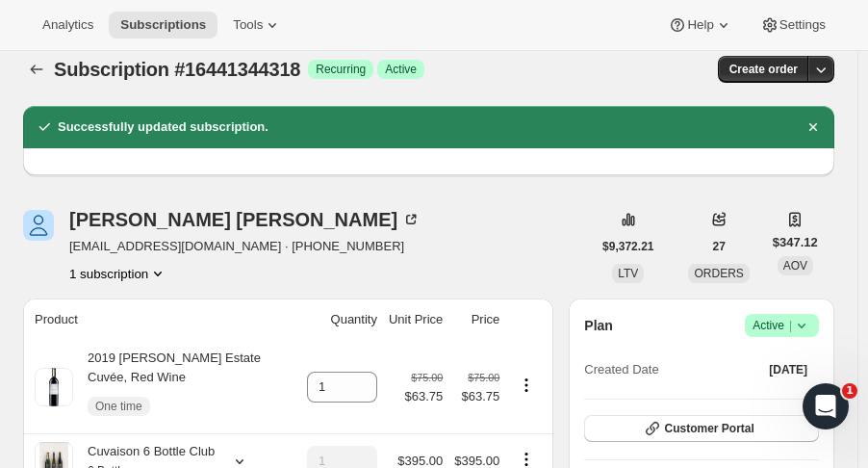
scroll to position [0, 0]
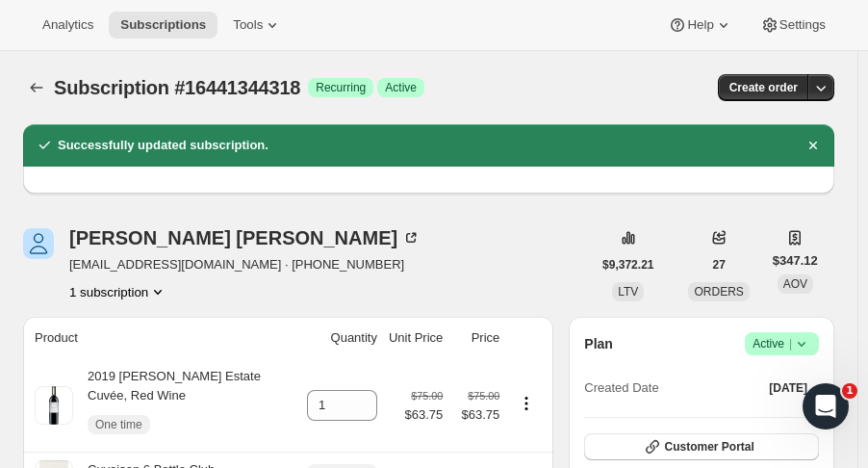
click at [35, 87] on icon "Subscriptions" at bounding box center [36, 87] width 19 height 19
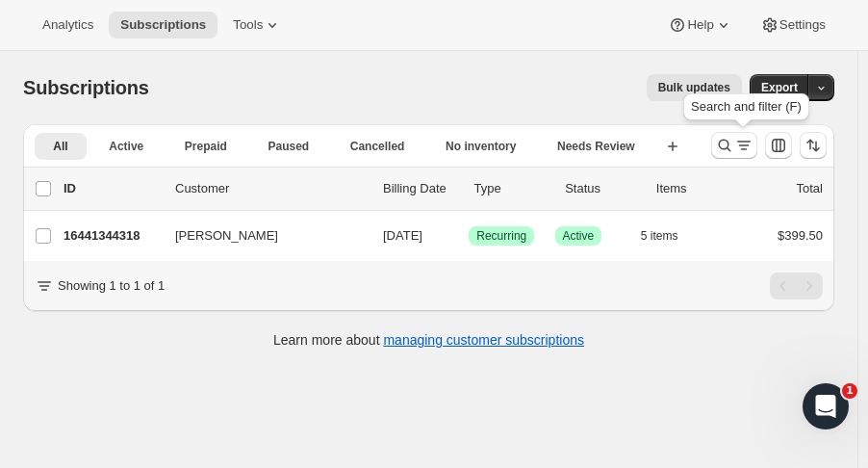
click at [729, 143] on icon "Search and filter results" at bounding box center [724, 145] width 19 height 19
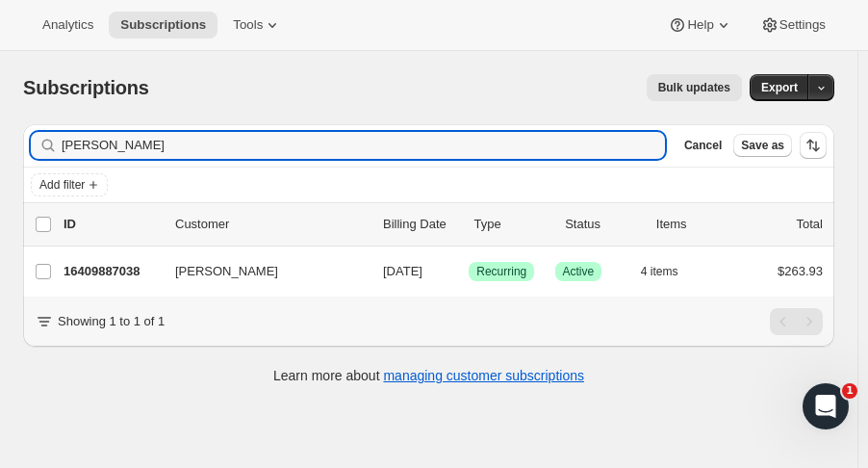
type input "[PERSON_NAME]"
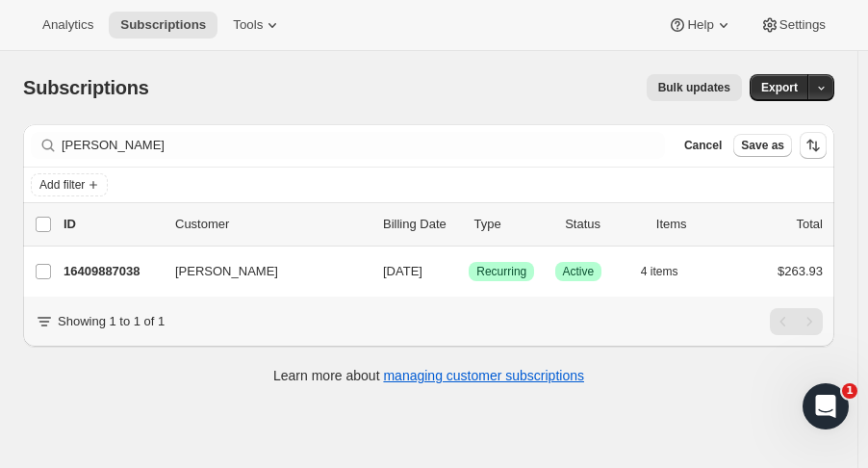
click at [114, 278] on p "16409887038" at bounding box center [112, 271] width 96 height 19
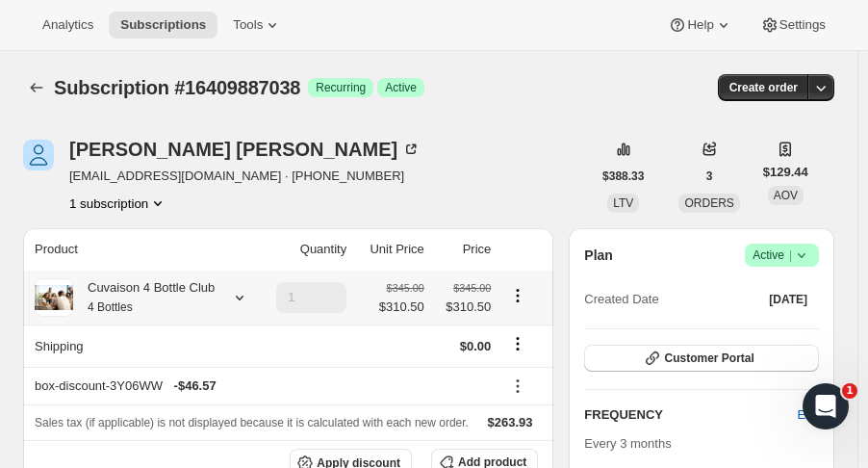
click at [230, 294] on icon at bounding box center [239, 297] width 19 height 19
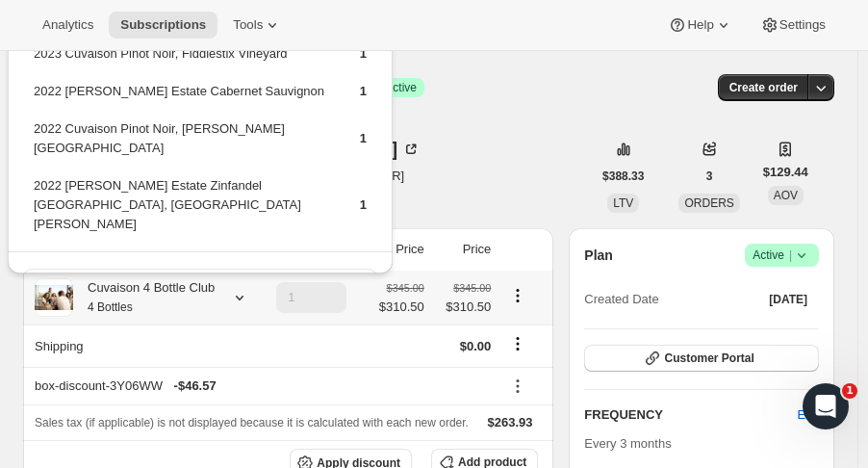
click at [230, 294] on icon at bounding box center [239, 297] width 19 height 19
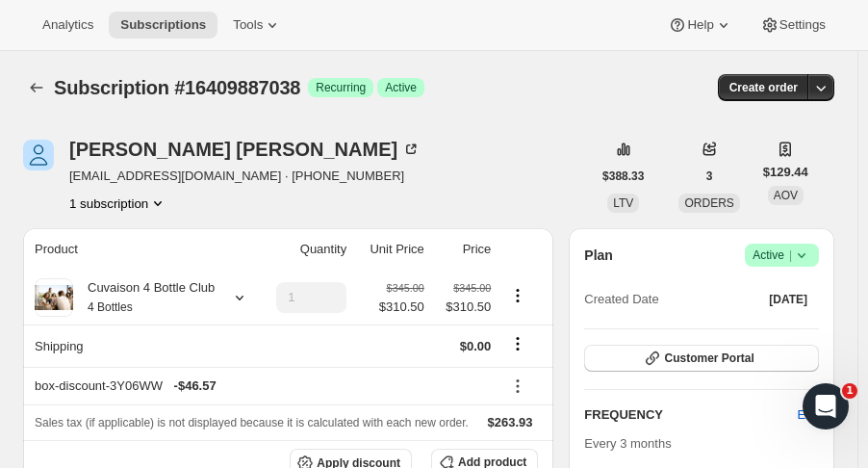
click at [40, 92] on icon "Subscriptions" at bounding box center [36, 87] width 19 height 19
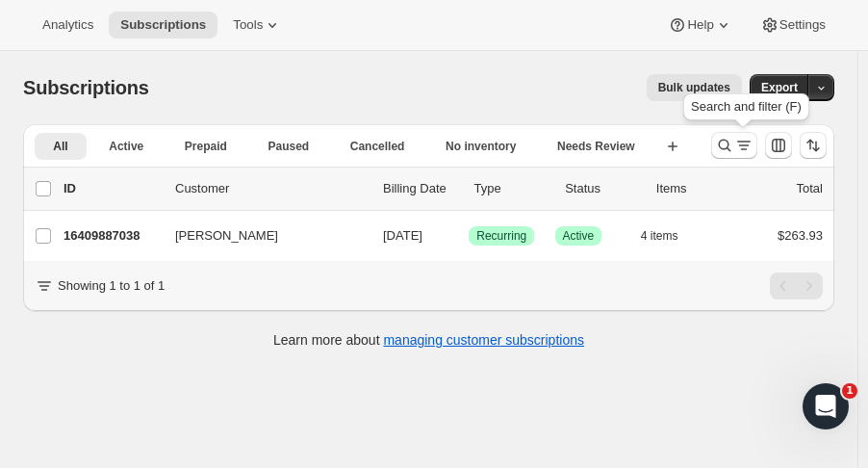
click at [725, 141] on icon "Search and filter results" at bounding box center [724, 145] width 19 height 19
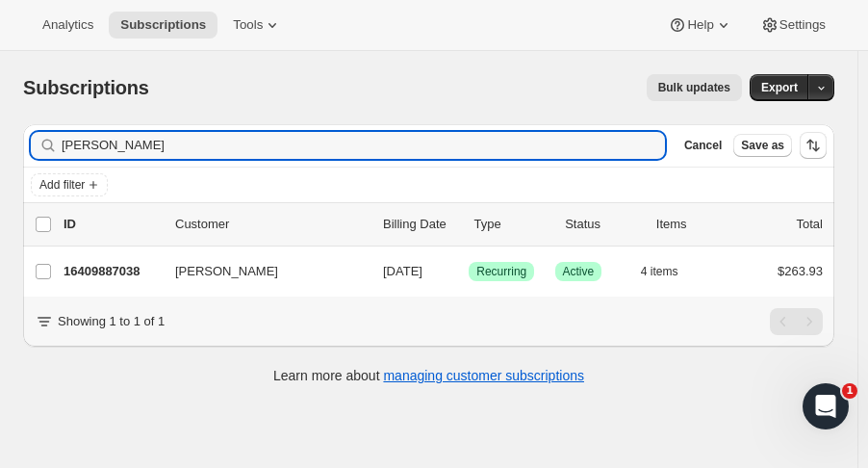
drag, startPoint x: 215, startPoint y: 153, endPoint x: -205, endPoint y: 136, distance: 419.9
click at [0, 136] on html "Analytics Subscriptions Tools Help Settings Skip to content Subscriptions. This…" at bounding box center [434, 234] width 868 height 468
type input "[PERSON_NAME]"
click at [96, 264] on p "16433021246" at bounding box center [112, 271] width 96 height 19
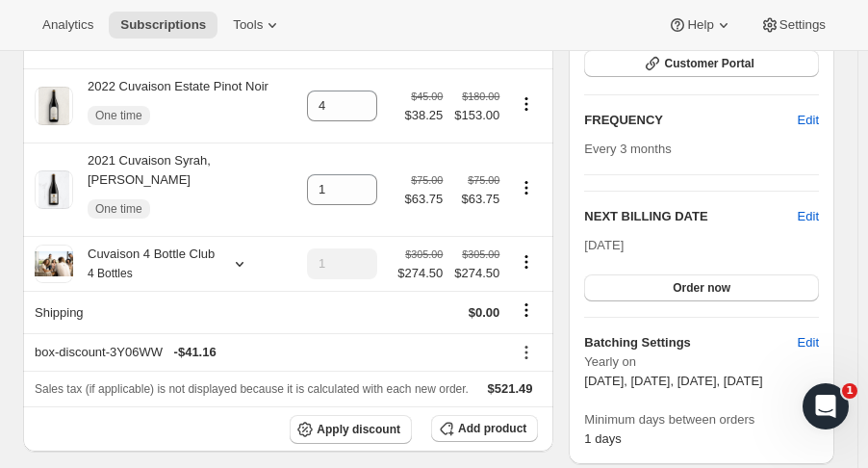
scroll to position [294, 0]
